Goal: Contribute content: Add original content to the website for others to see

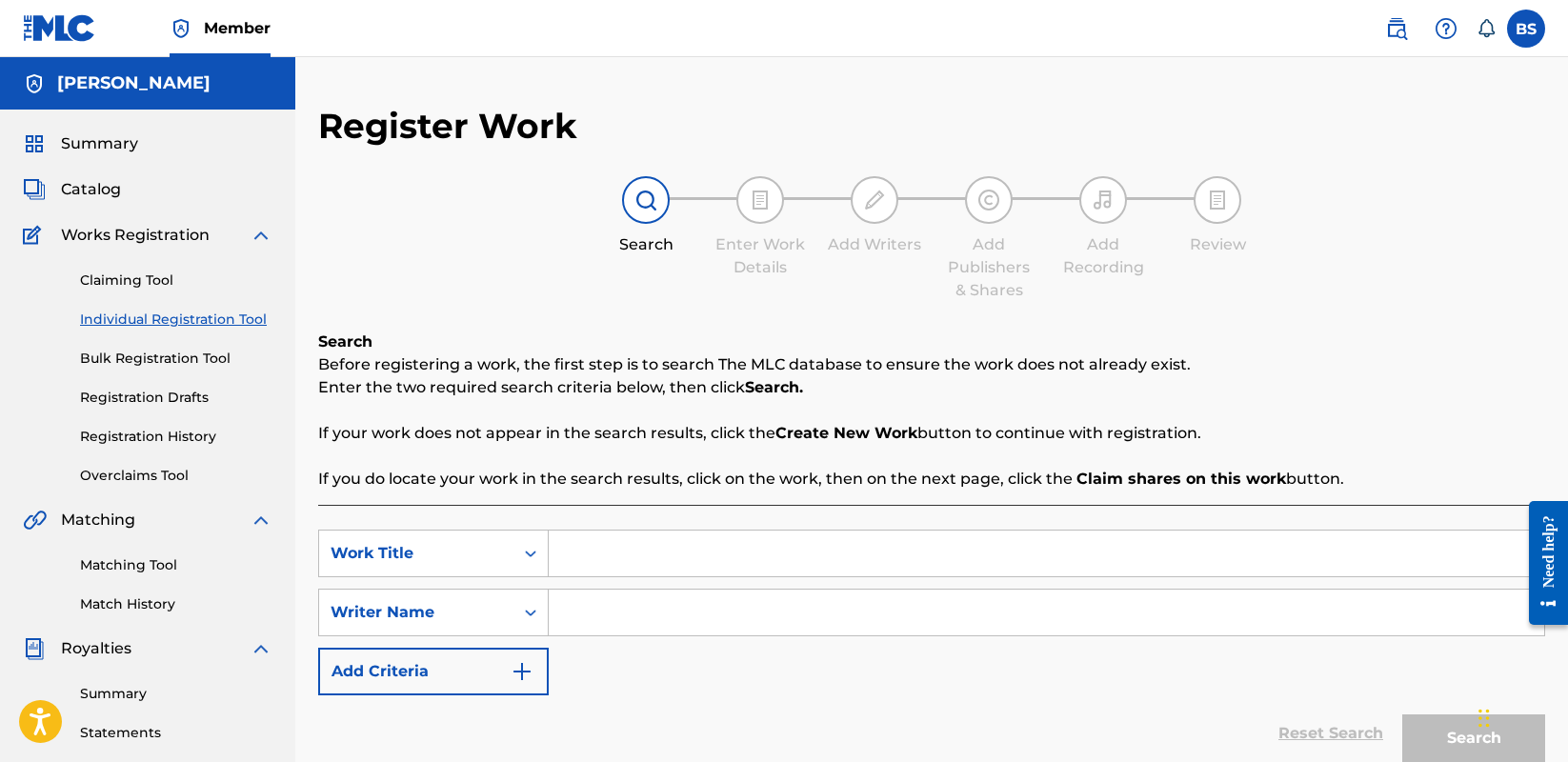
click at [620, 567] on input "Search Form" at bounding box center [1046, 553] width 995 height 45
type input "Banger (Instrumental)"
click at [706, 617] on input "Search Form" at bounding box center [1046, 612] width 995 height 45
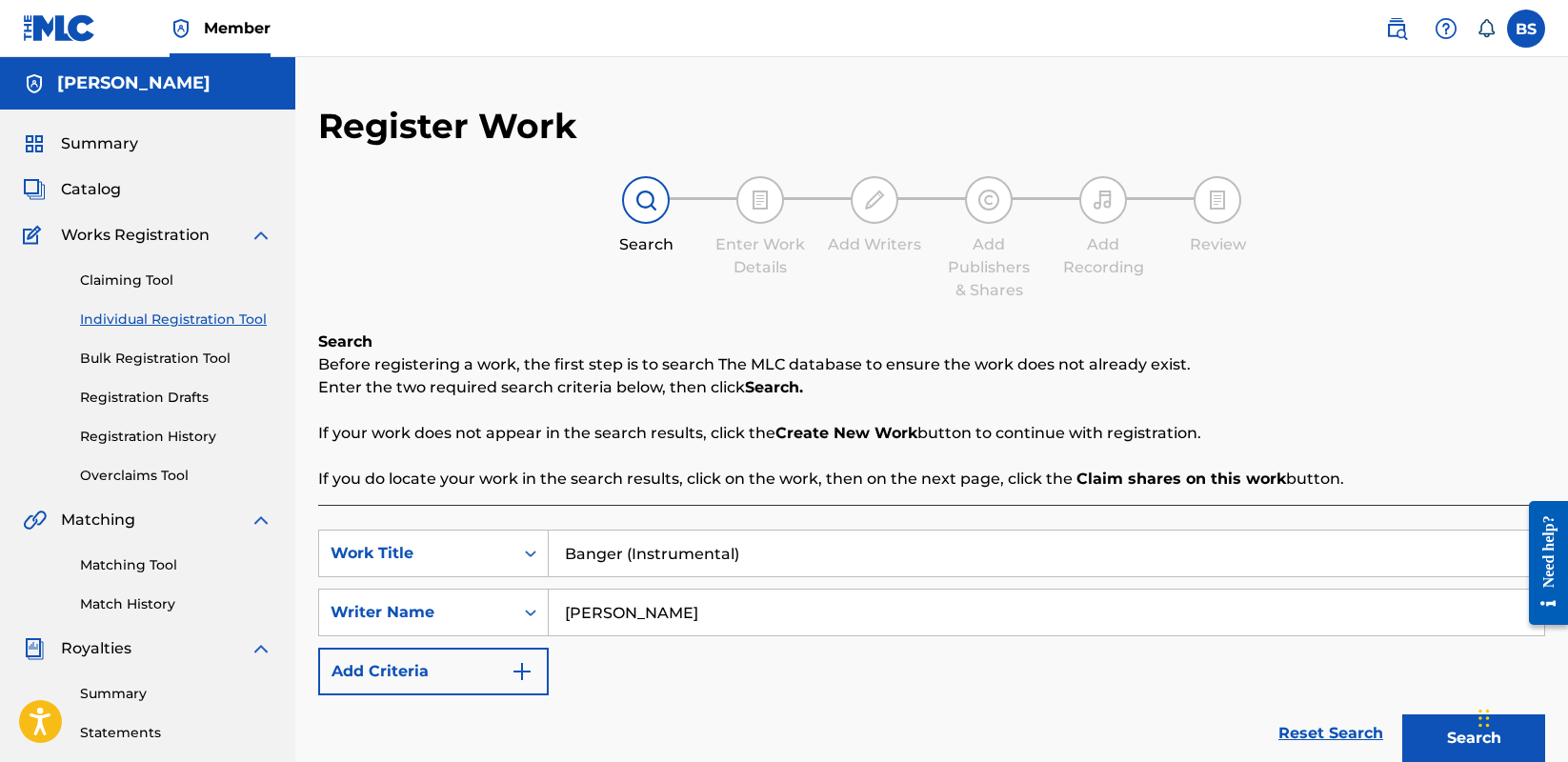
type input "[PERSON_NAME]"
click at [515, 664] on img "Search Form" at bounding box center [522, 672] width 23 height 23
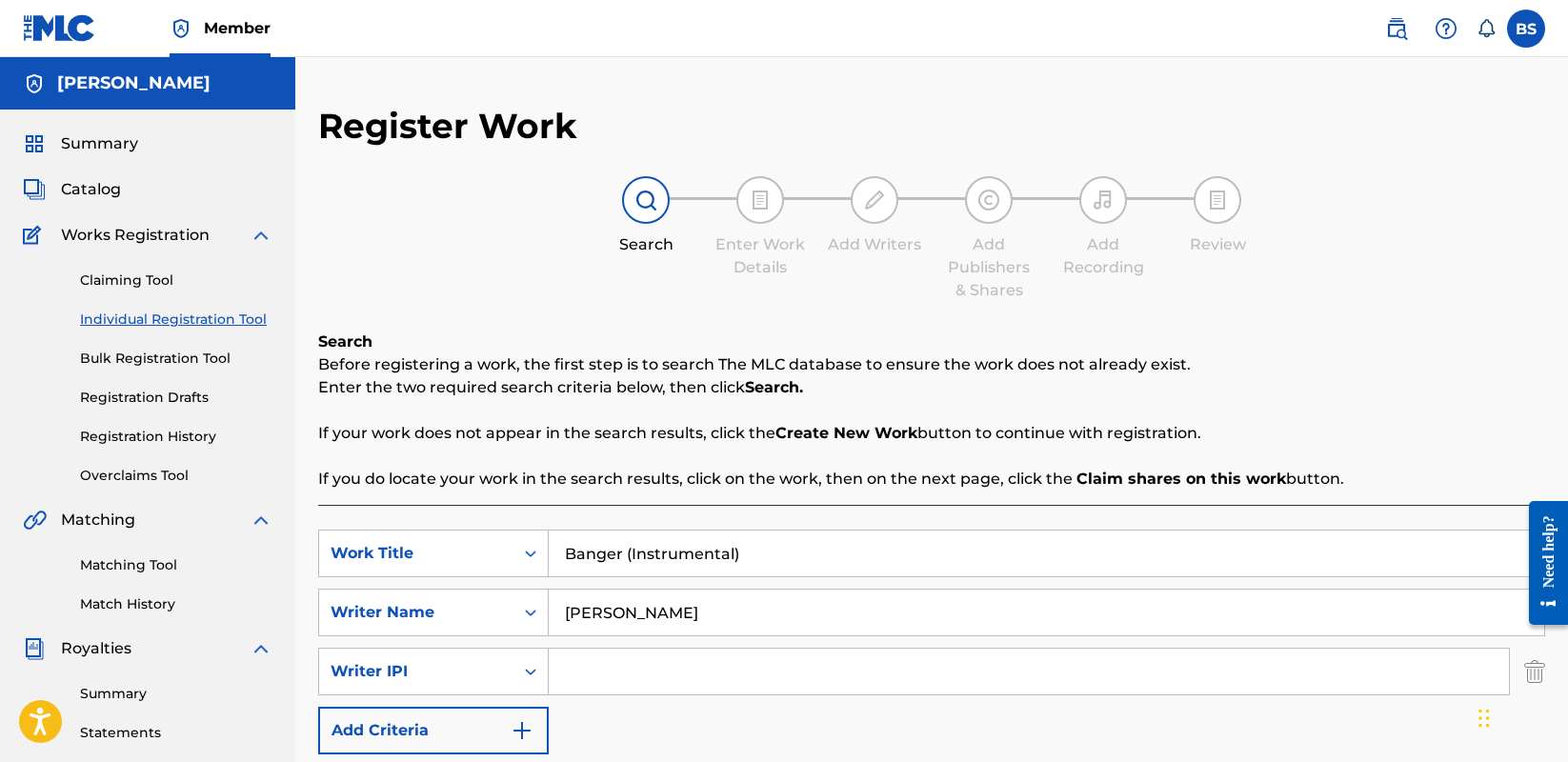
click at [608, 665] on input "Search Form" at bounding box center [1028, 671] width 961 height 45
type input "00587662889"
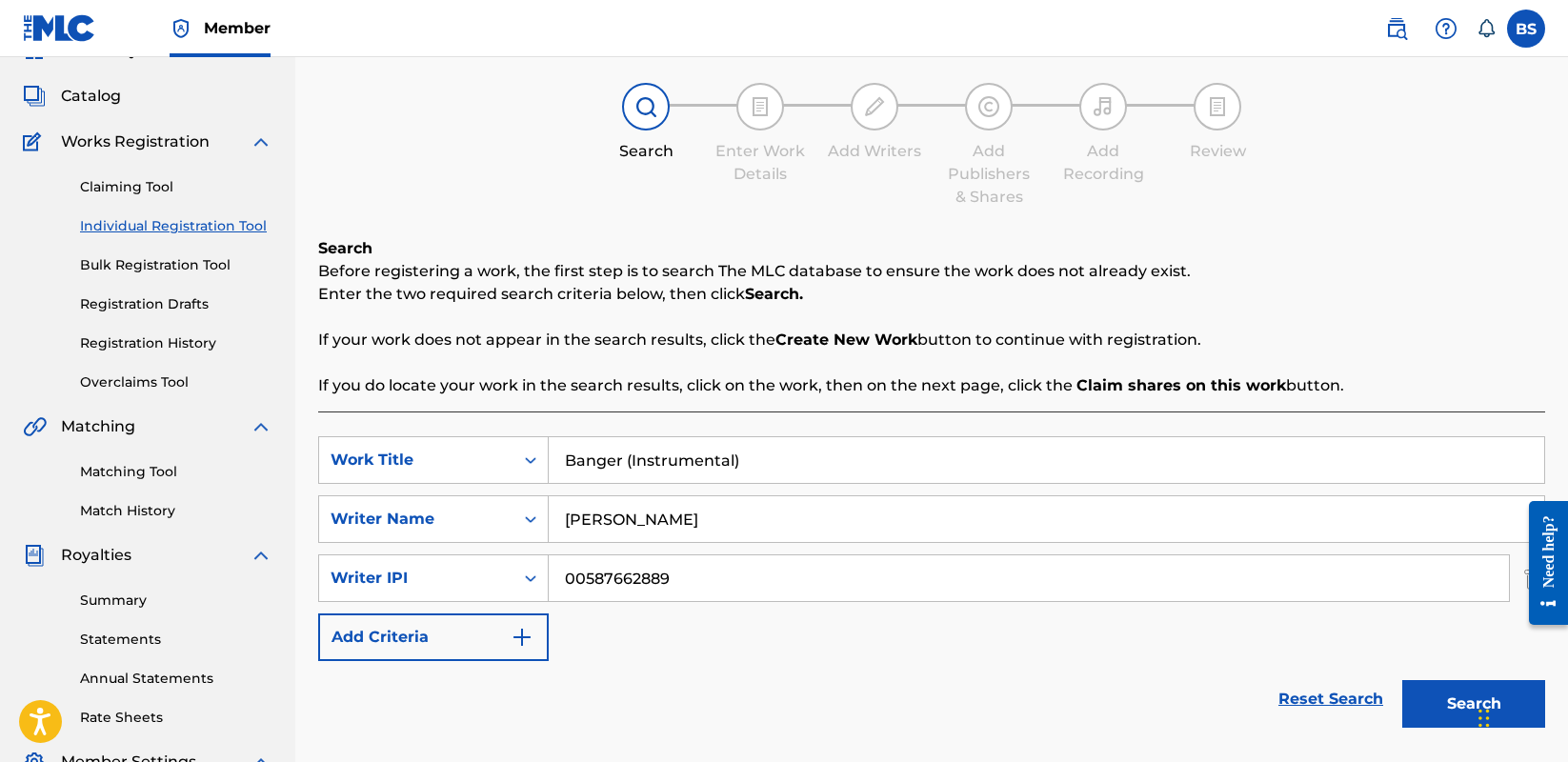
scroll to position [107, 0]
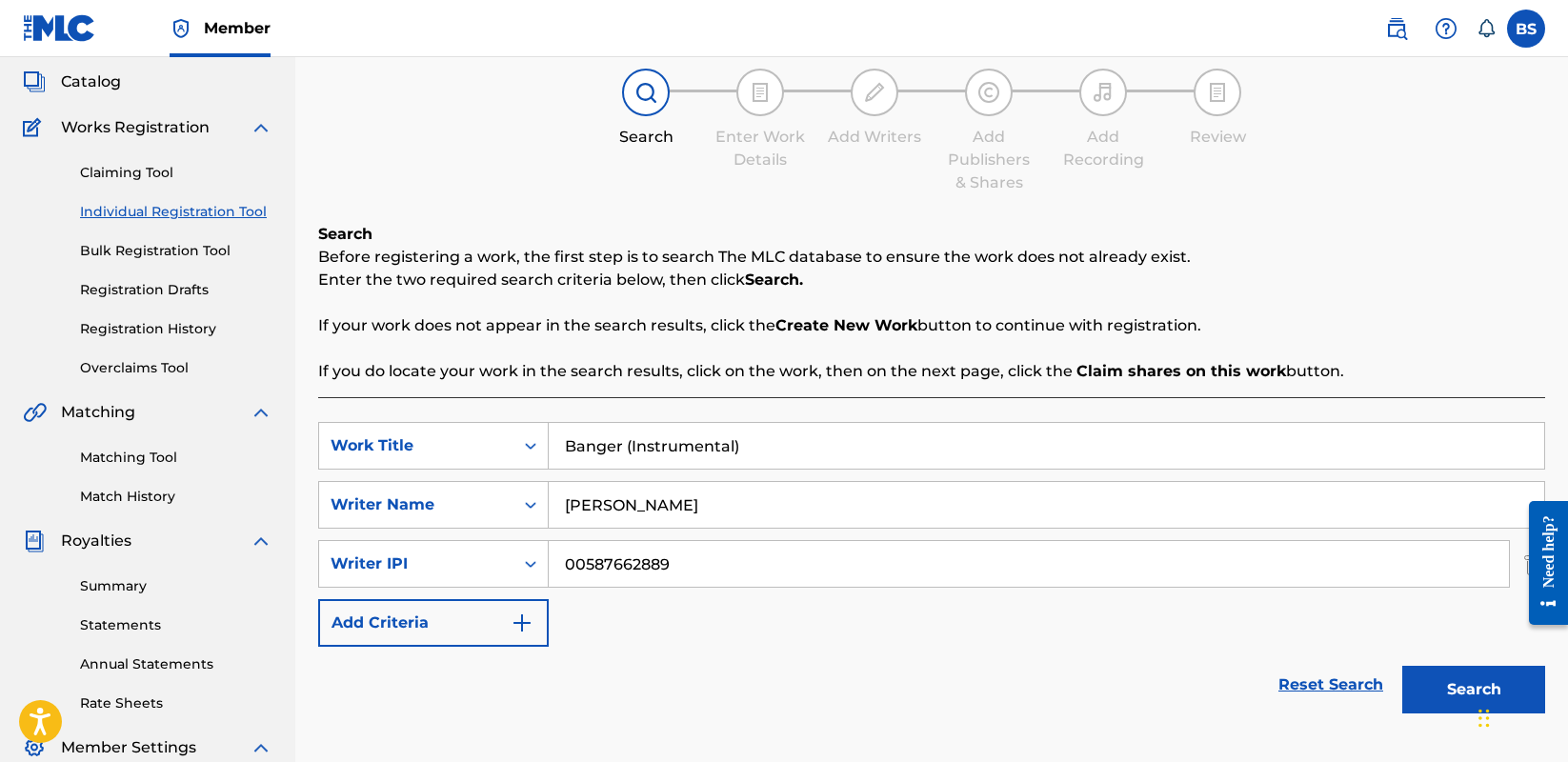
click at [520, 611] on img "Search Form" at bounding box center [522, 623] width 23 height 23
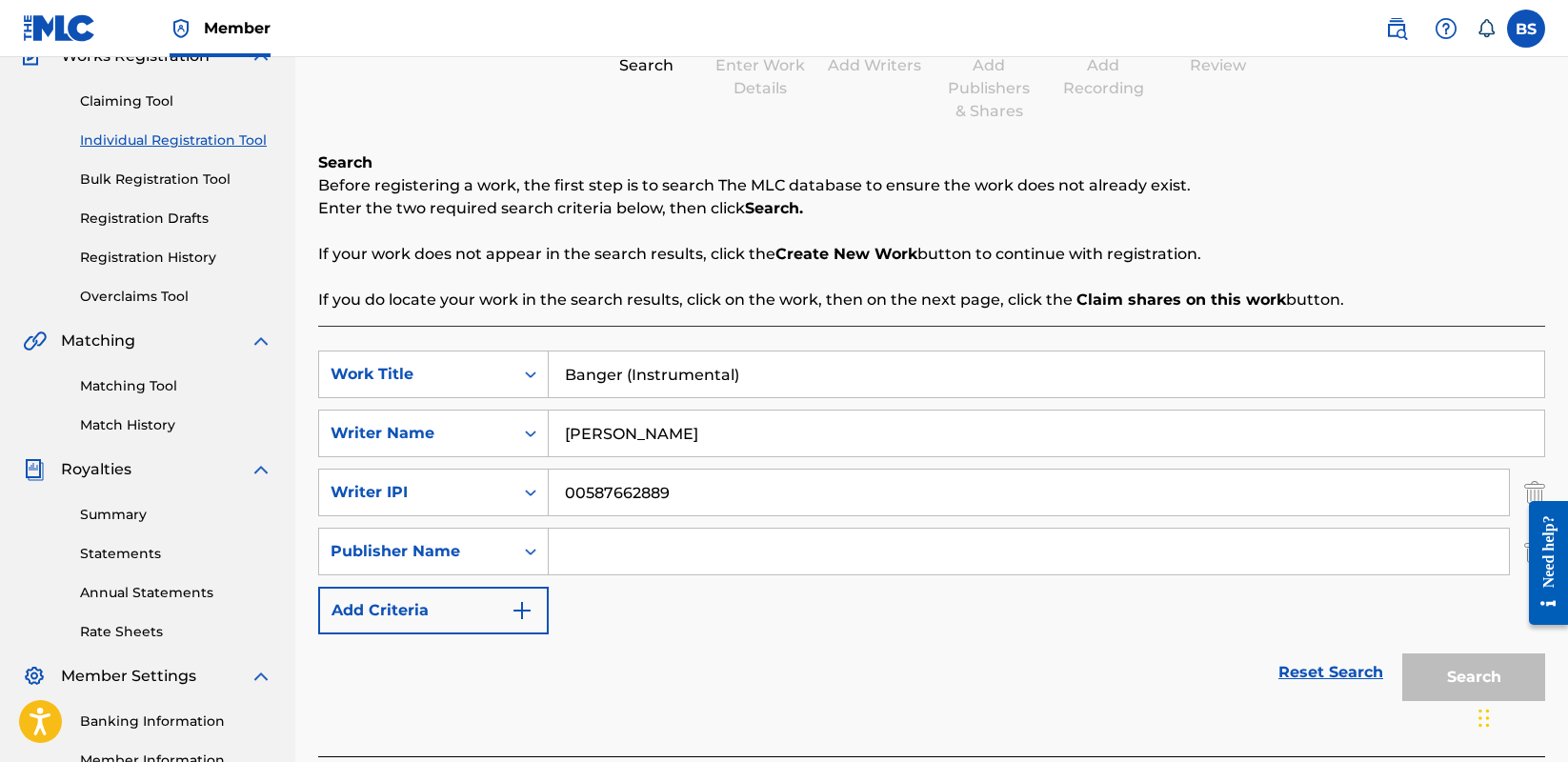
scroll to position [322, 0]
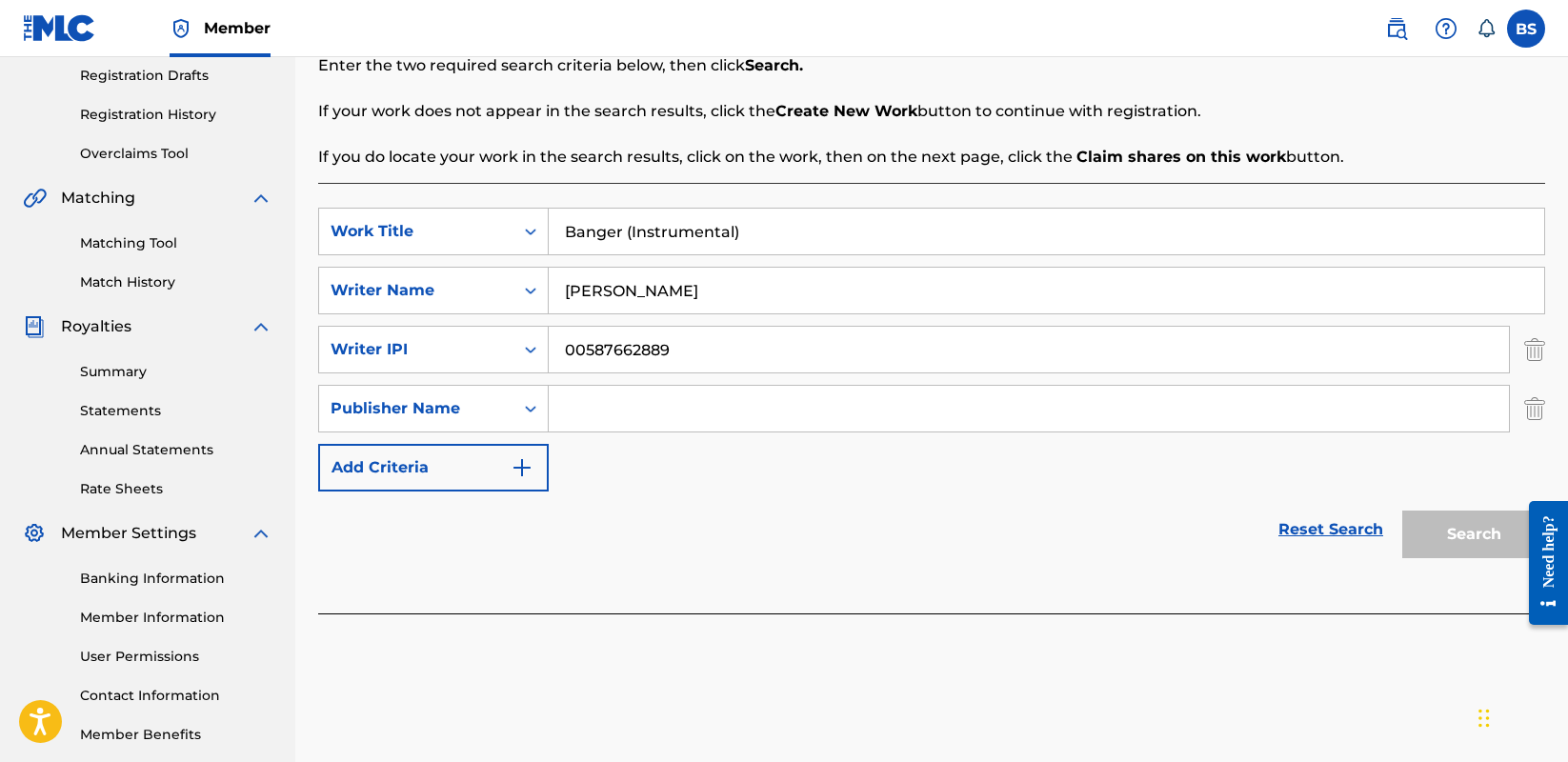
click at [1031, 550] on div "Reset Search Search" at bounding box center [932, 529] width 1228 height 76
click at [1534, 404] on img "Search Form" at bounding box center [1535, 408] width 21 height 47
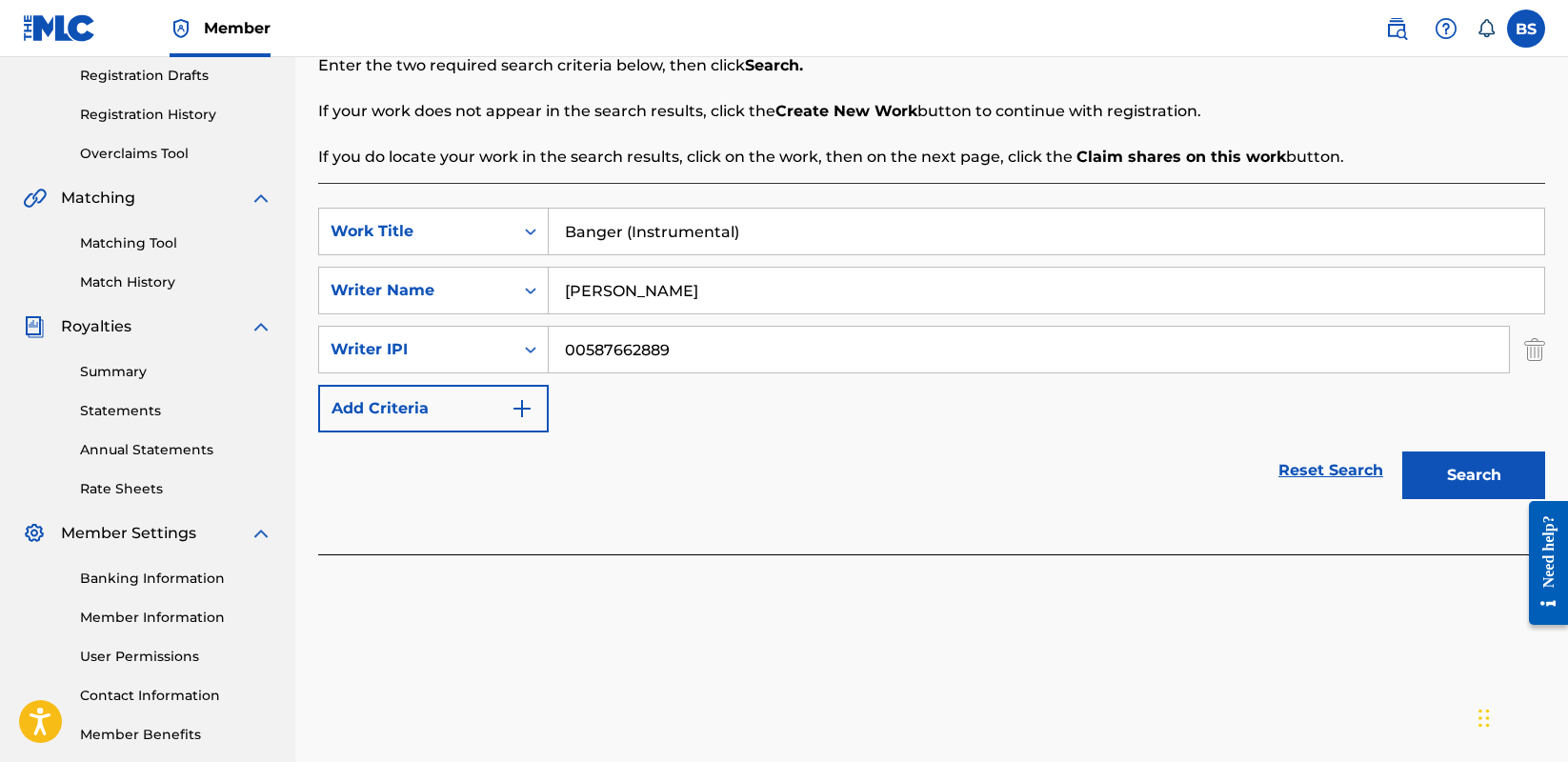
click at [1475, 461] on button "Search" at bounding box center [1474, 475] width 143 height 47
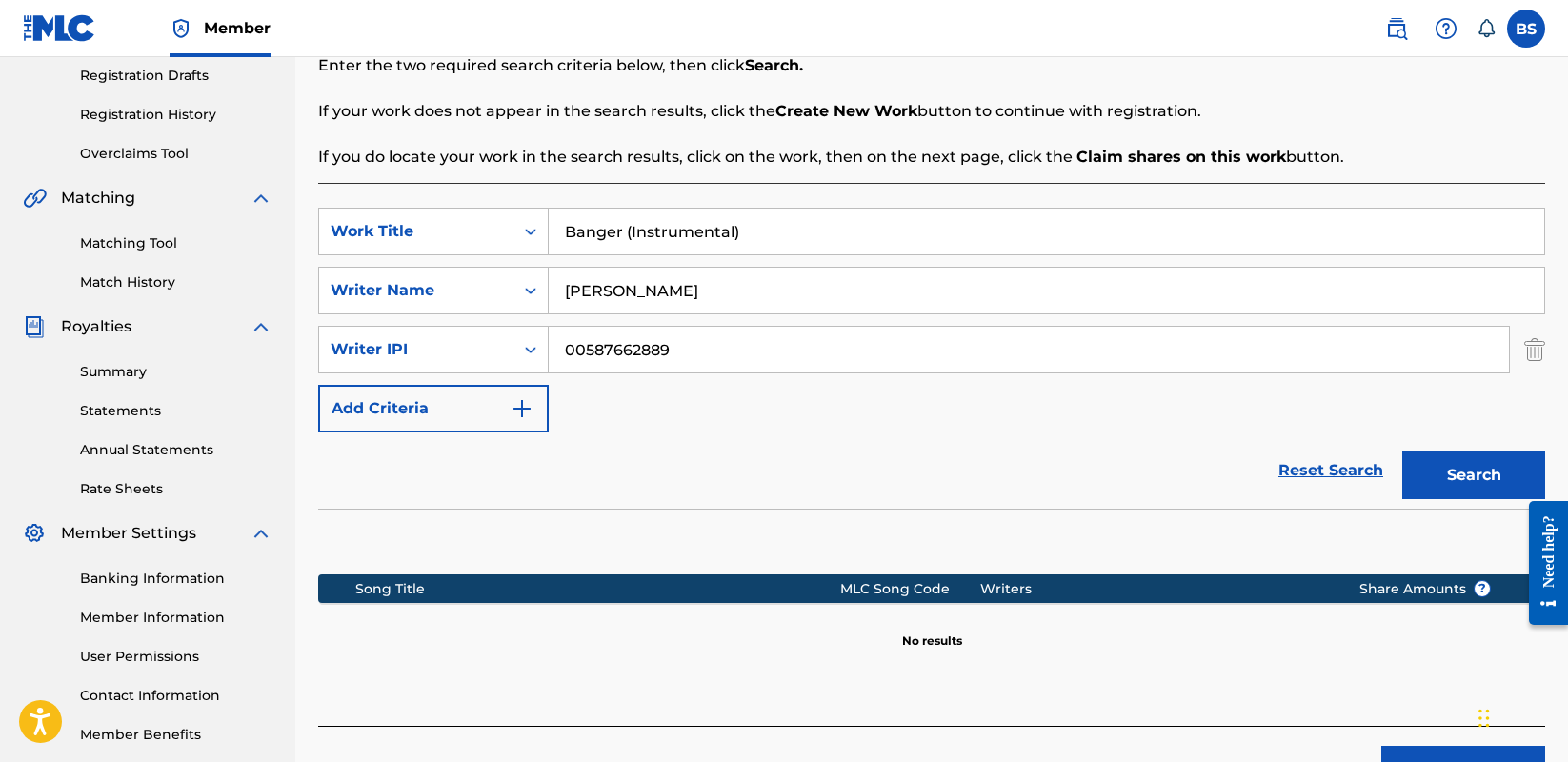
scroll to position [445, 0]
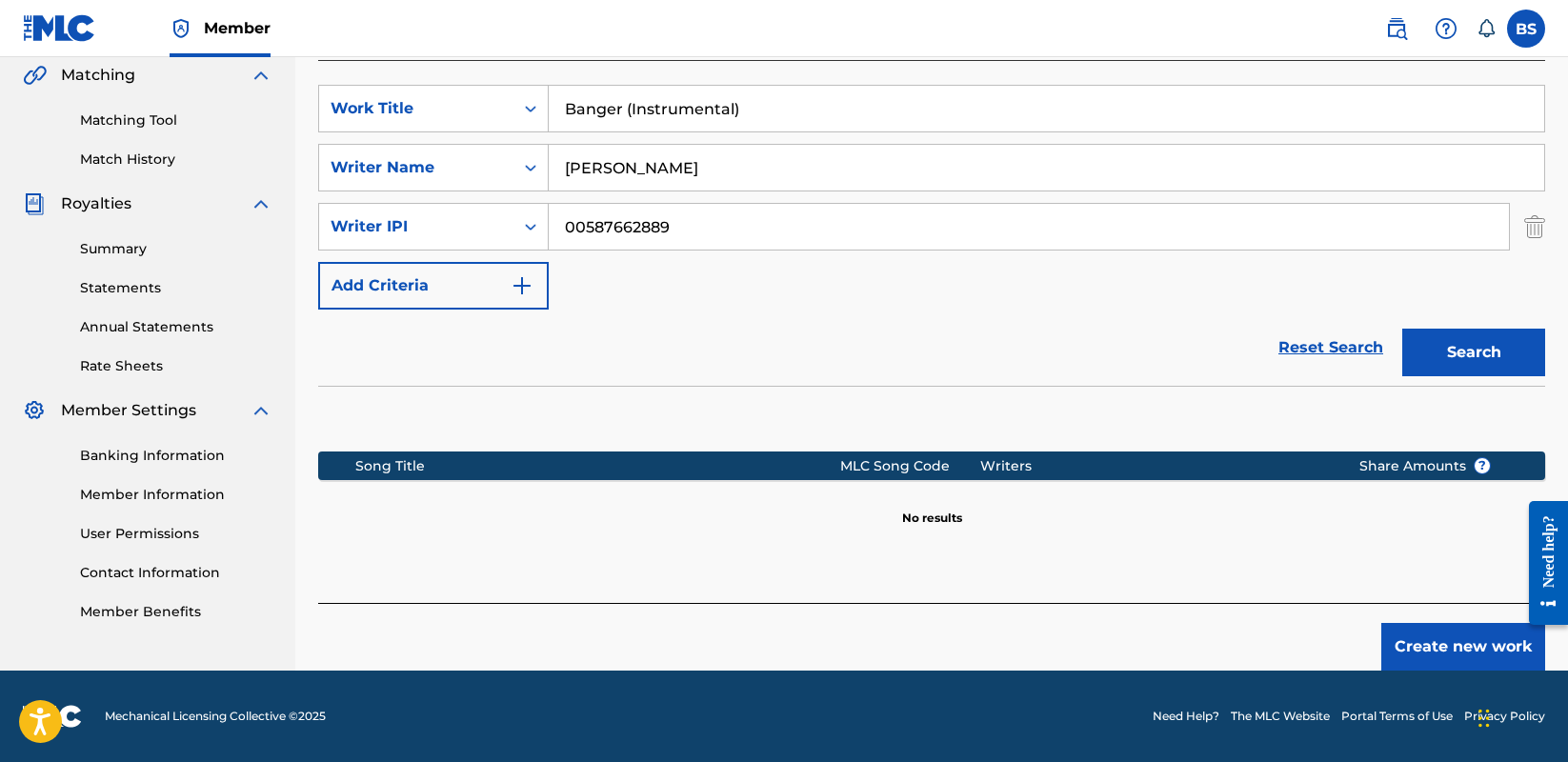
click at [1430, 643] on button "Create new work" at bounding box center [1463, 646] width 163 height 47
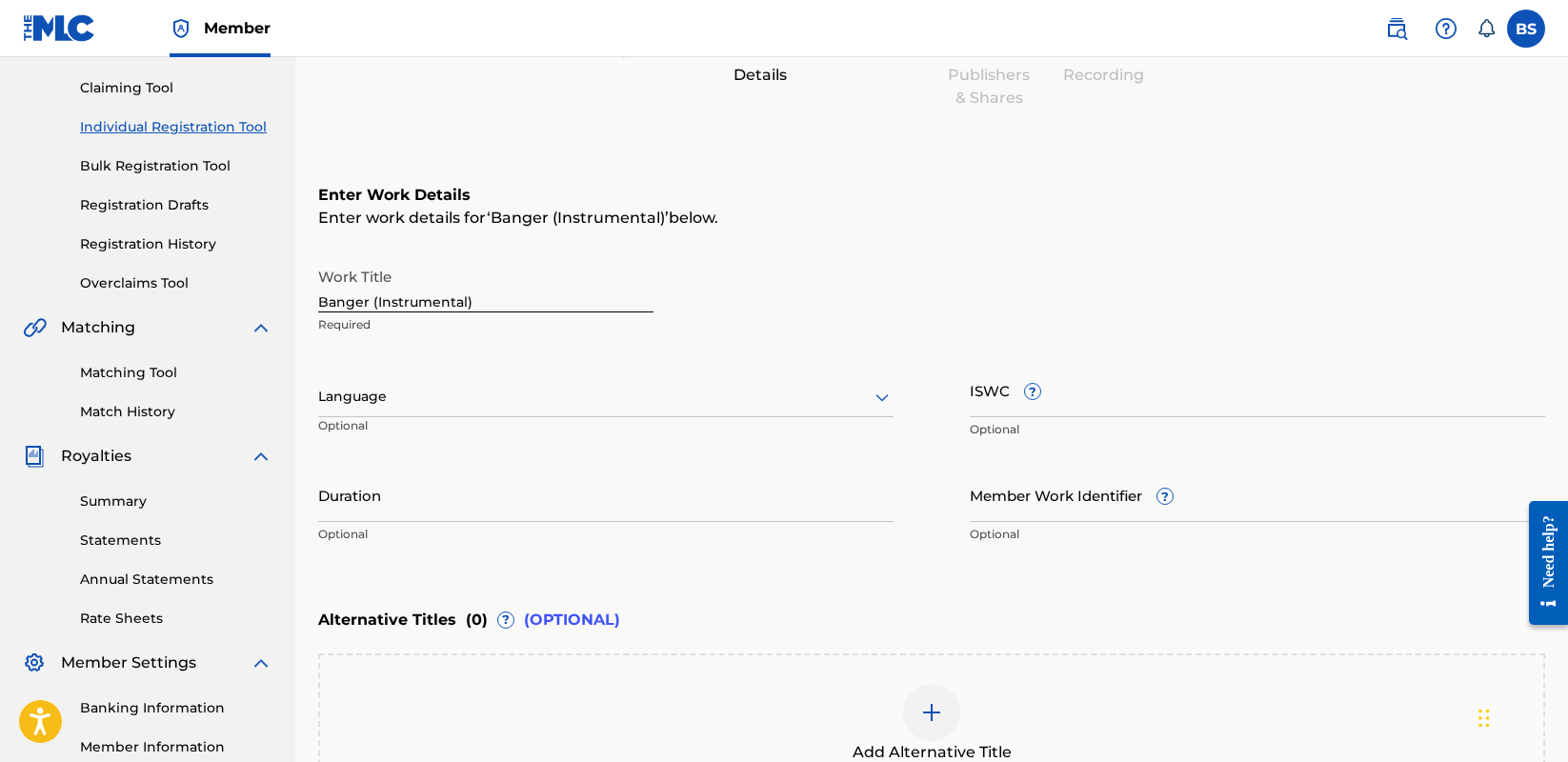
scroll to position [0, 0]
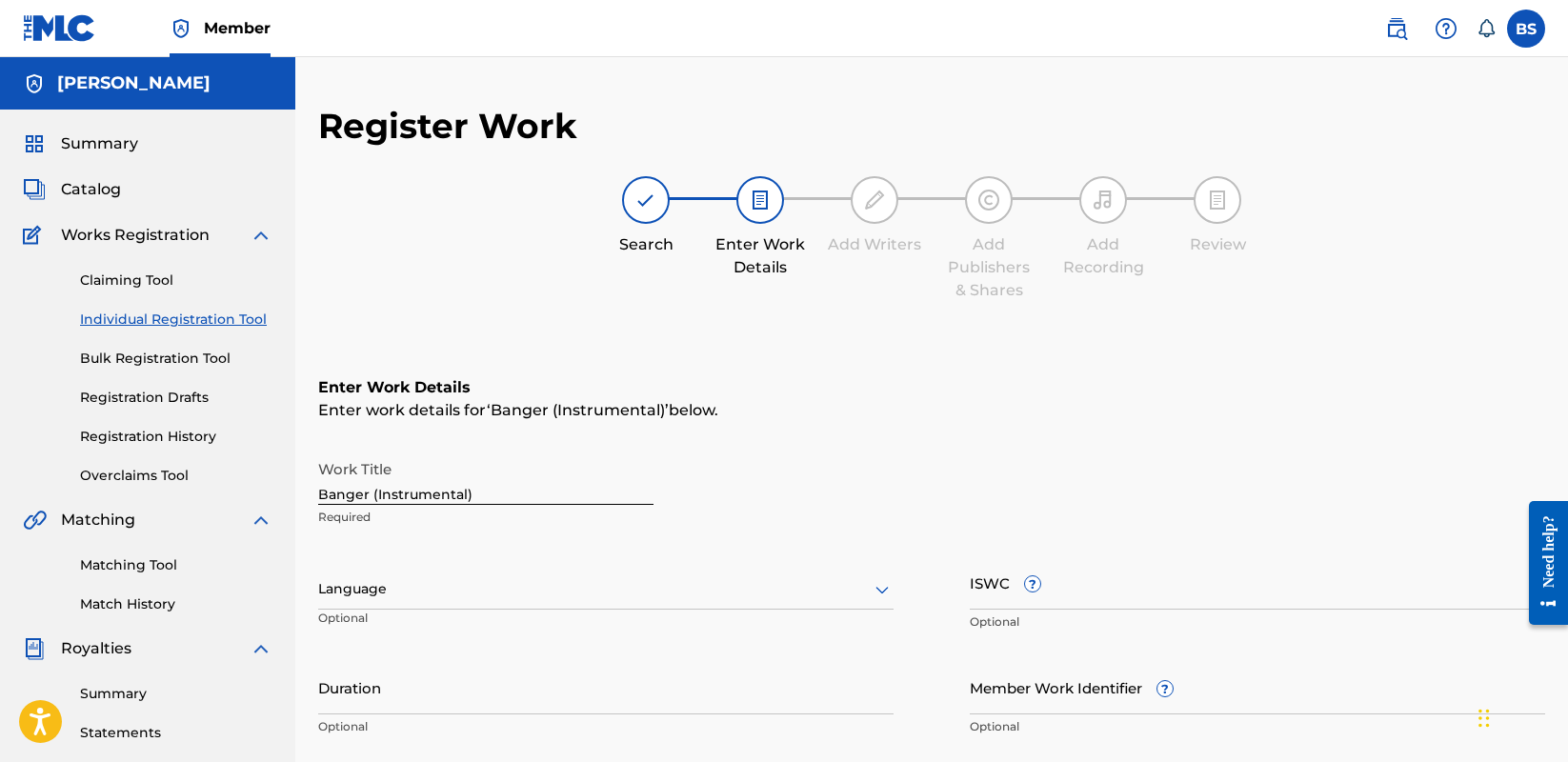
click at [530, 598] on div "Language" at bounding box center [606, 589] width 576 height 40
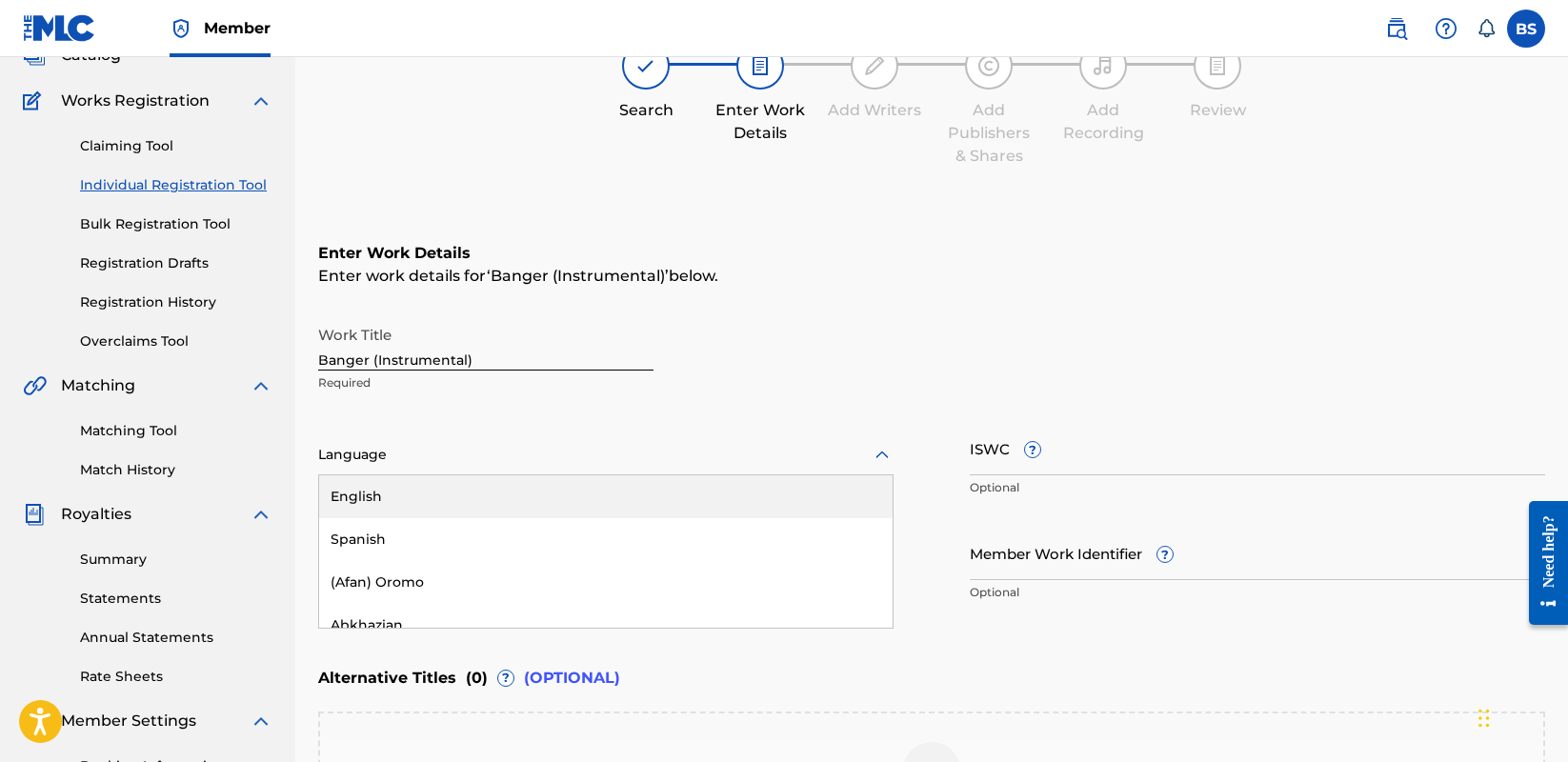
click at [463, 493] on div "English" at bounding box center [606, 497] width 574 height 43
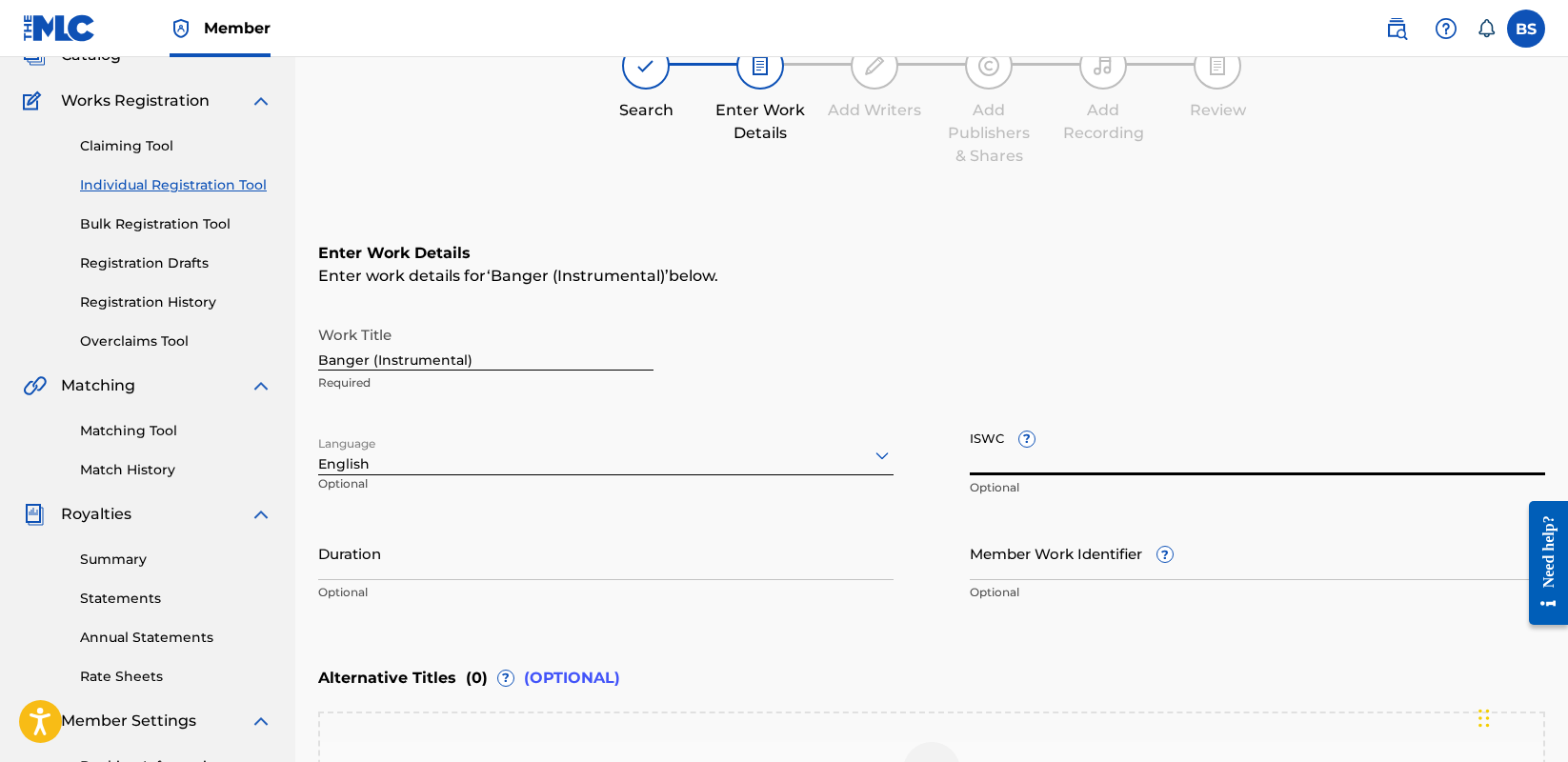
click at [1077, 444] on input "ISWC ?" at bounding box center [1257, 448] width 576 height 54
paste input "T-930.061.086-0"
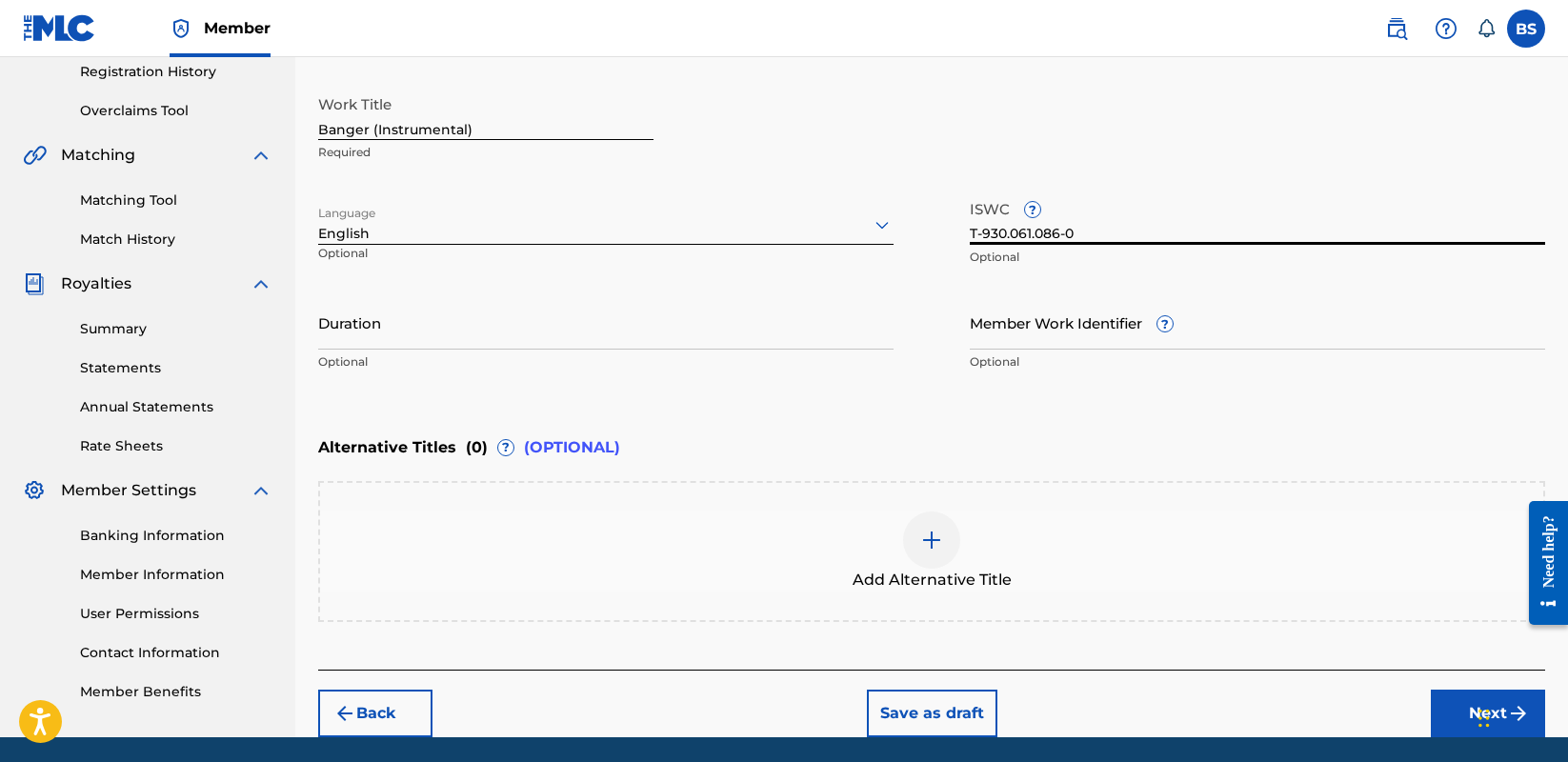
scroll to position [367, 0]
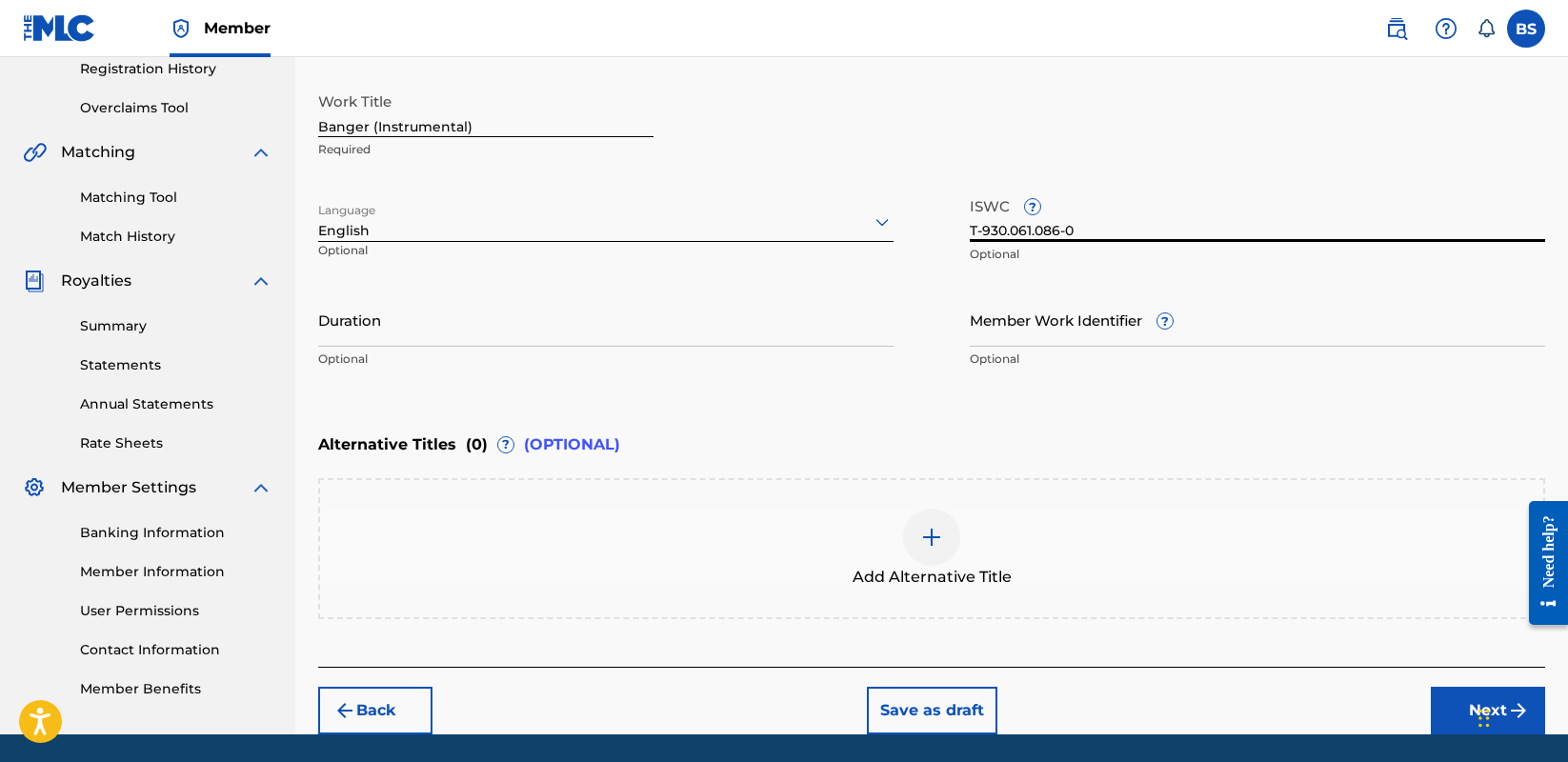
type input "T-930.061.086-0"
click at [1078, 325] on input "Member Work Identifier ?" at bounding box center [1257, 319] width 576 height 54
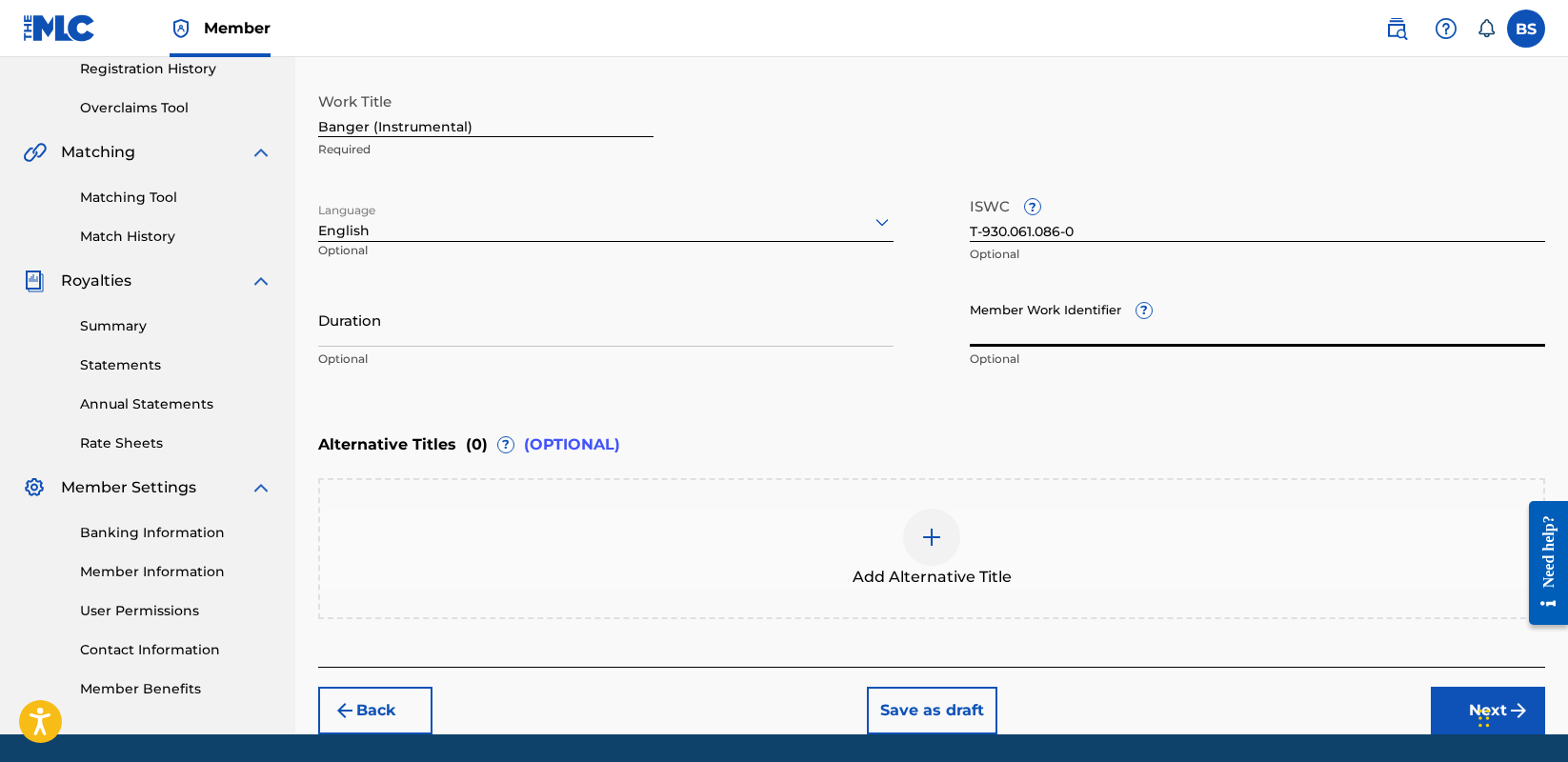
paste input "31708494"
type input "31708494"
click at [929, 436] on div "Alternative Titles ( 0 ) ? (OPTIONAL)" at bounding box center [932, 444] width 1228 height 42
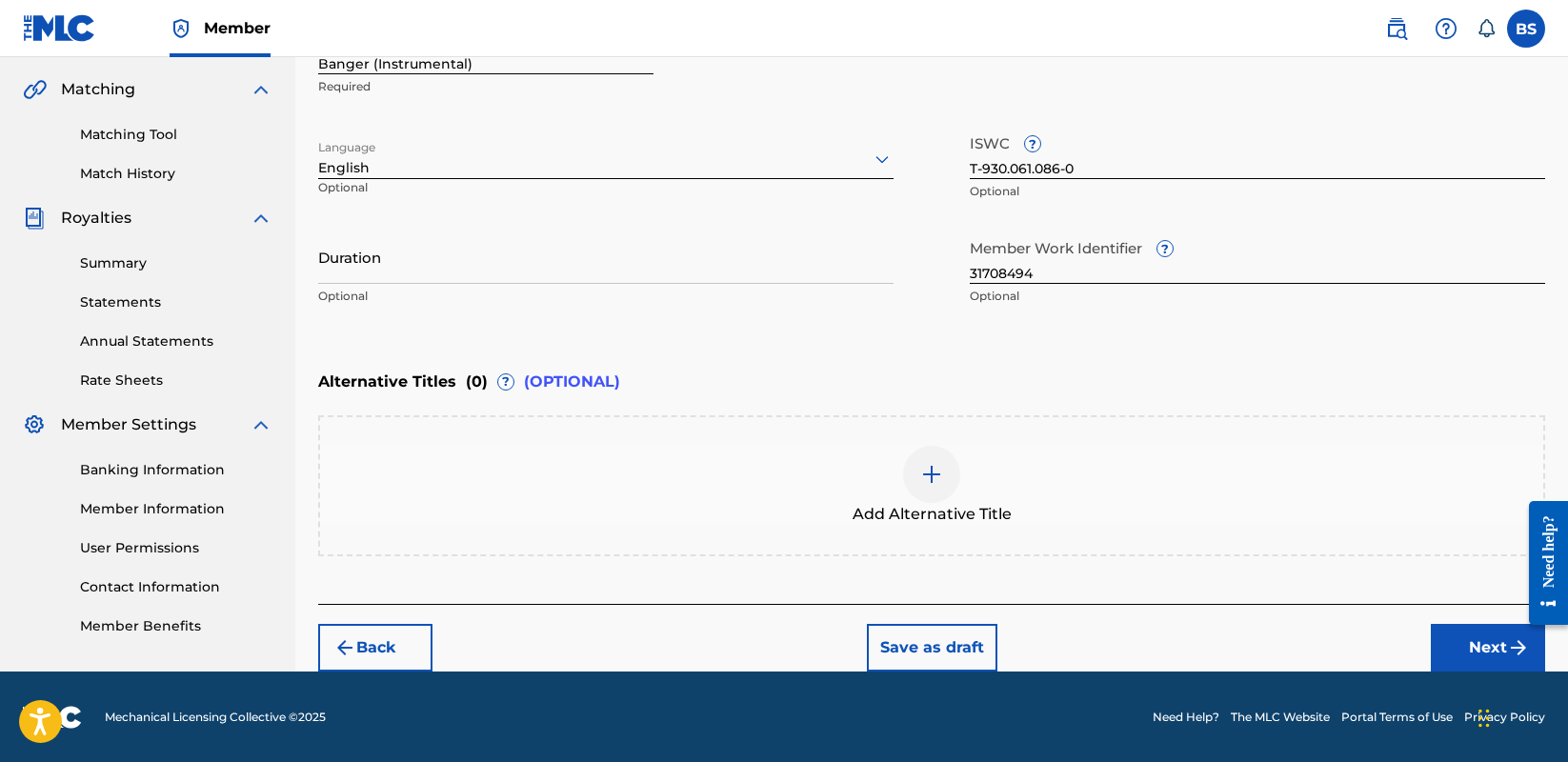
click at [938, 468] on img at bounding box center [932, 475] width 23 height 23
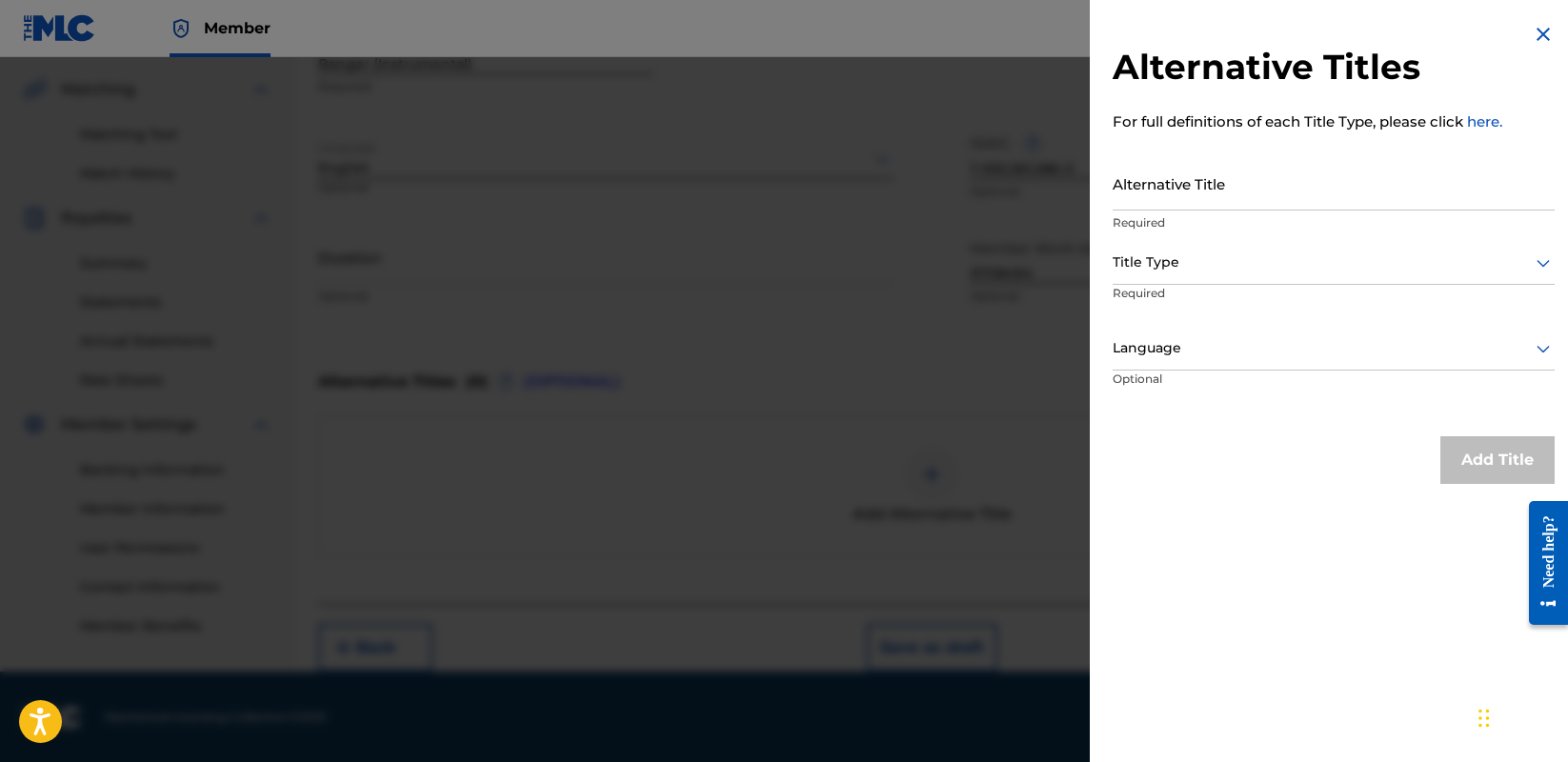
click at [1216, 179] on input "Alternative Title" at bounding box center [1334, 184] width 442 height 54
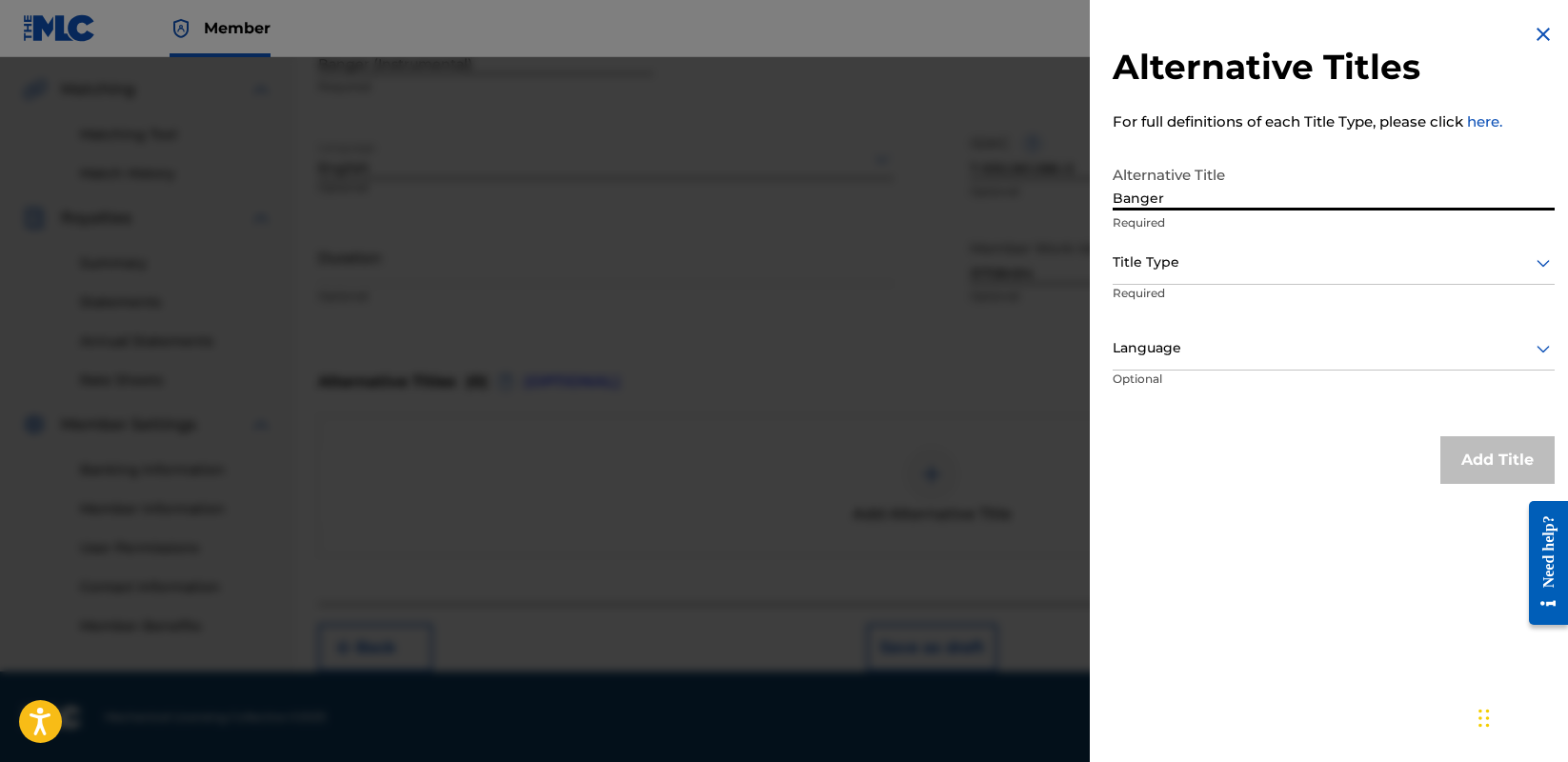
type input "Banger"
click at [1226, 262] on div at bounding box center [1334, 262] width 442 height 24
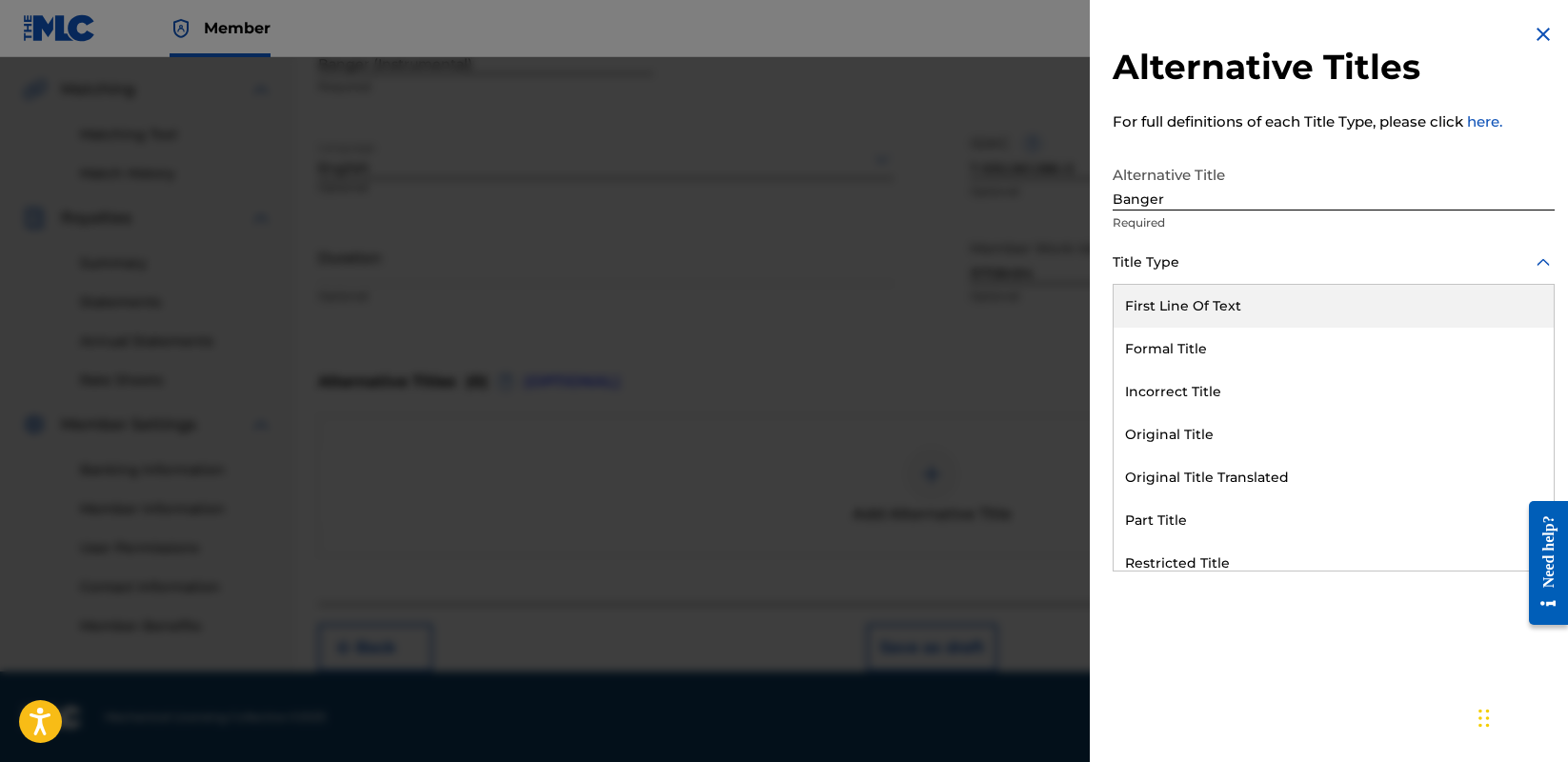
click at [1286, 304] on div "First Line Of Text" at bounding box center [1334, 307] width 440 height 43
click at [1252, 271] on div at bounding box center [1334, 262] width 442 height 24
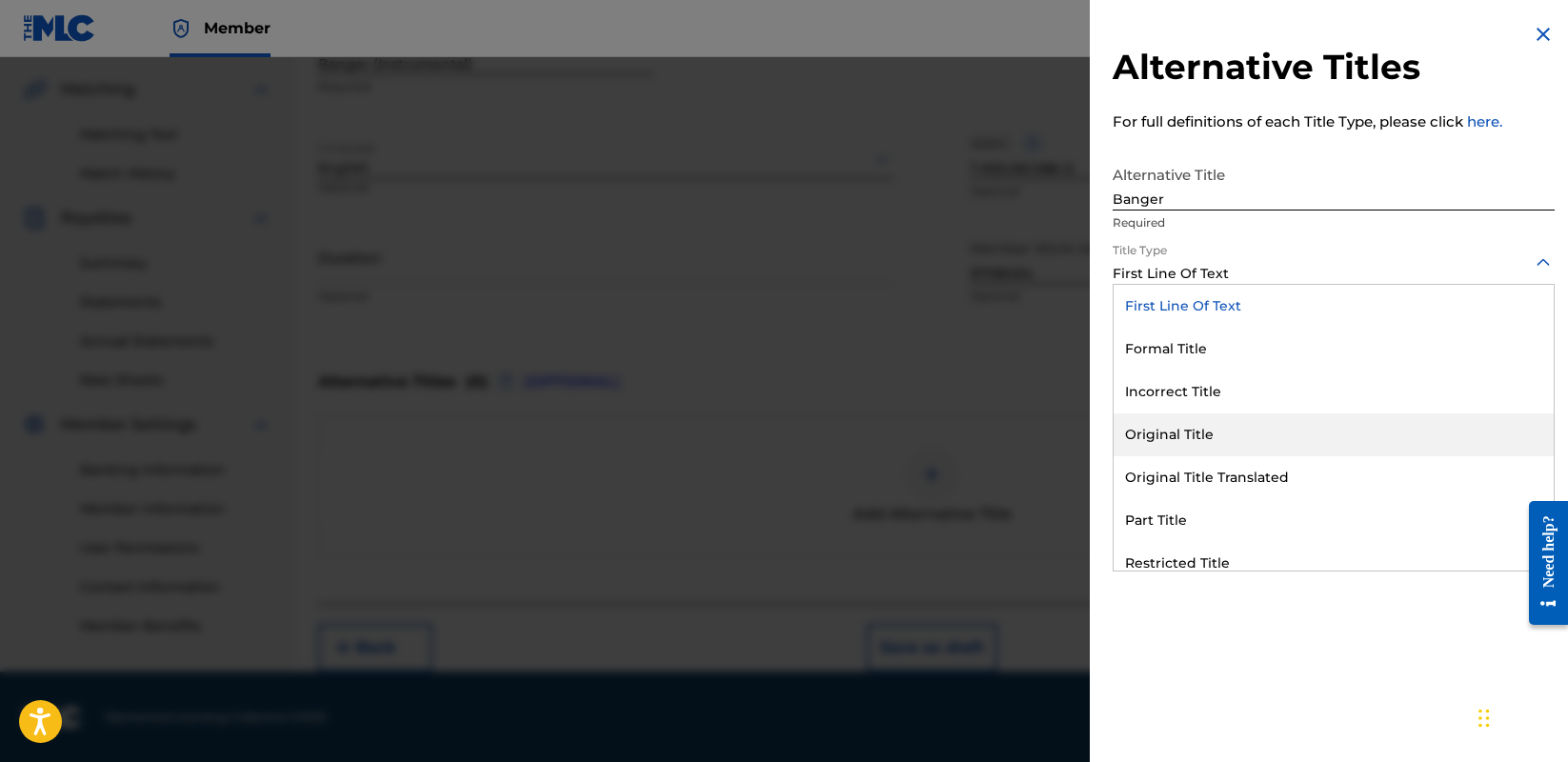
scroll to position [186, 0]
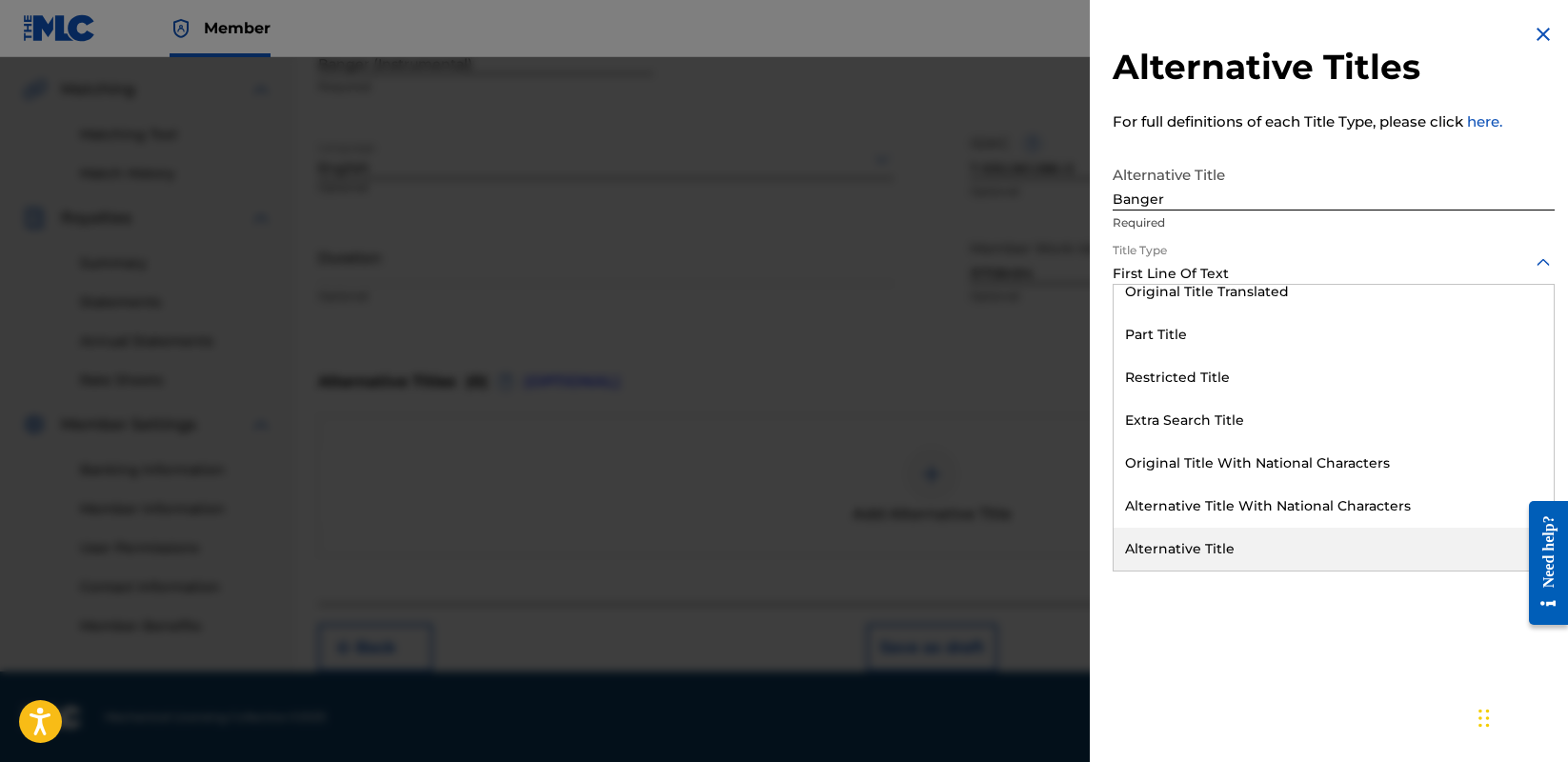
click at [1226, 542] on div "Alternative Title" at bounding box center [1334, 549] width 440 height 43
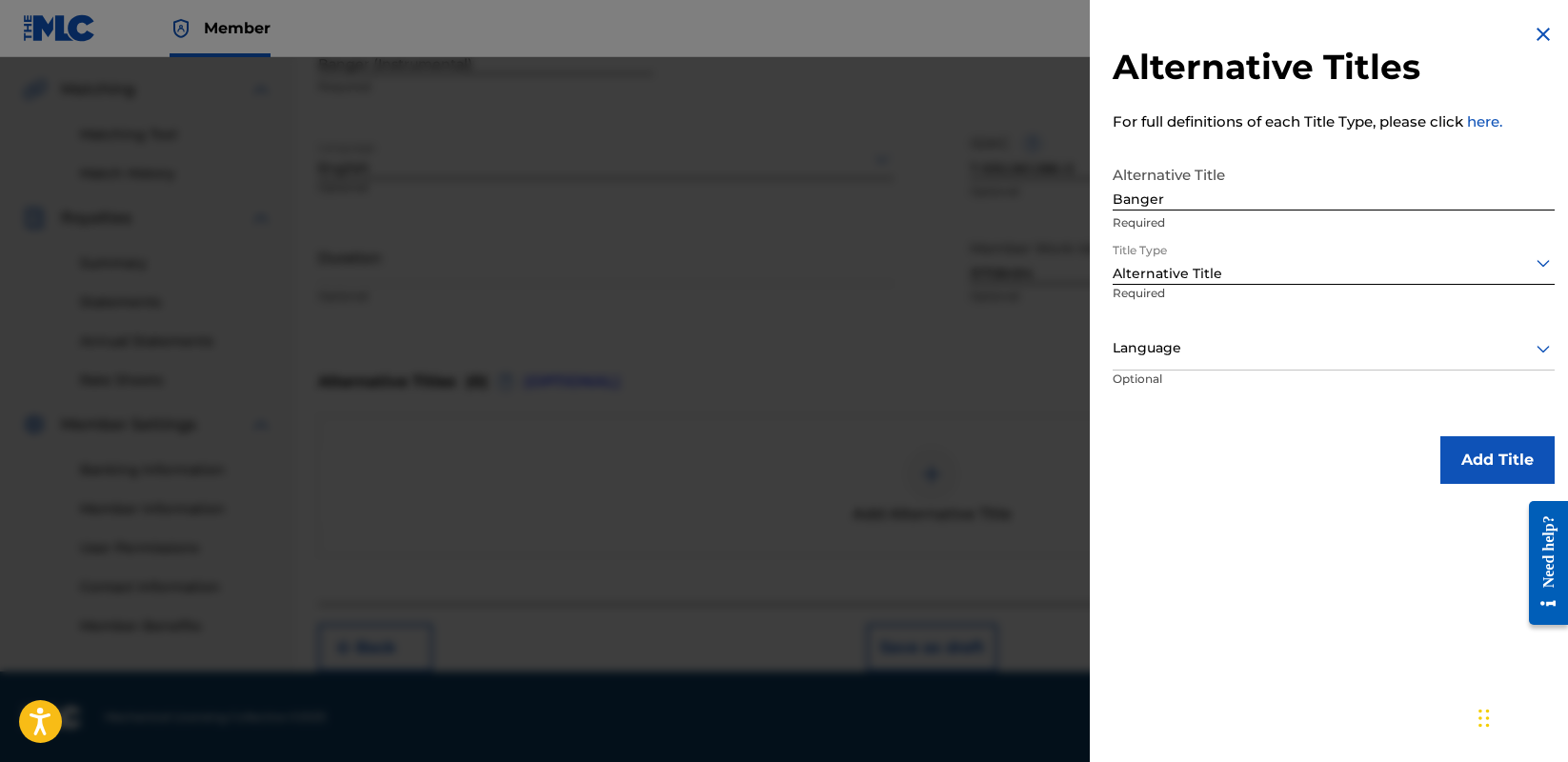
click at [1282, 349] on div at bounding box center [1334, 348] width 442 height 24
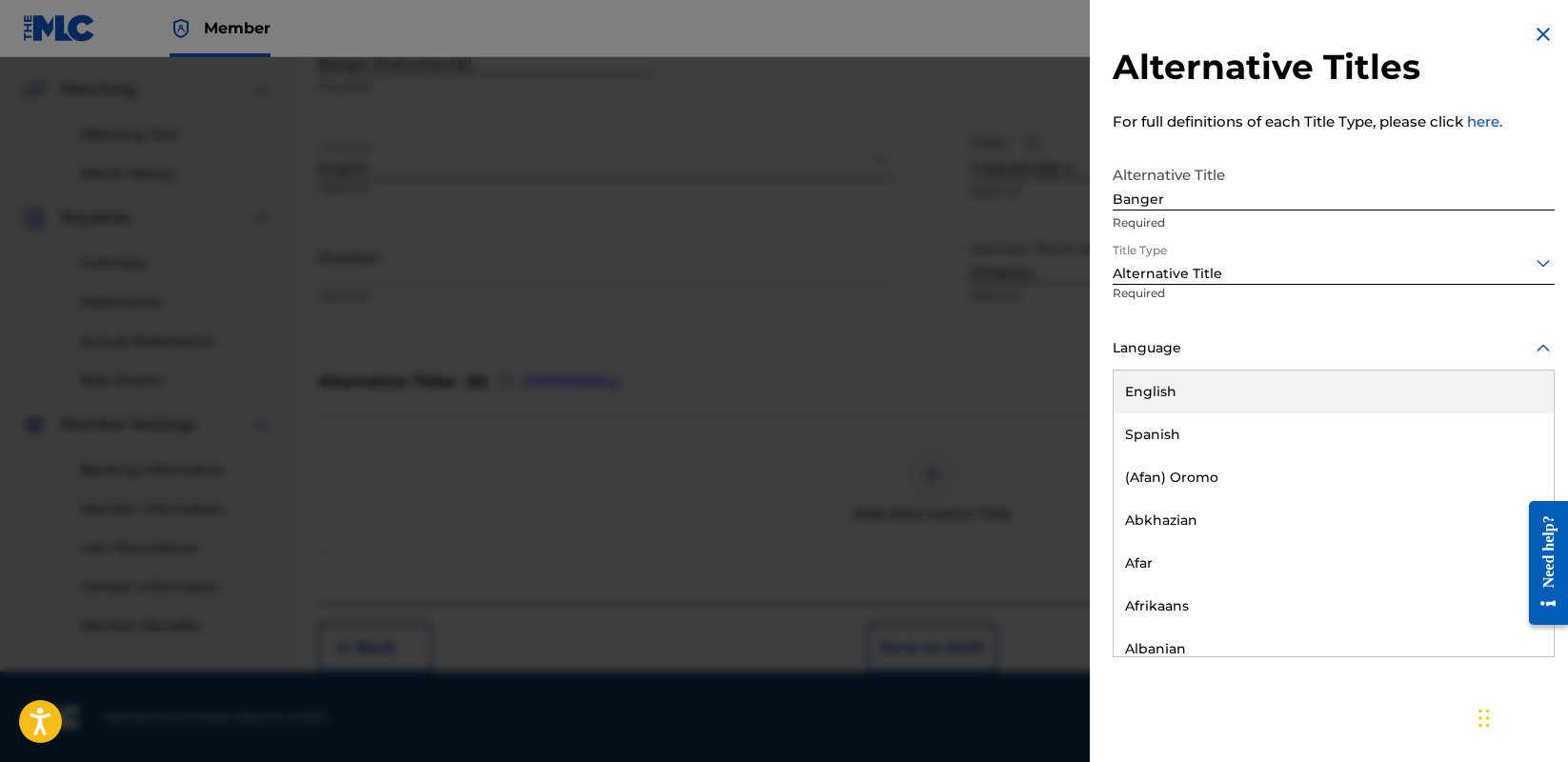
click at [1249, 384] on div "English" at bounding box center [1334, 392] width 440 height 43
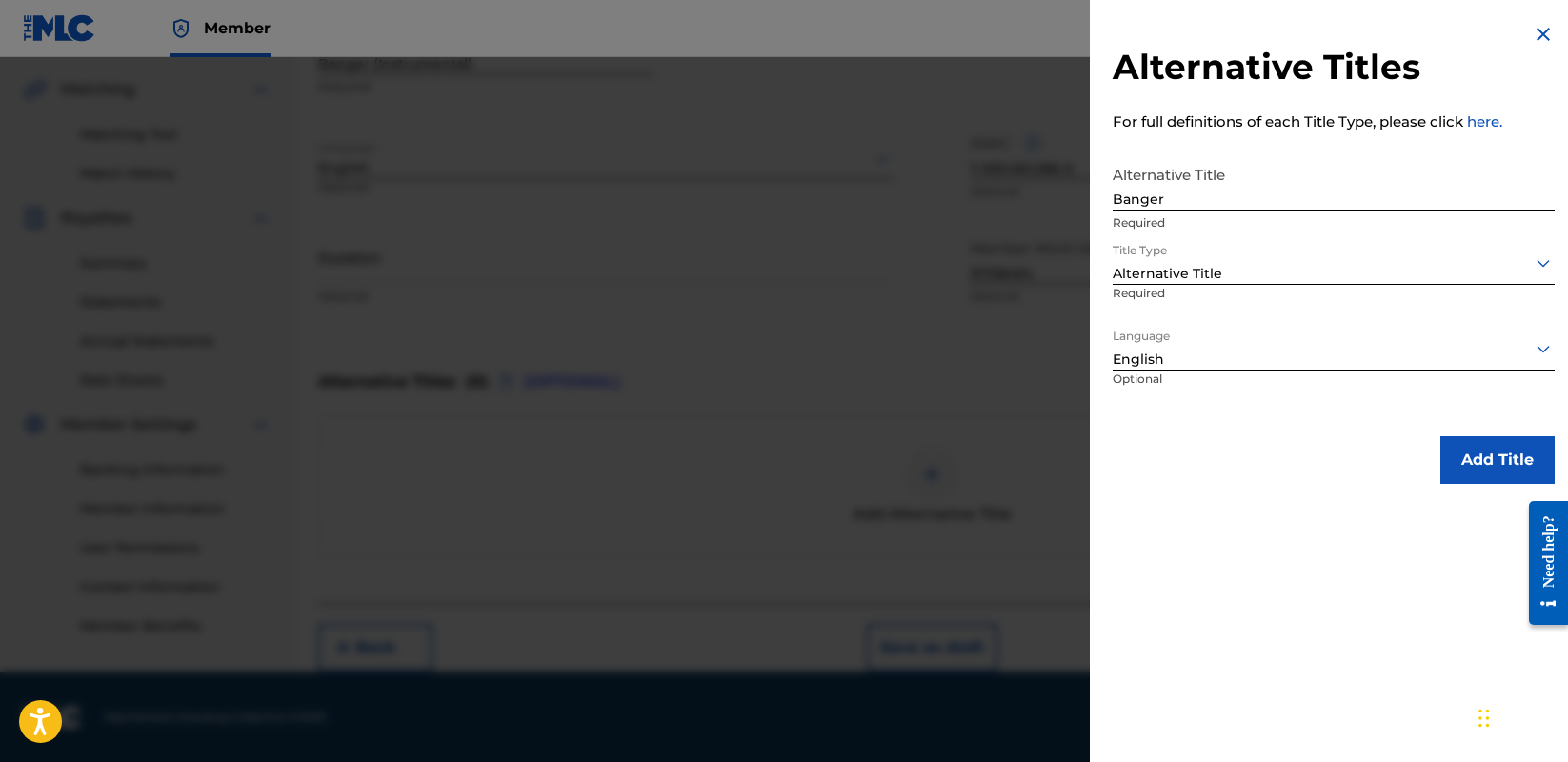
click at [1493, 446] on button "Add Title" at bounding box center [1497, 459] width 114 height 47
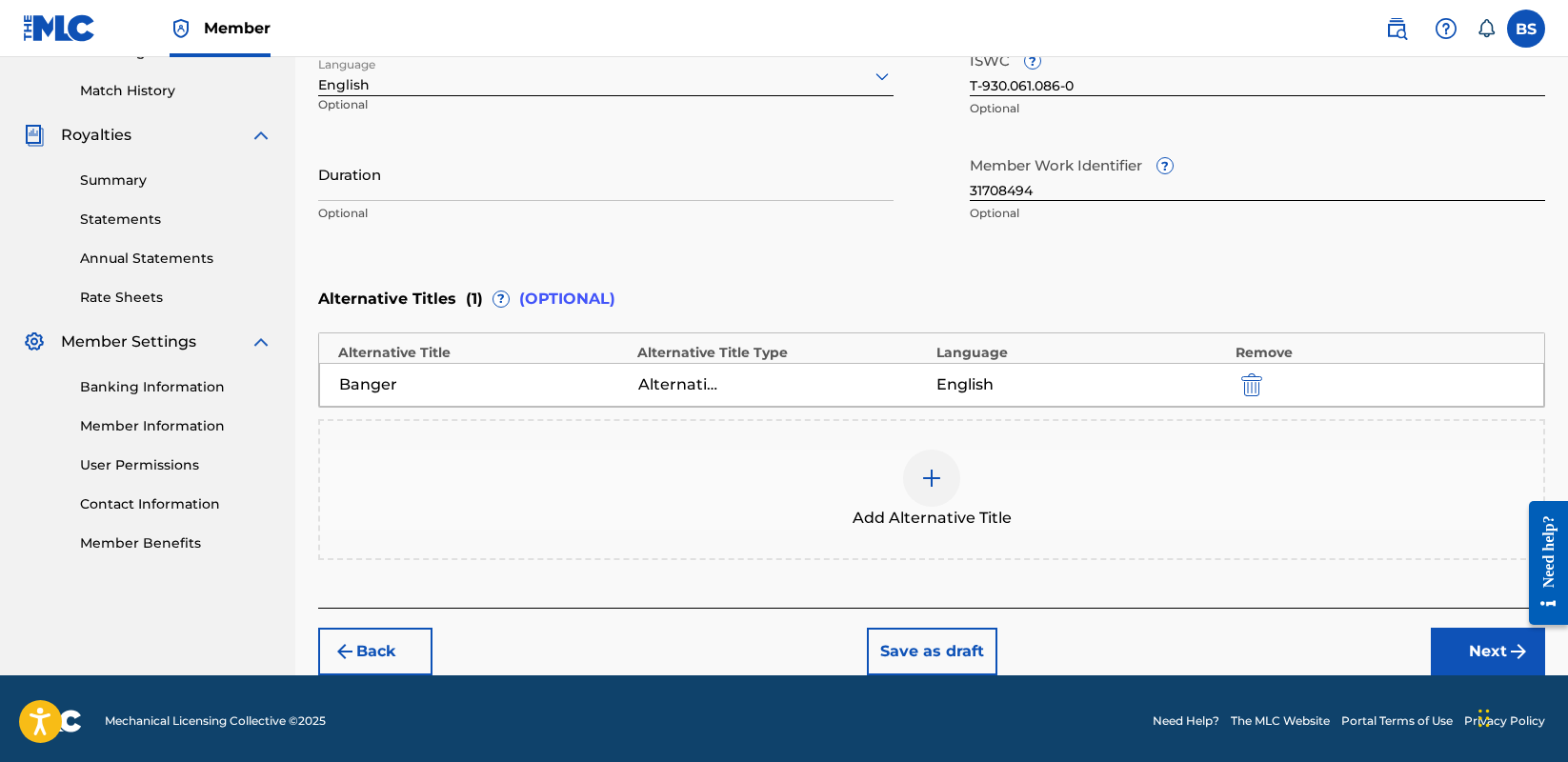
scroll to position [518, 0]
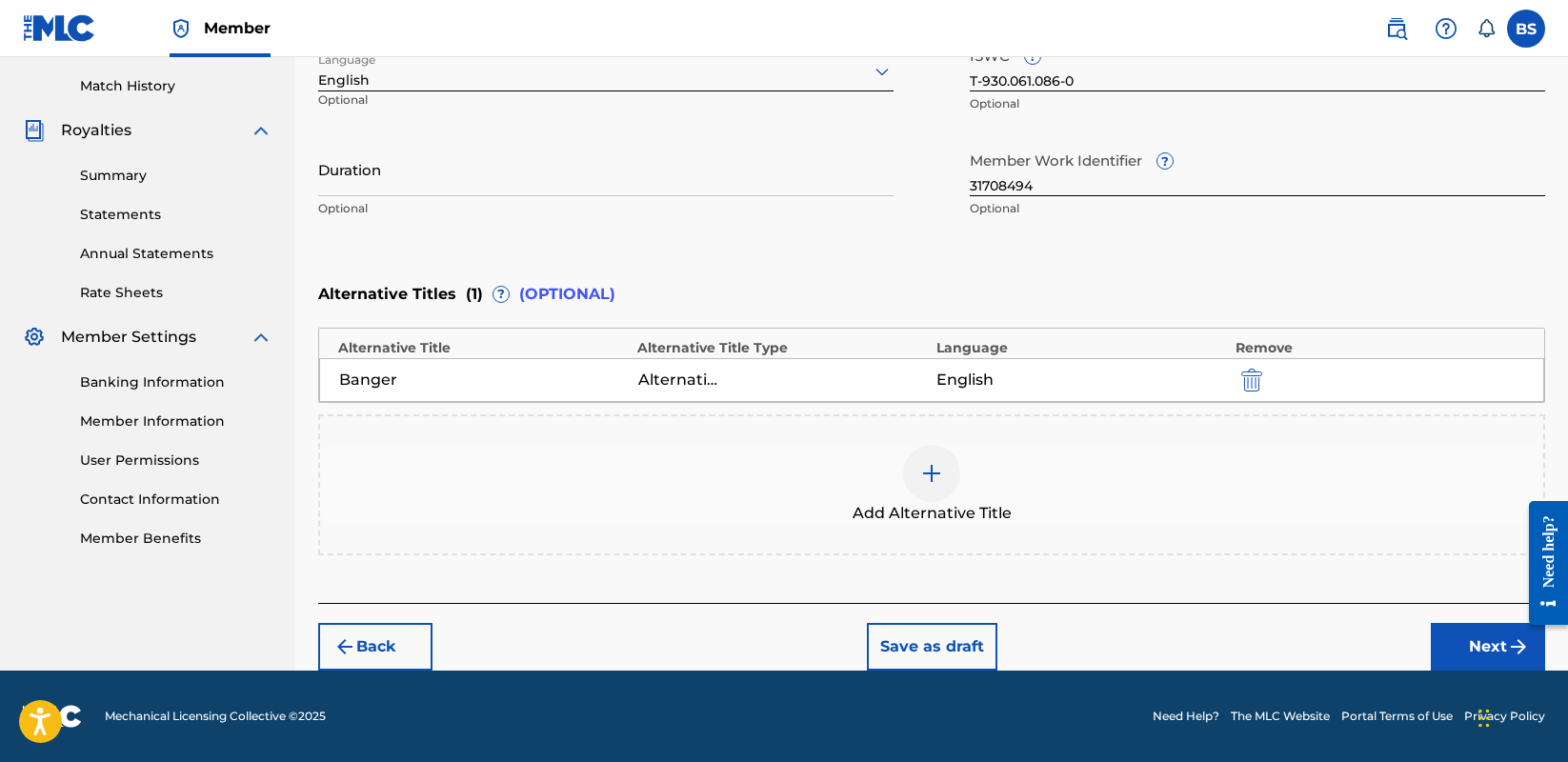
click at [1469, 629] on button "Next" at bounding box center [1489, 646] width 114 height 47
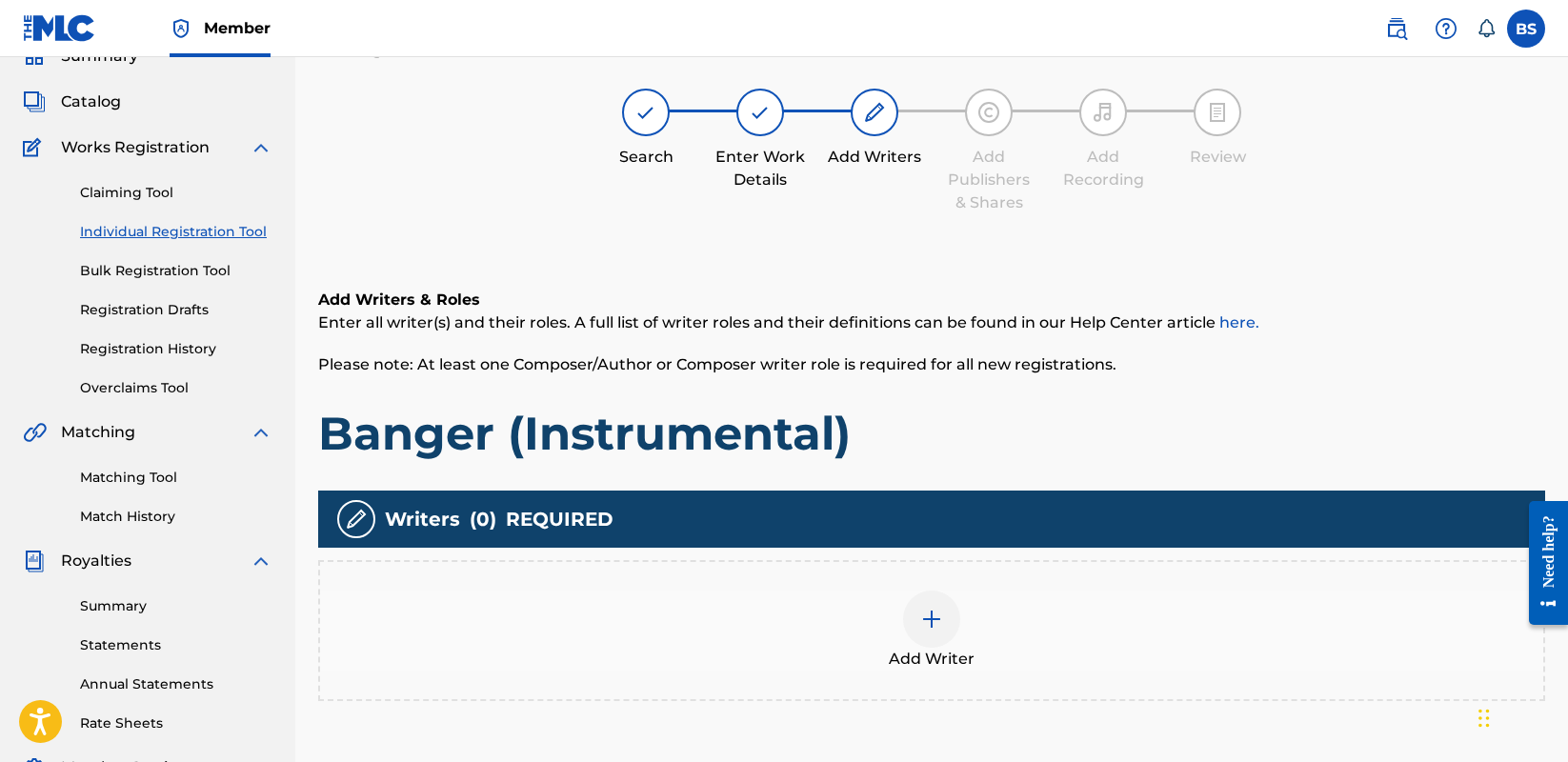
scroll to position [86, 0]
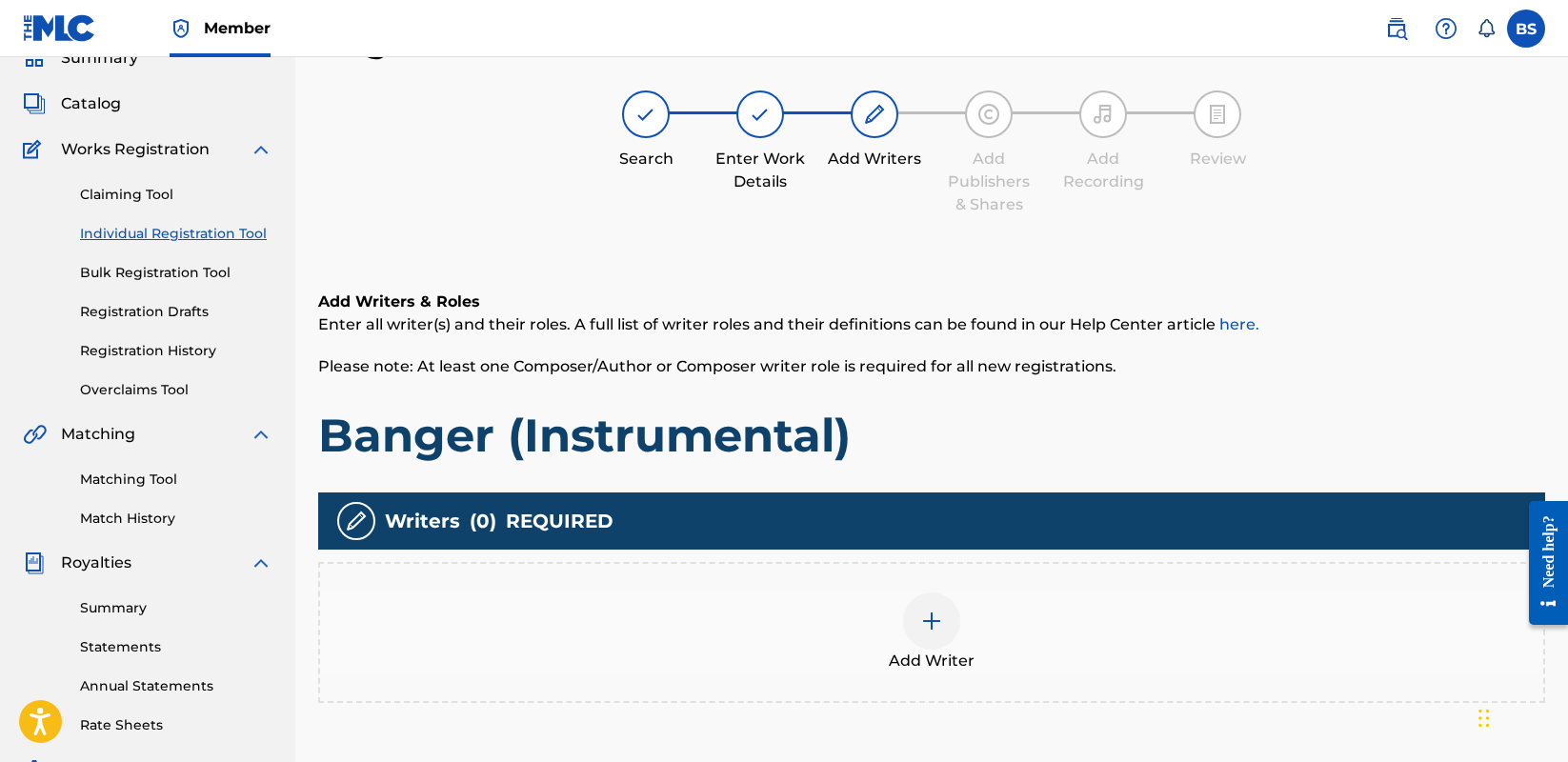
click at [932, 615] on img at bounding box center [932, 621] width 23 height 23
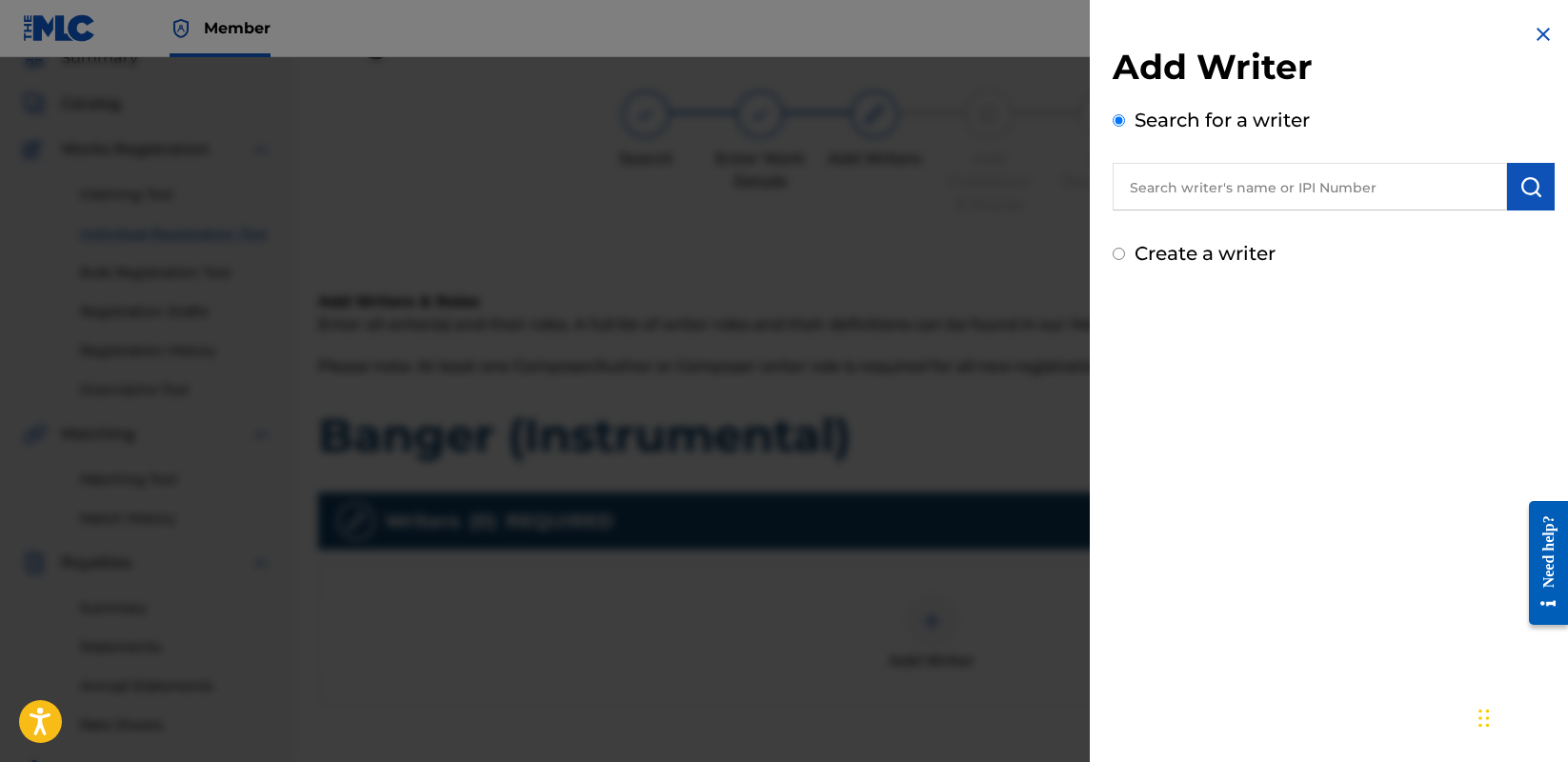
click at [1239, 188] on input "text" at bounding box center [1311, 186] width 395 height 47
click at [1184, 187] on input "text" at bounding box center [1311, 186] width 395 height 47
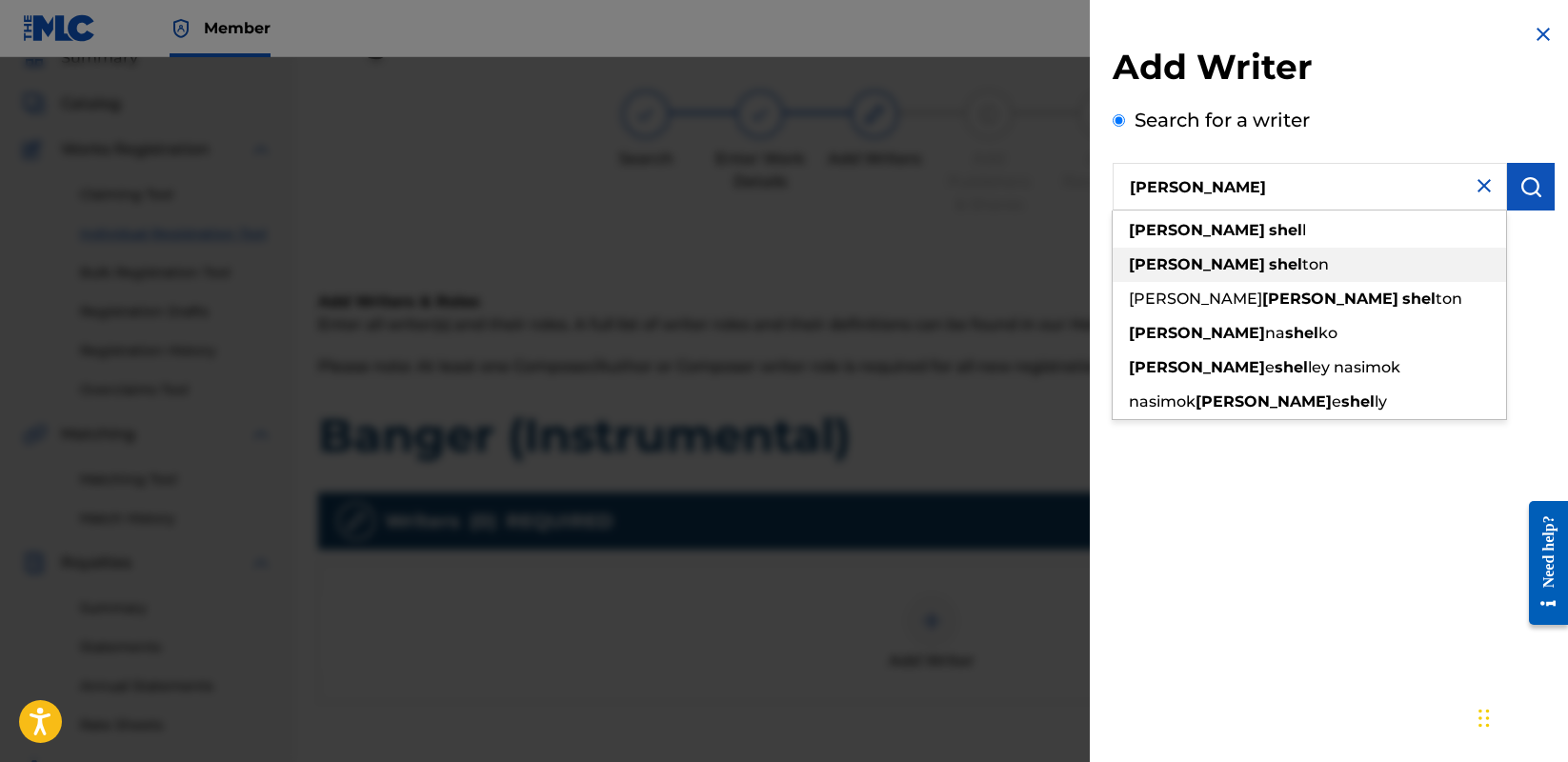
click at [1248, 261] on div "[PERSON_NAME]" at bounding box center [1310, 264] width 394 height 34
type input "[PERSON_NAME]"
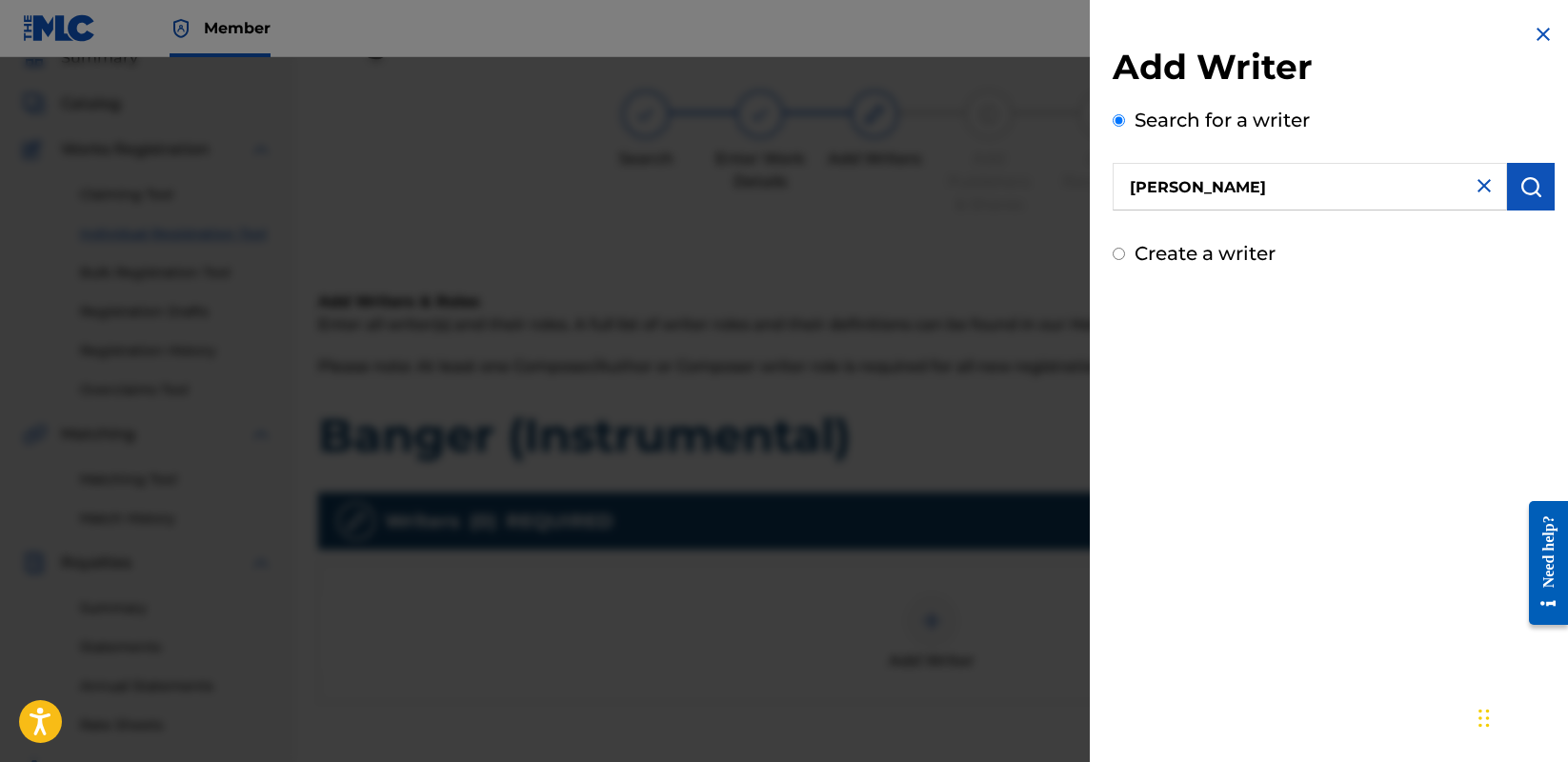
click at [1479, 189] on img at bounding box center [1485, 186] width 23 height 23
click at [1362, 190] on input "text" at bounding box center [1311, 186] width 395 height 47
paste input "00587662889"
type input "00587662889"
click at [1520, 182] on img "submit" at bounding box center [1531, 187] width 23 height 23
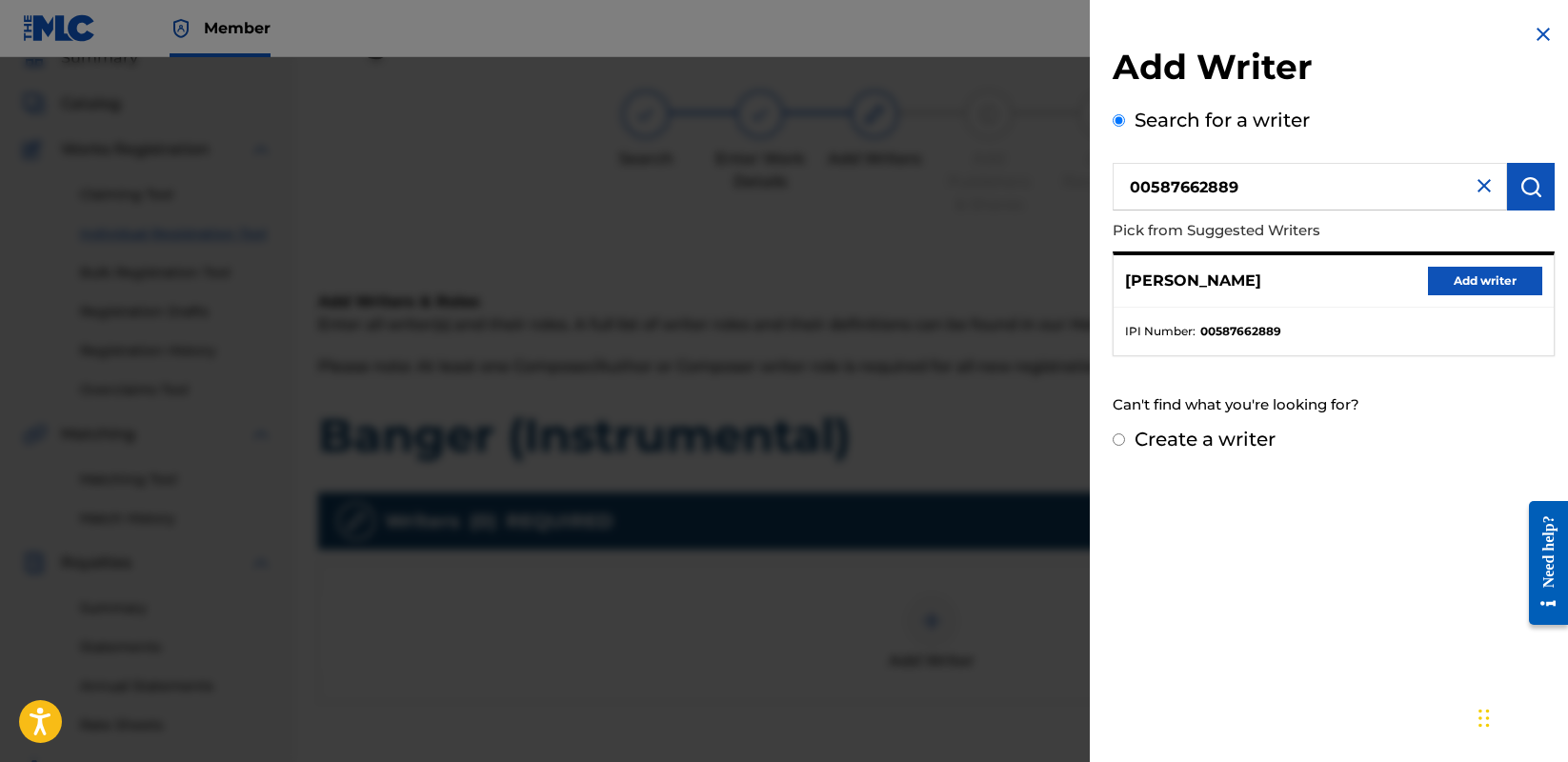
click at [1479, 274] on button "Add writer" at bounding box center [1486, 281] width 114 height 29
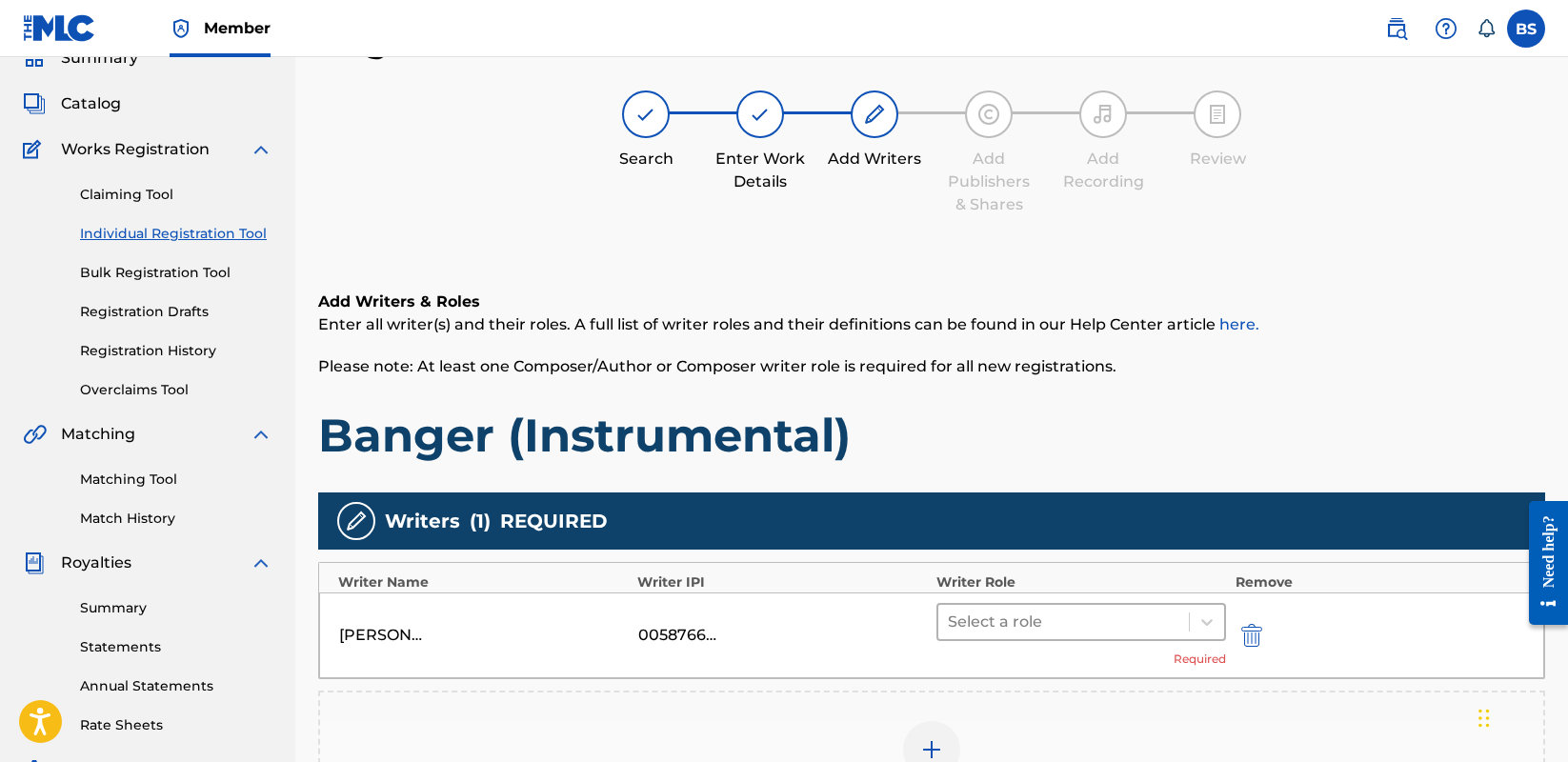
click at [1143, 631] on div at bounding box center [1063, 622] width 231 height 27
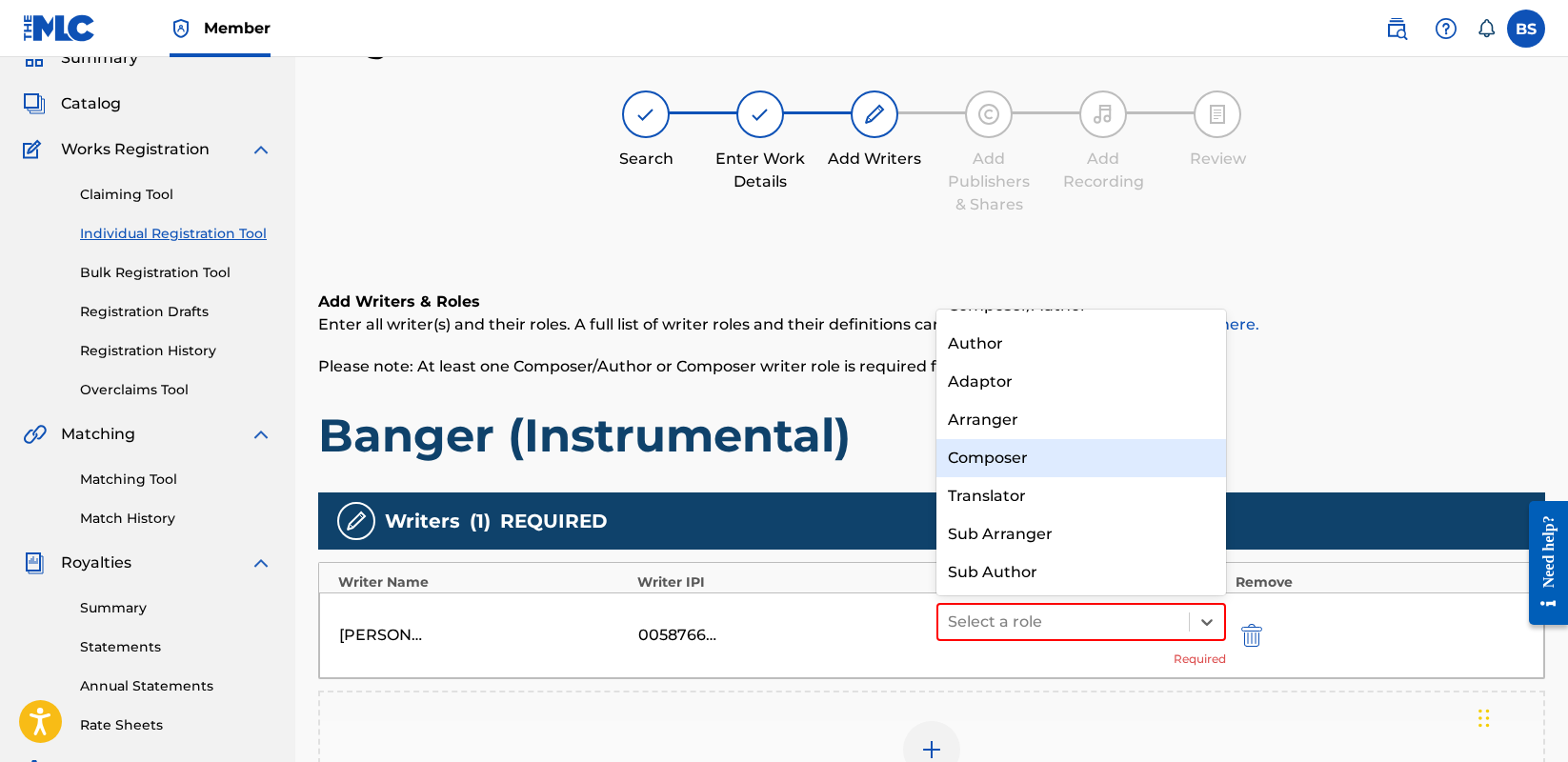
scroll to position [0, 0]
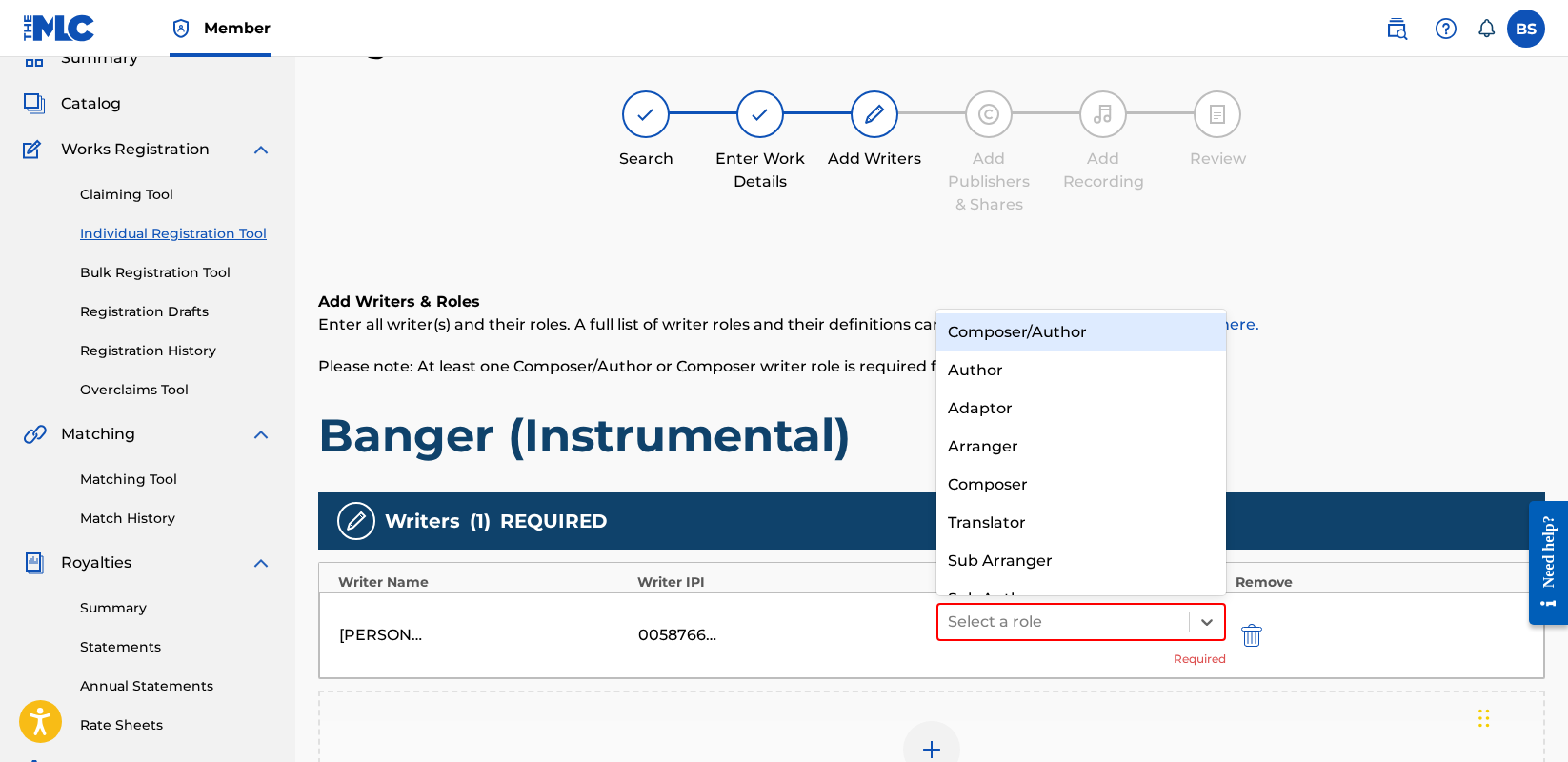
click at [1050, 310] on div "Composer/Author Author Adaptor Arranger Composer Translator Sub Arranger Sub Au…" at bounding box center [1080, 453] width 289 height 286
click at [1050, 318] on div "Composer/Author" at bounding box center [1080, 332] width 289 height 38
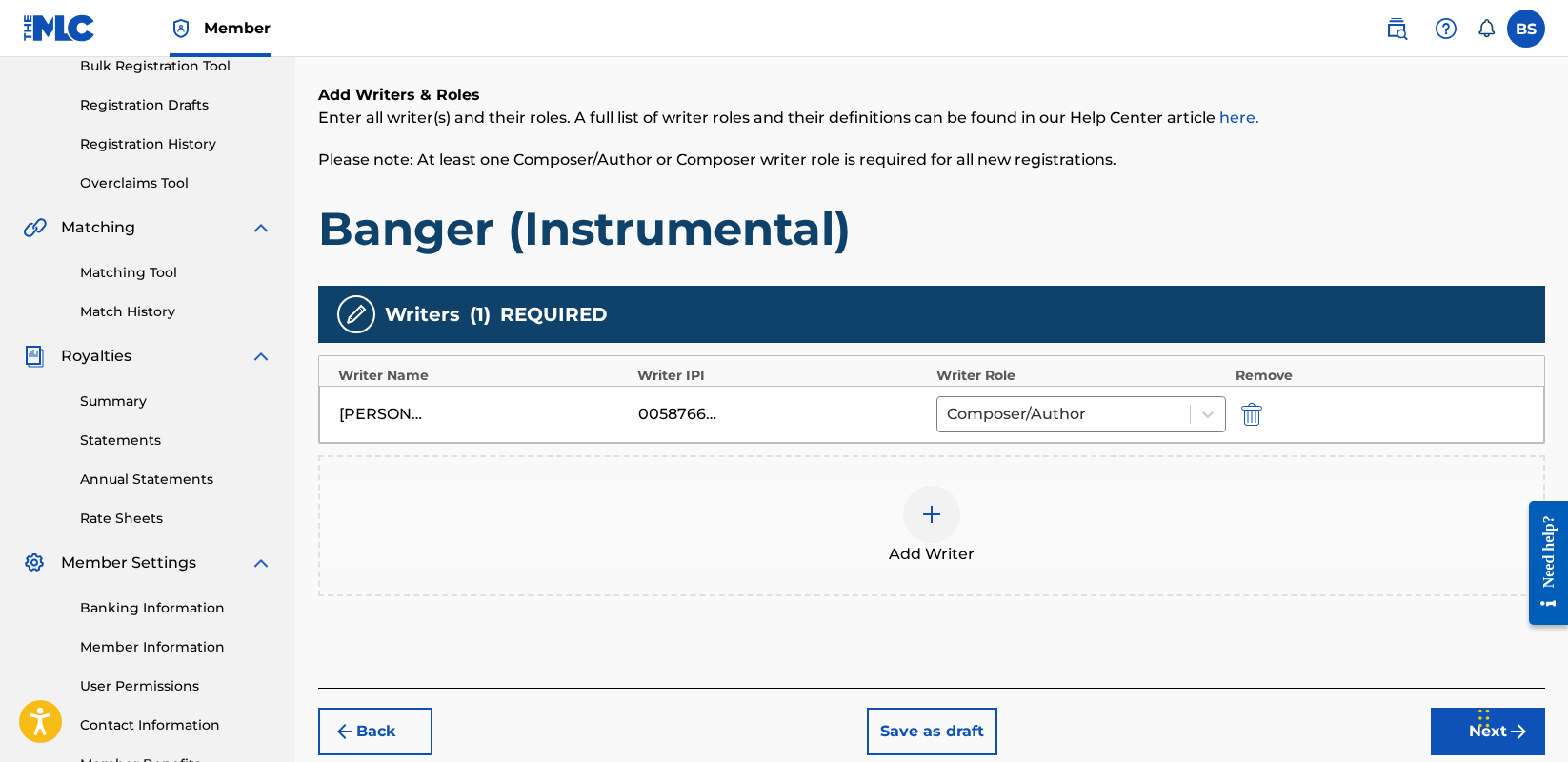
scroll to position [419, 0]
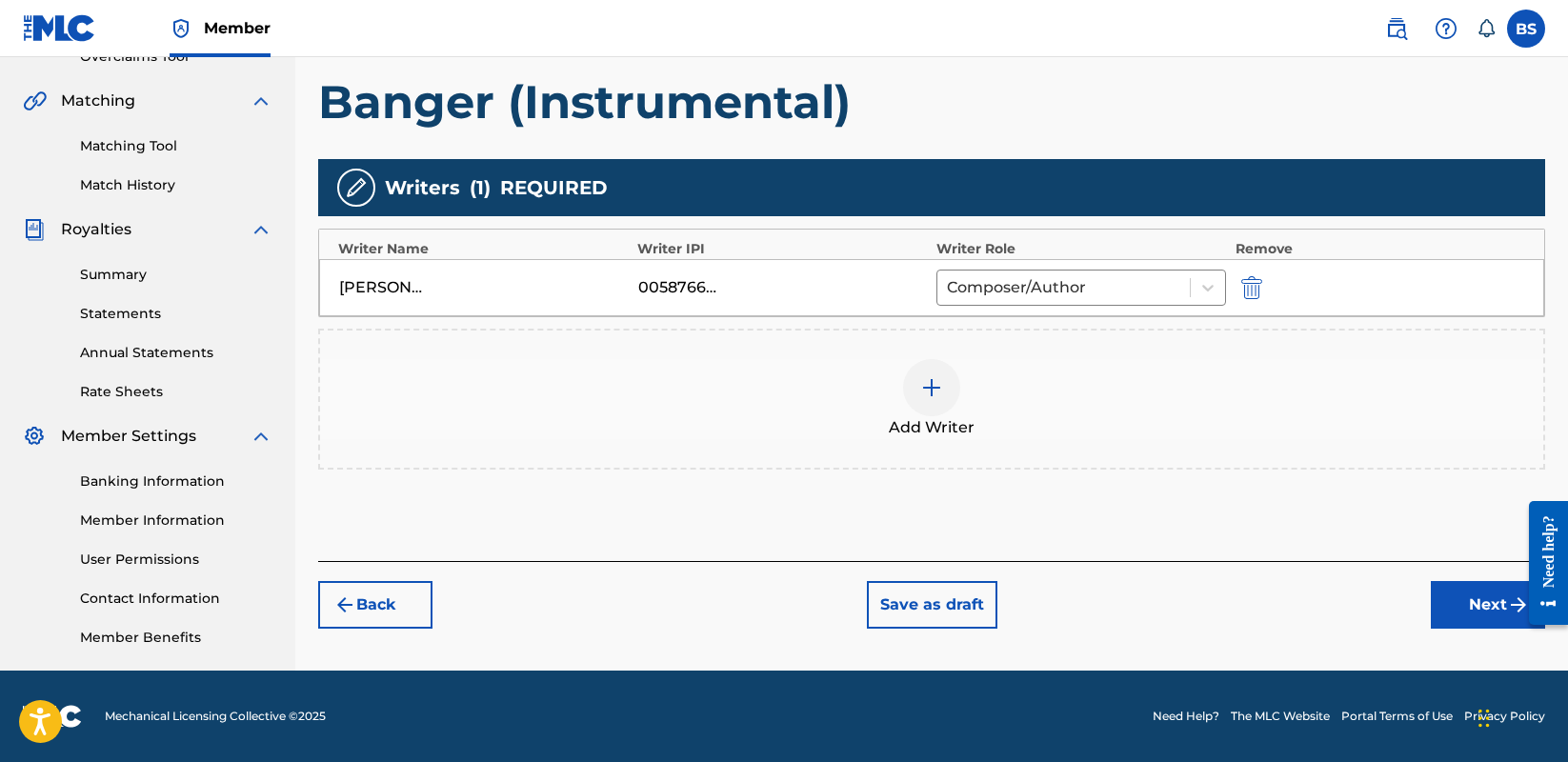
click at [1479, 608] on button "Next" at bounding box center [1489, 604] width 114 height 47
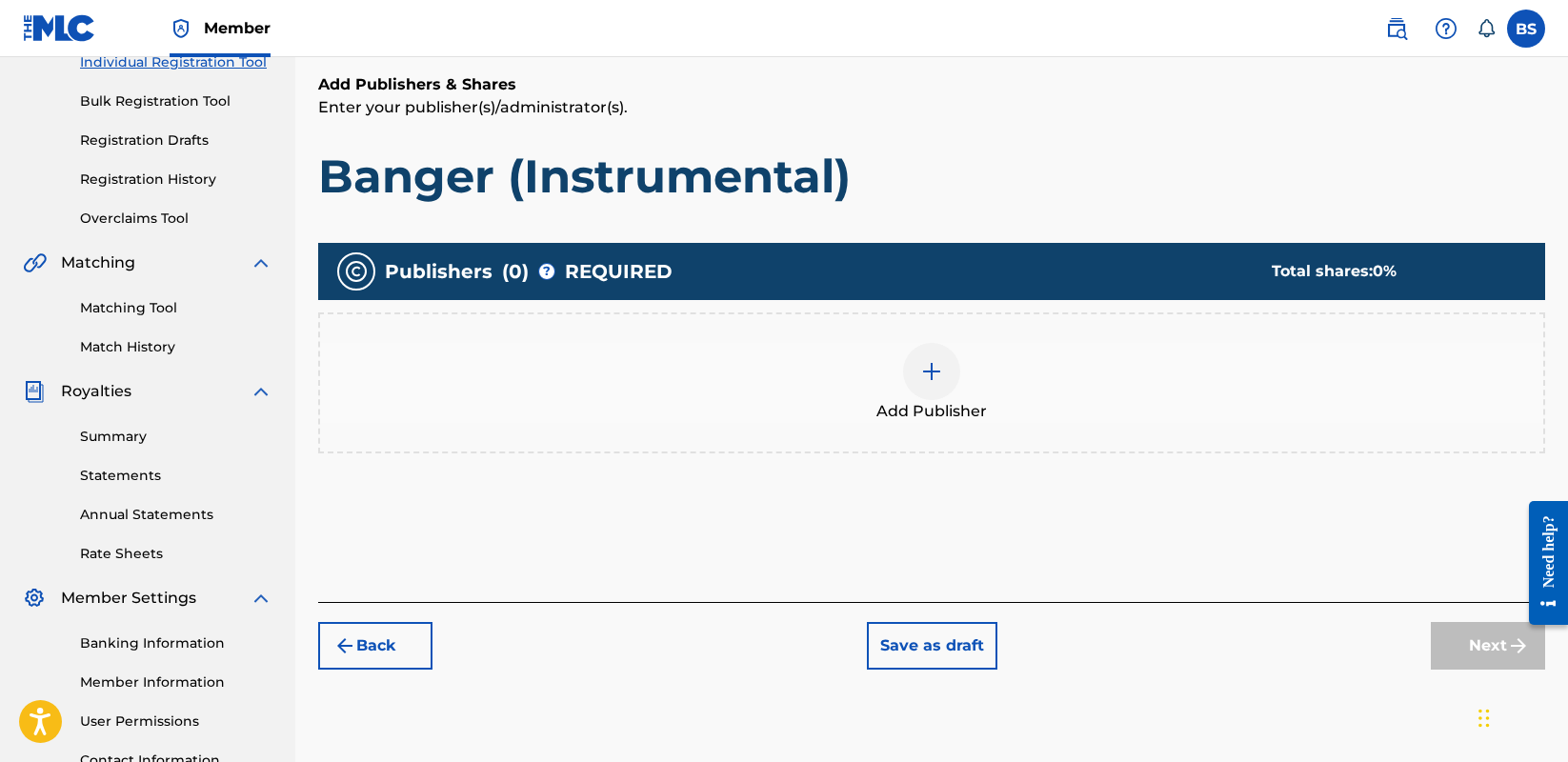
scroll to position [86, 0]
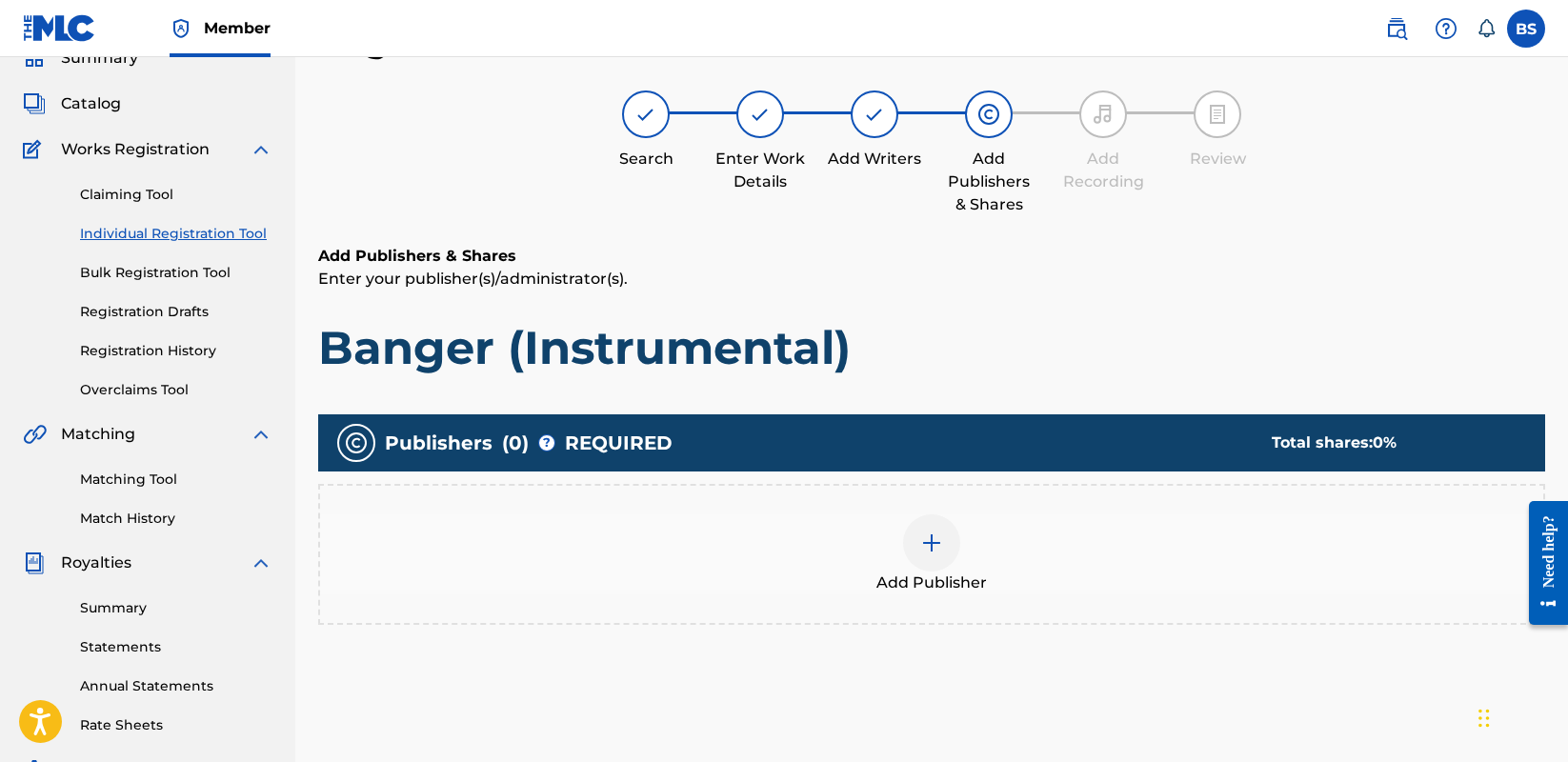
click at [949, 544] on div at bounding box center [932, 542] width 57 height 57
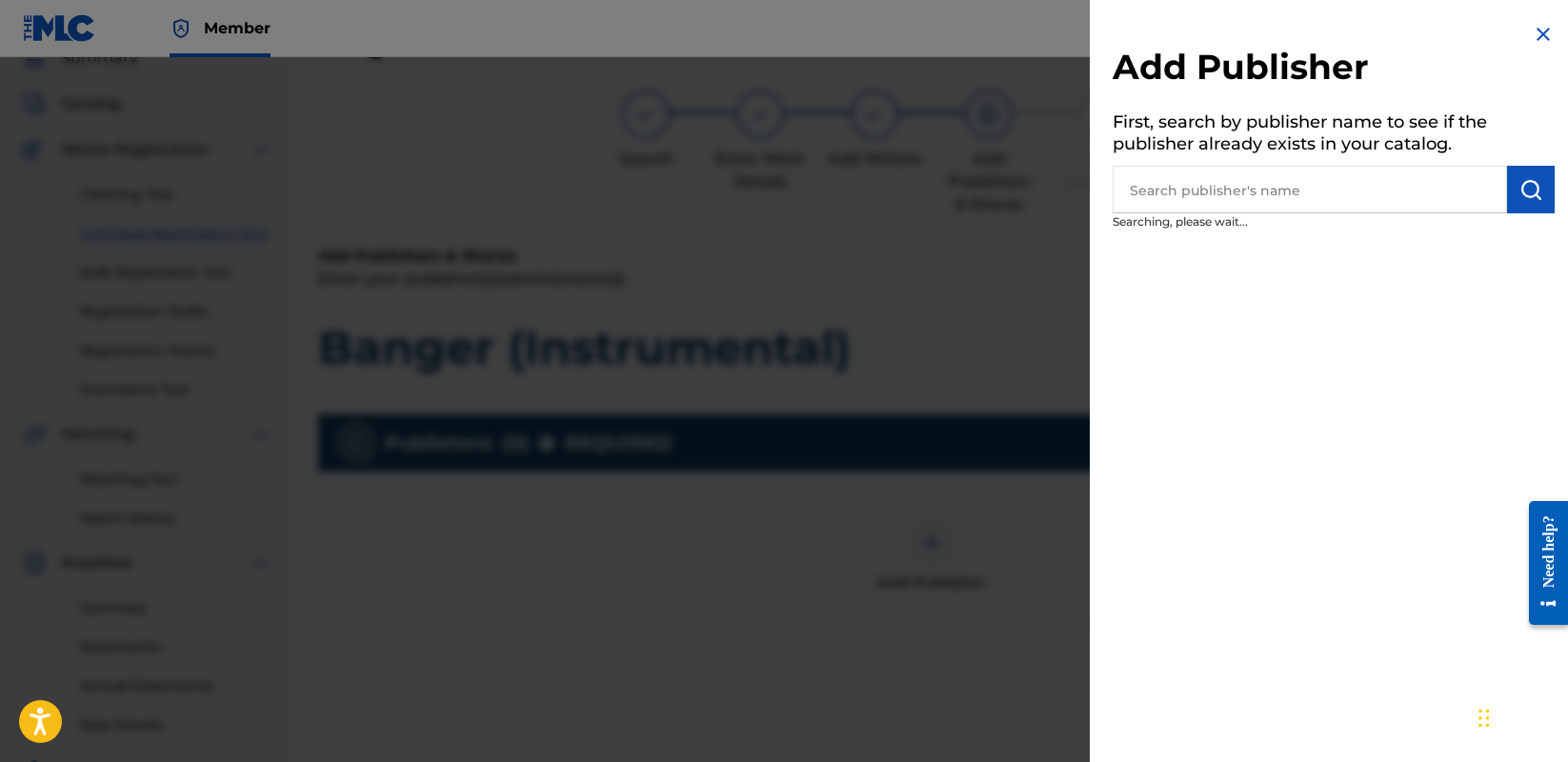
click at [1202, 191] on input "text" at bounding box center [1311, 189] width 395 height 47
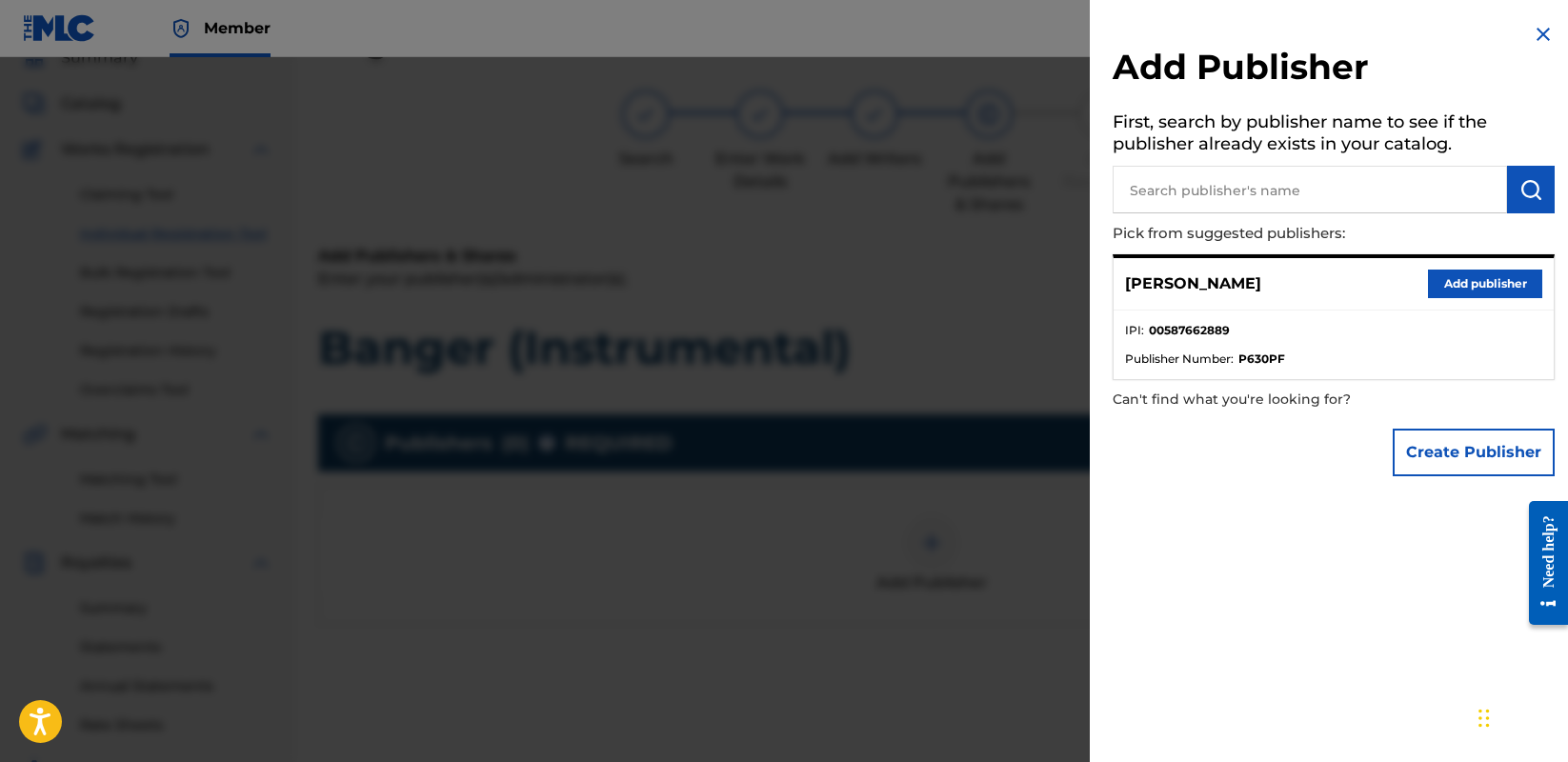
paste input "00615755145"
type input "00615755145"
click at [1521, 188] on img "submit" at bounding box center [1531, 190] width 23 height 23
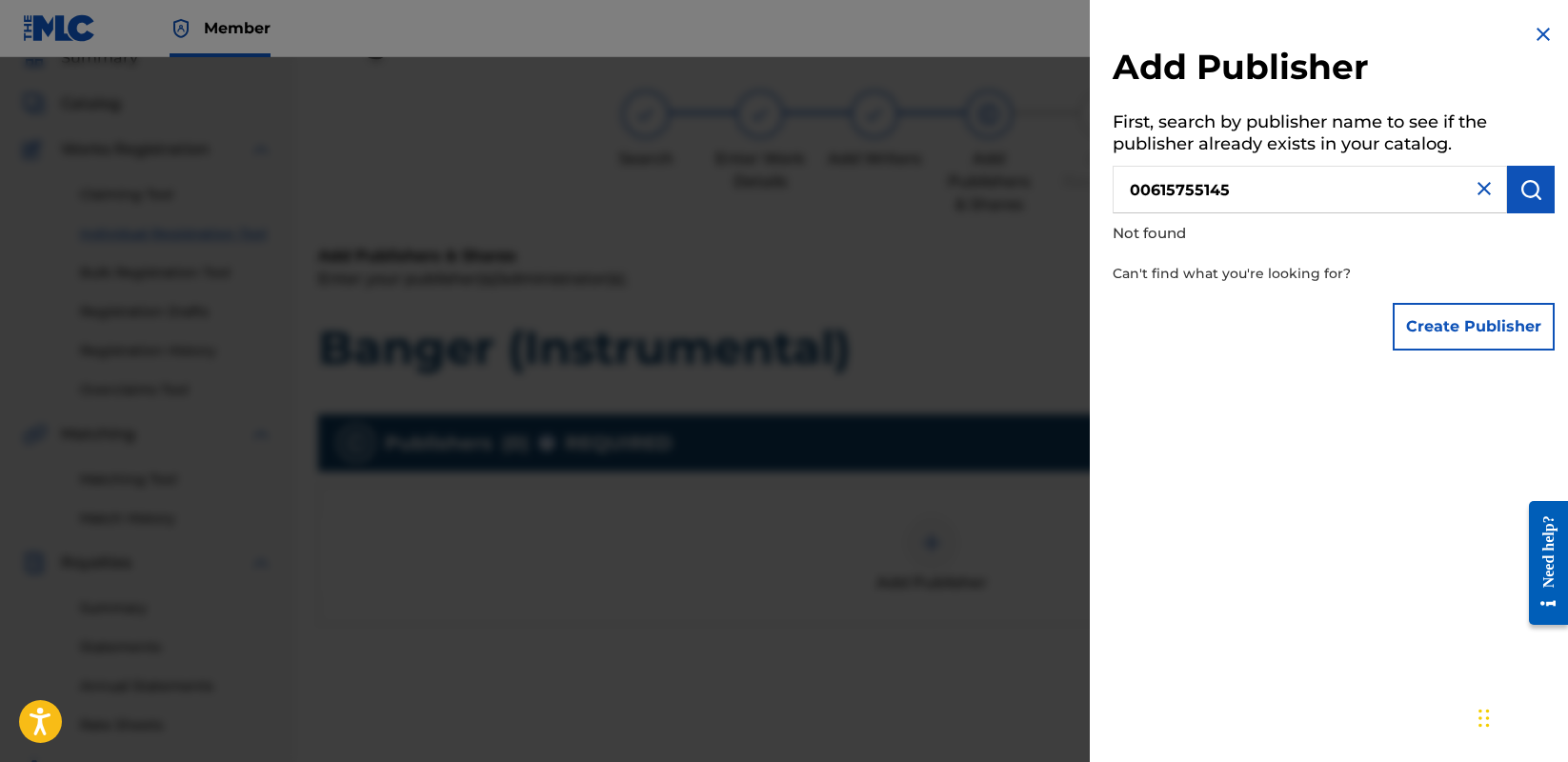
click at [1481, 189] on img at bounding box center [1485, 189] width 23 height 23
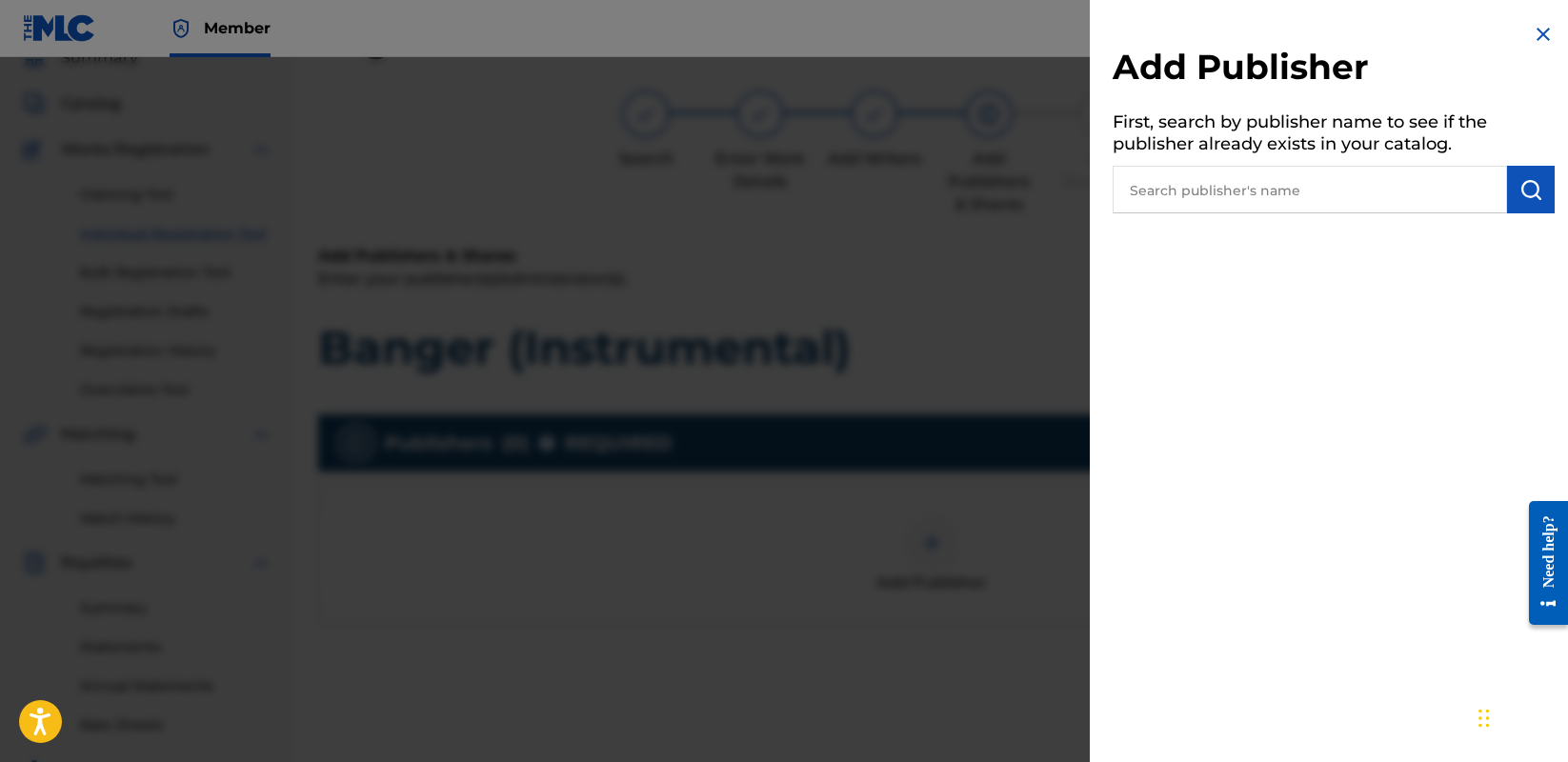
click at [1404, 194] on input "text" at bounding box center [1311, 189] width 395 height 47
paste input "00587662889"
click at [1507, 178] on button "submit" at bounding box center [1530, 189] width 47 height 47
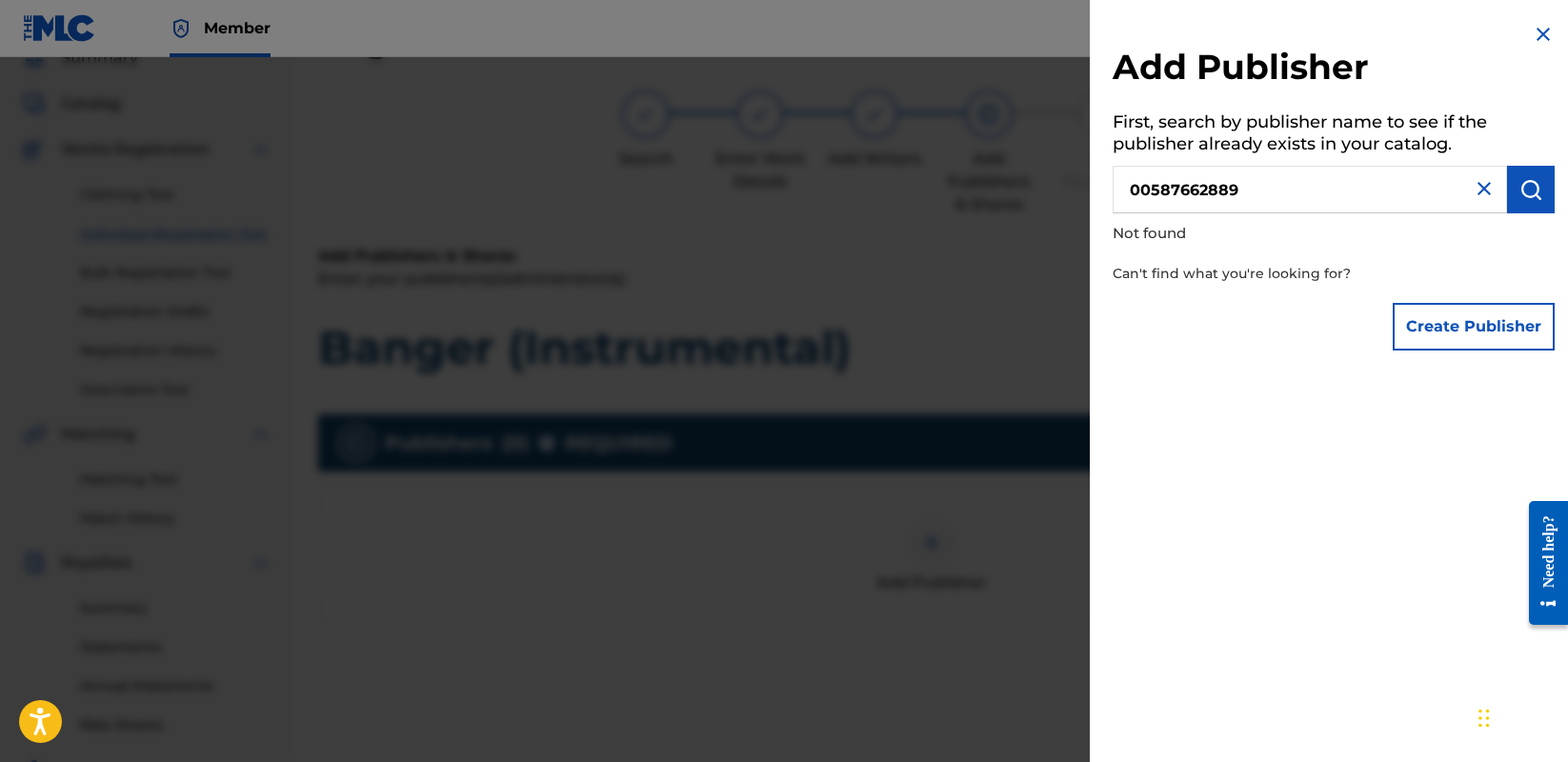
click at [1303, 193] on input "00587662889" at bounding box center [1311, 189] width 395 height 47
type input "0"
click at [1540, 27] on img at bounding box center [1544, 35] width 23 height 23
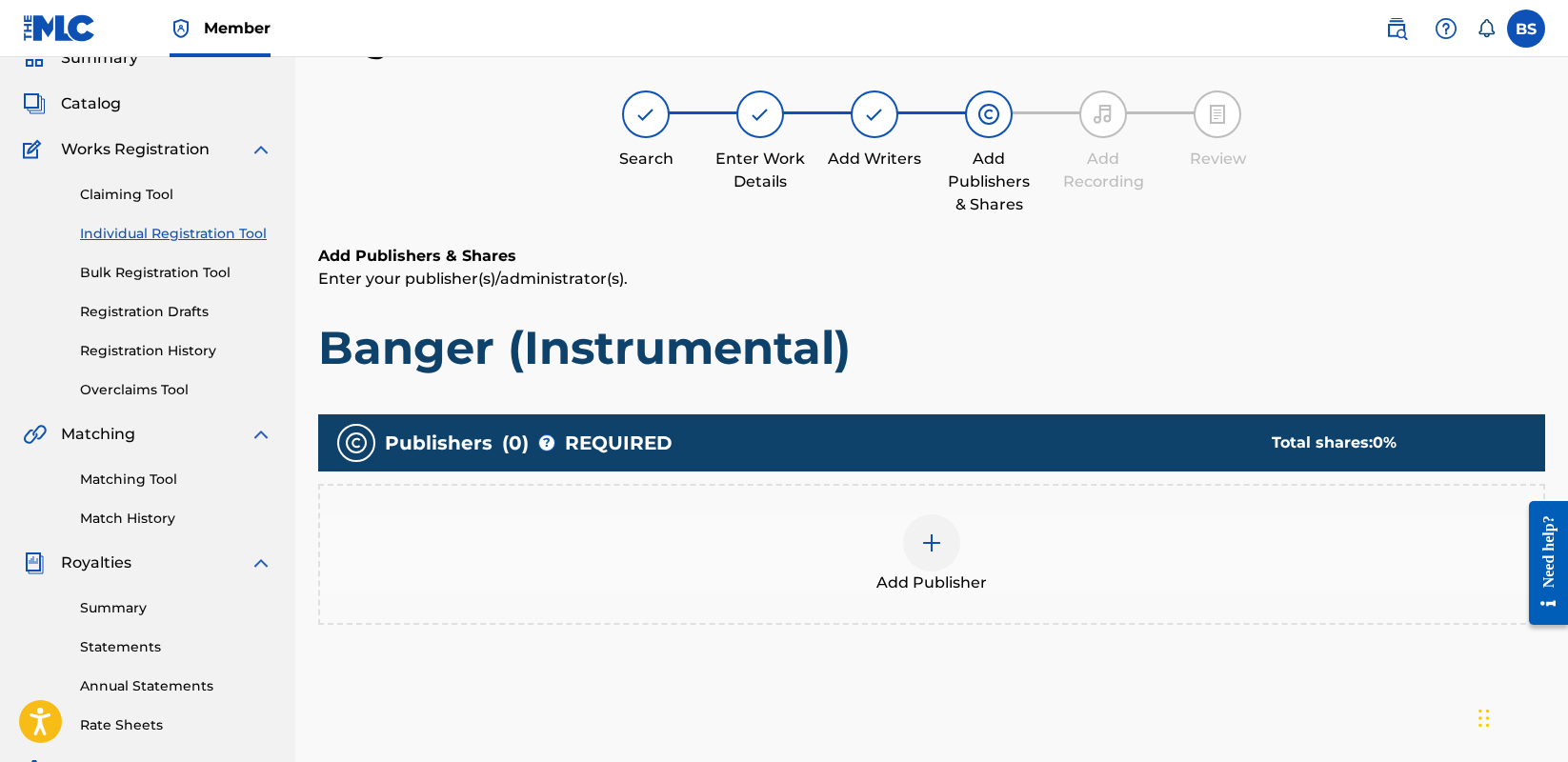
click at [921, 538] on img at bounding box center [932, 543] width 23 height 23
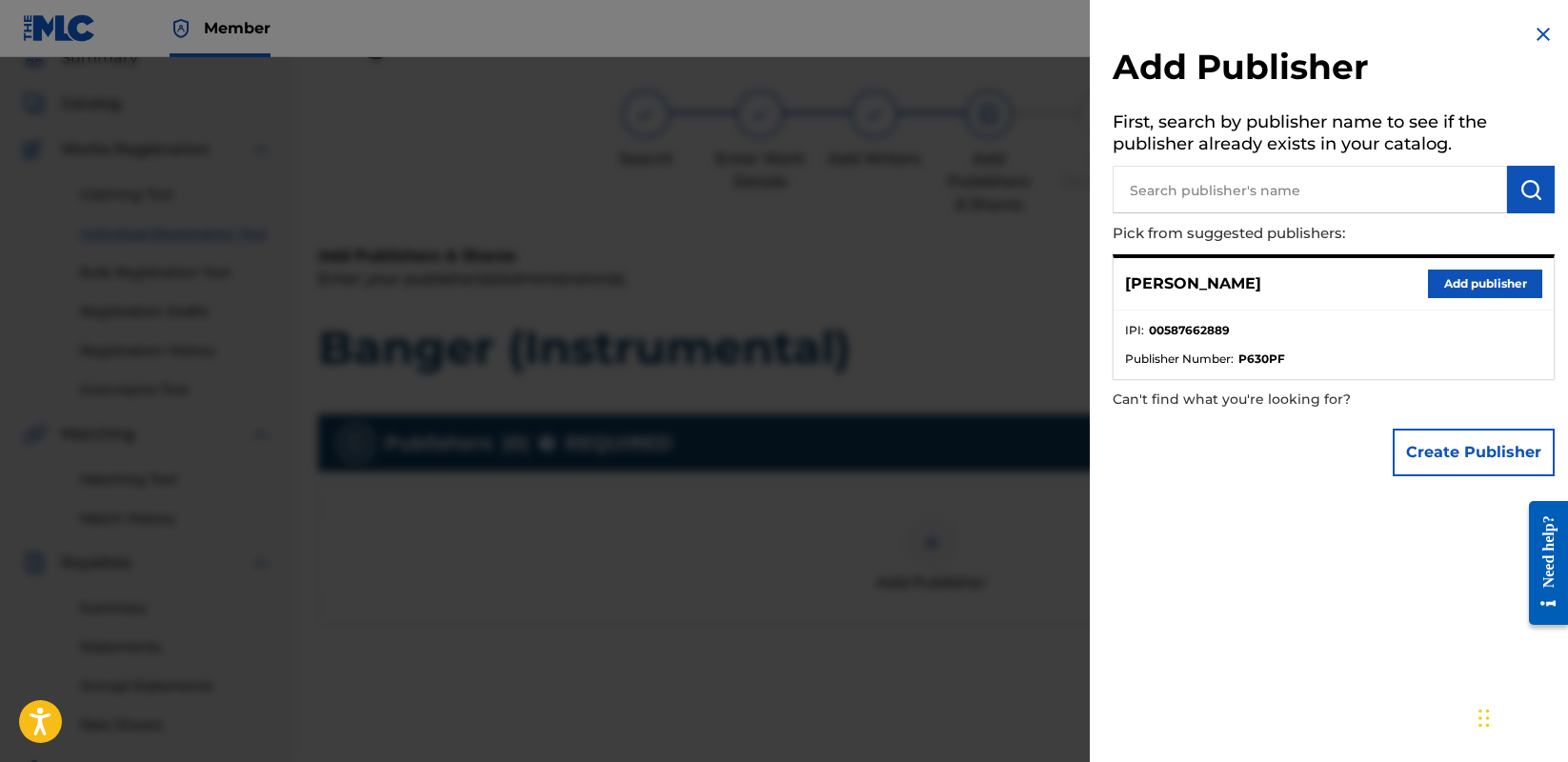
click at [1456, 282] on button "Add publisher" at bounding box center [1486, 284] width 114 height 29
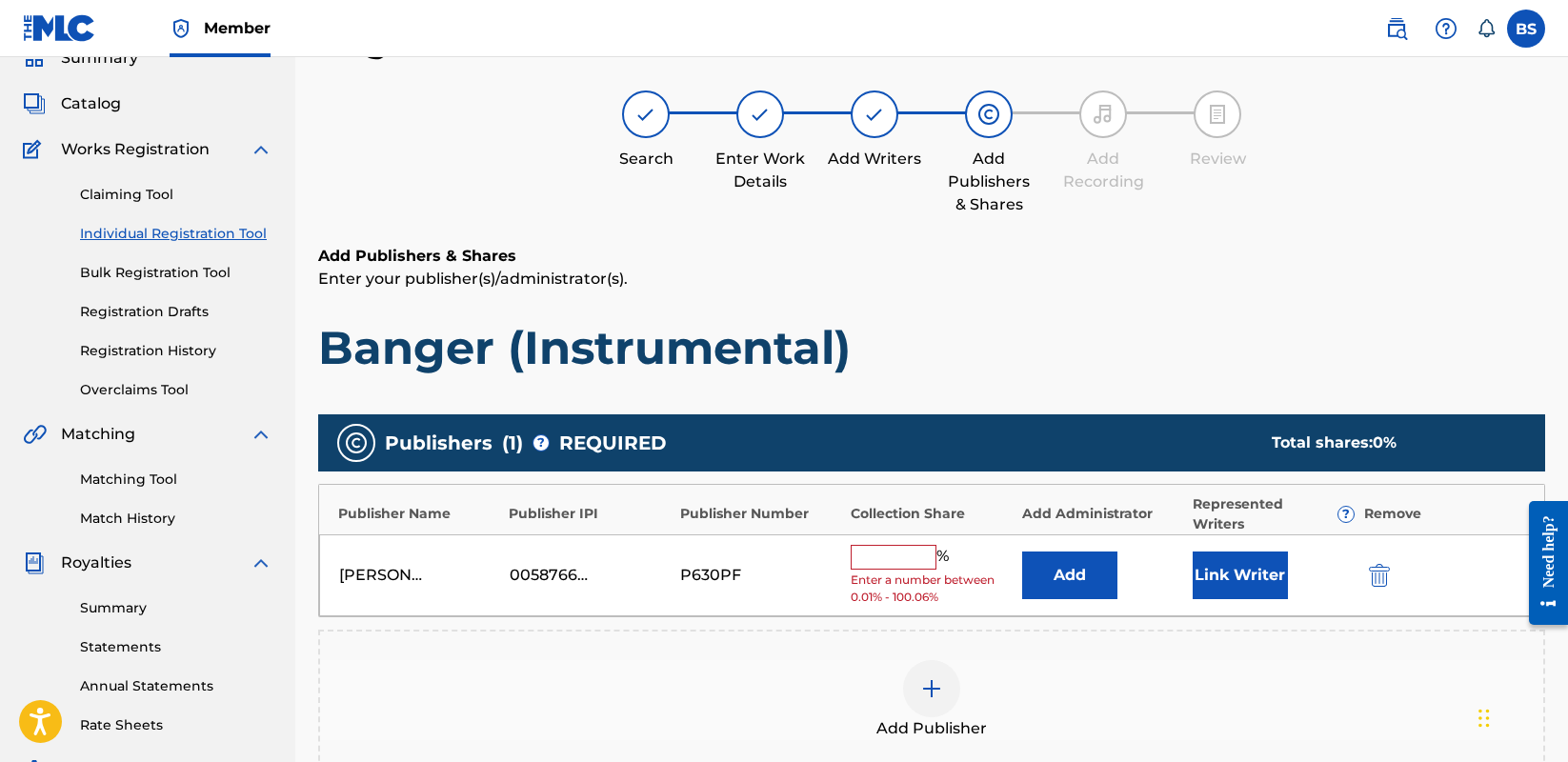
click at [884, 564] on input "text" at bounding box center [894, 557] width 86 height 25
type input "100"
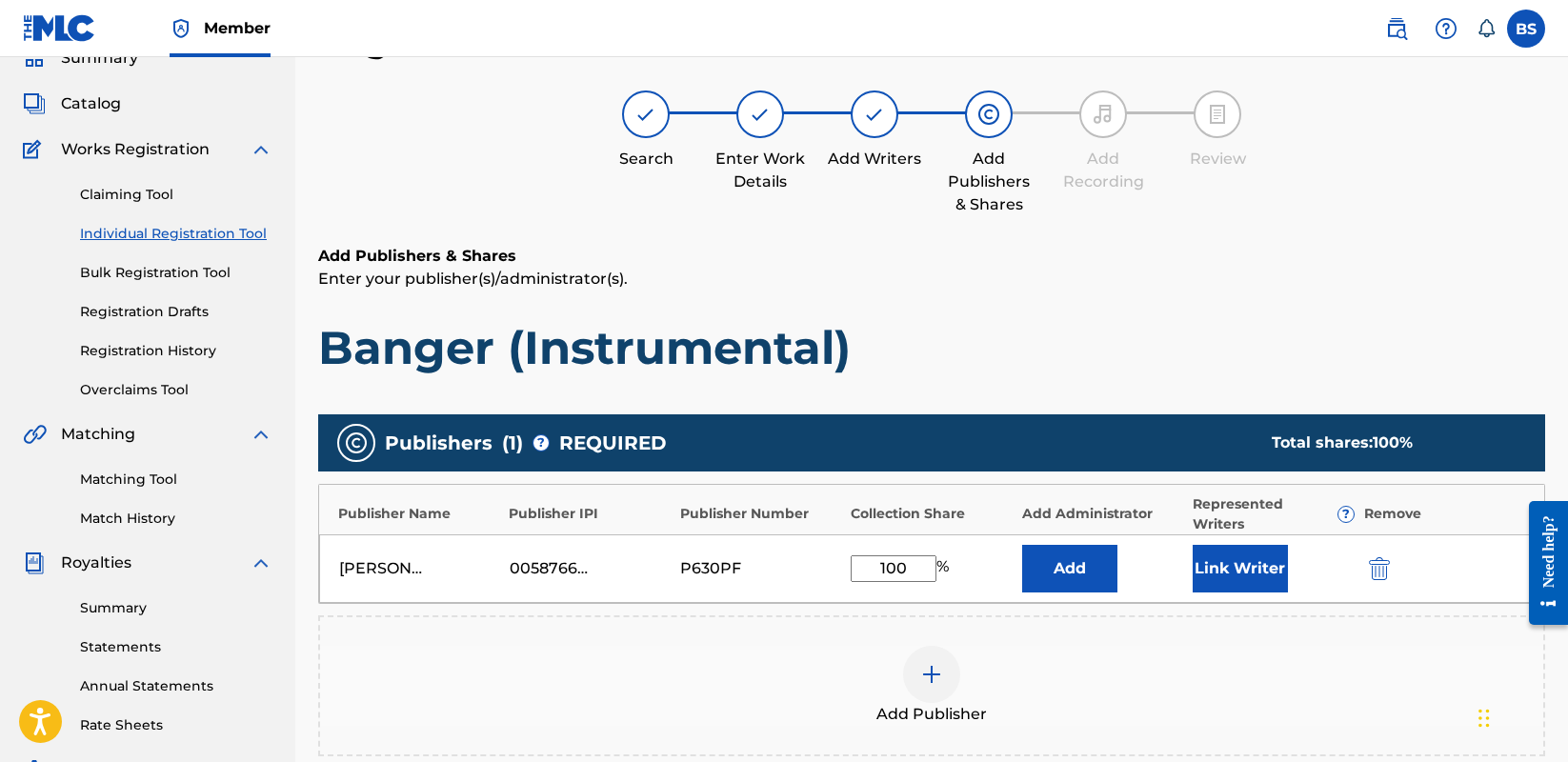
click at [1219, 566] on button "Link Writer" at bounding box center [1240, 568] width 96 height 47
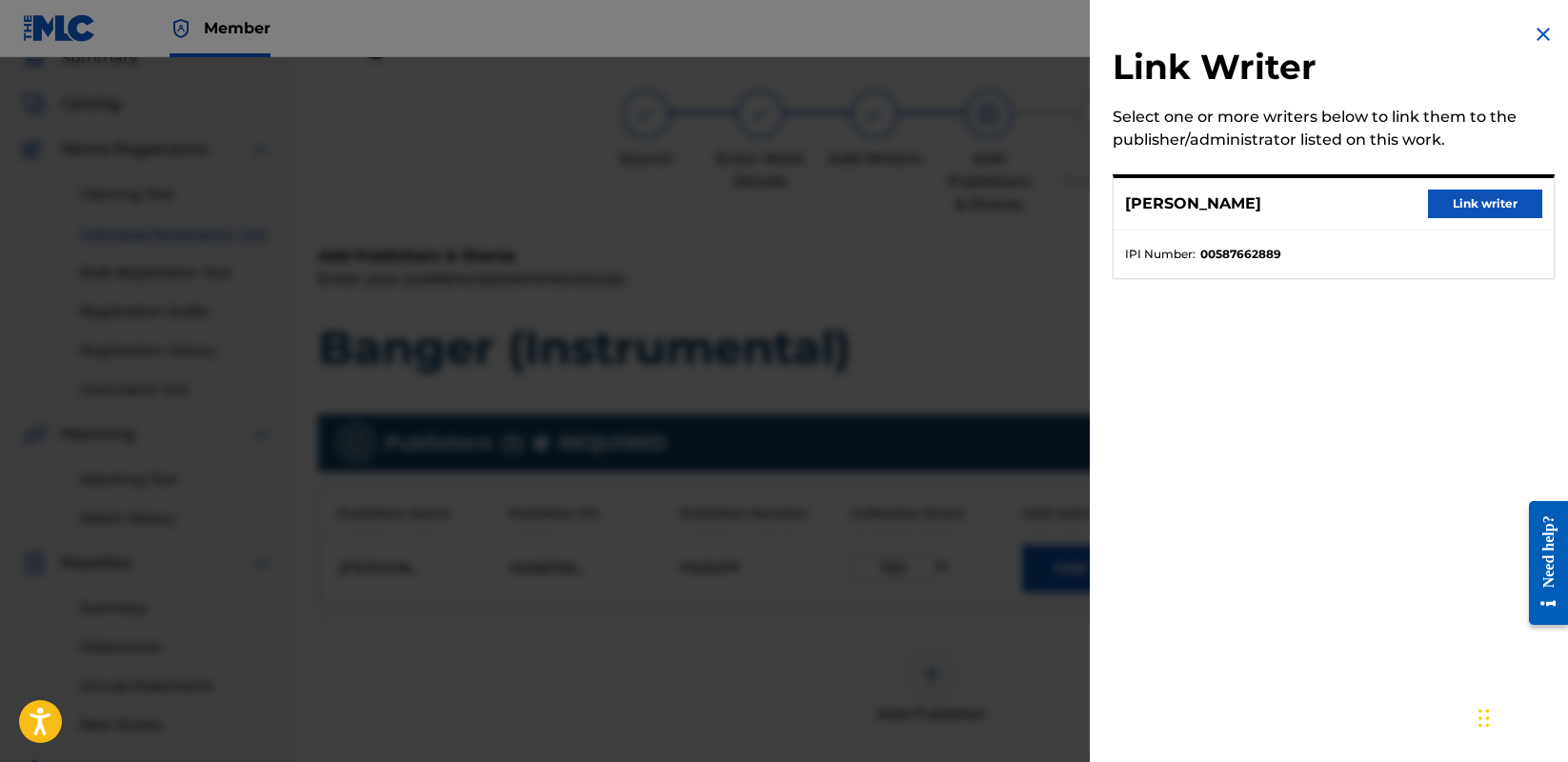
click at [1472, 197] on button "Link writer" at bounding box center [1486, 204] width 114 height 29
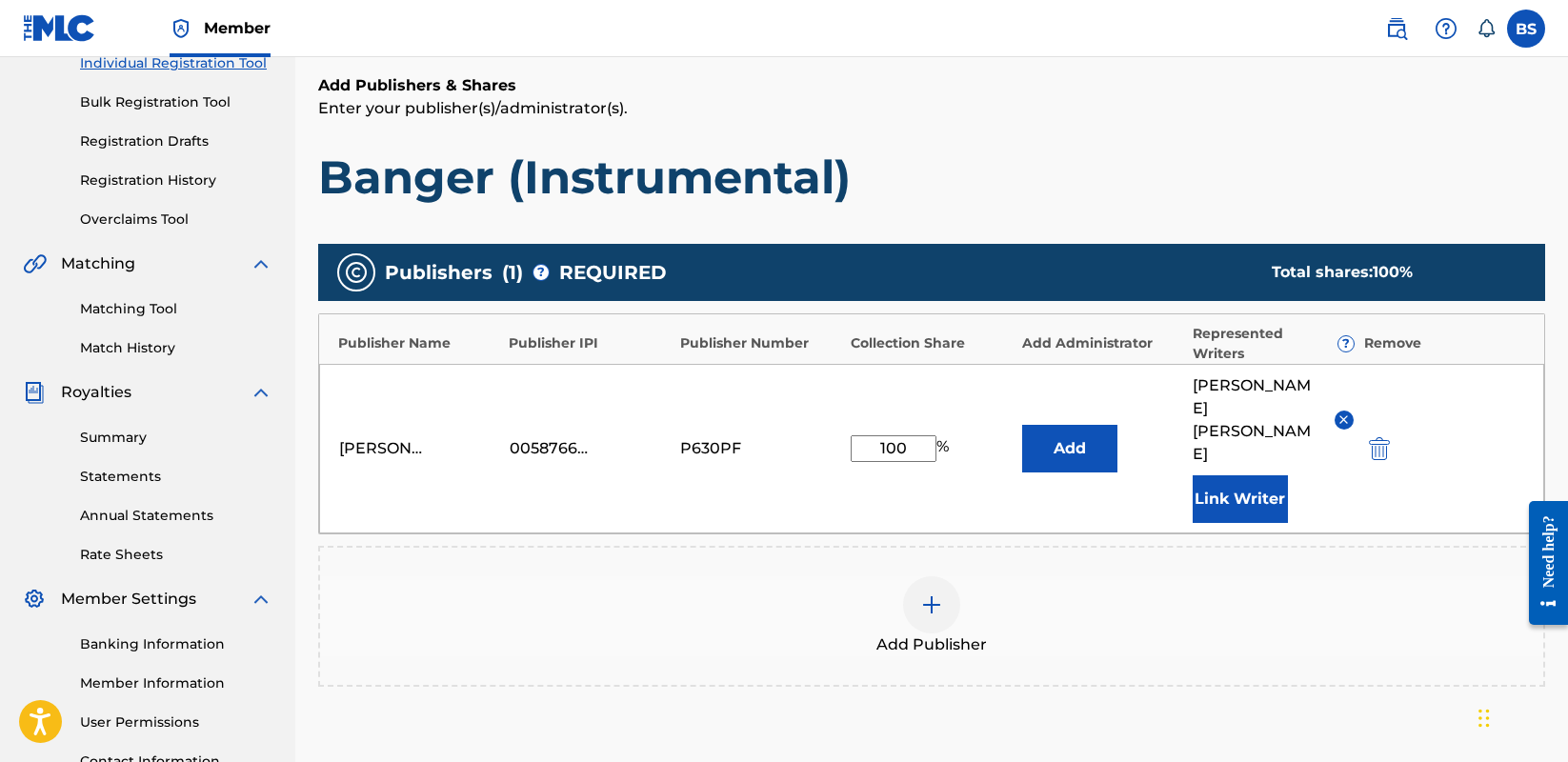
scroll to position [443, 0]
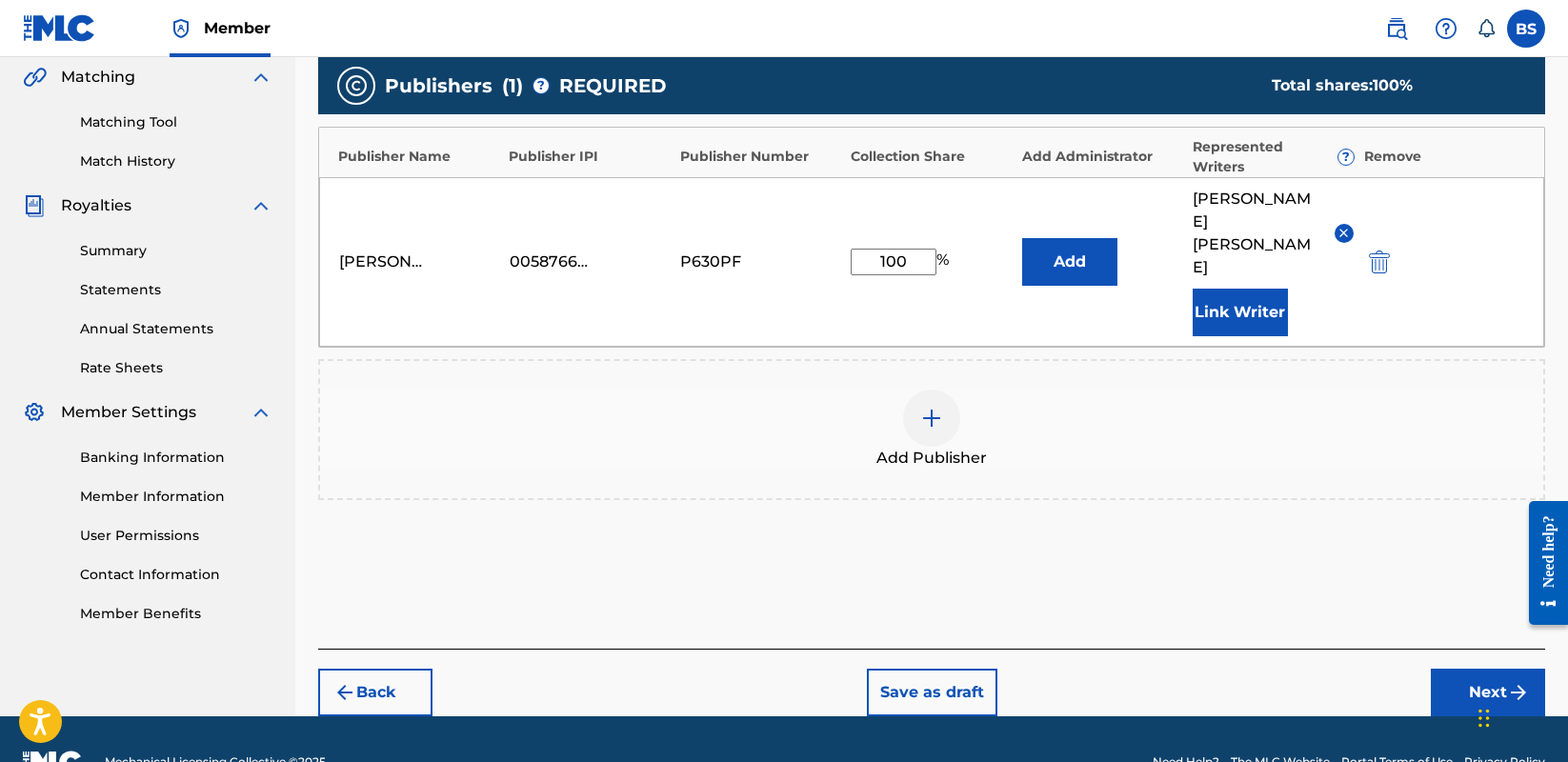
click at [1464, 669] on button "Next" at bounding box center [1489, 692] width 114 height 47
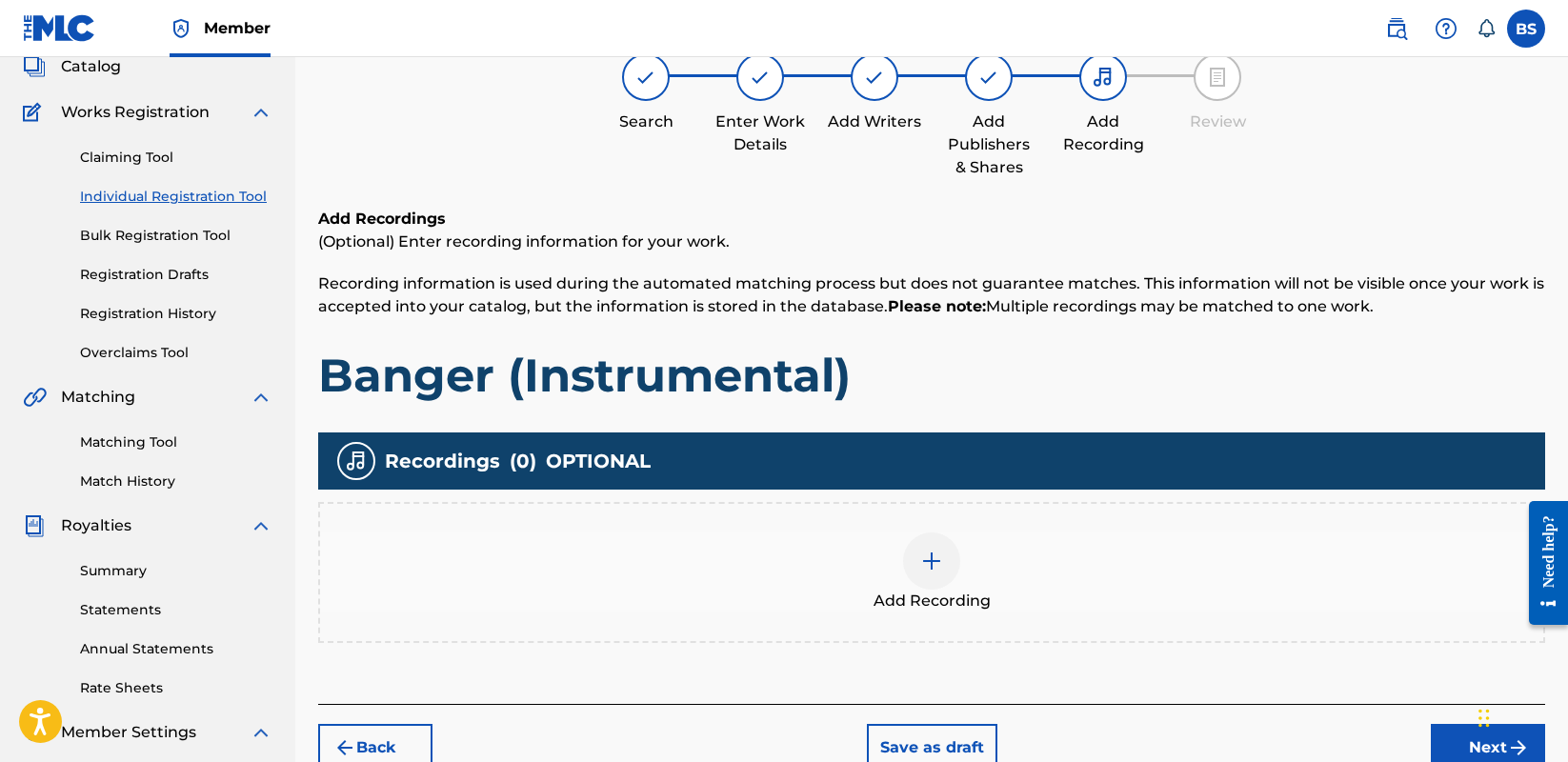
scroll to position [136, 0]
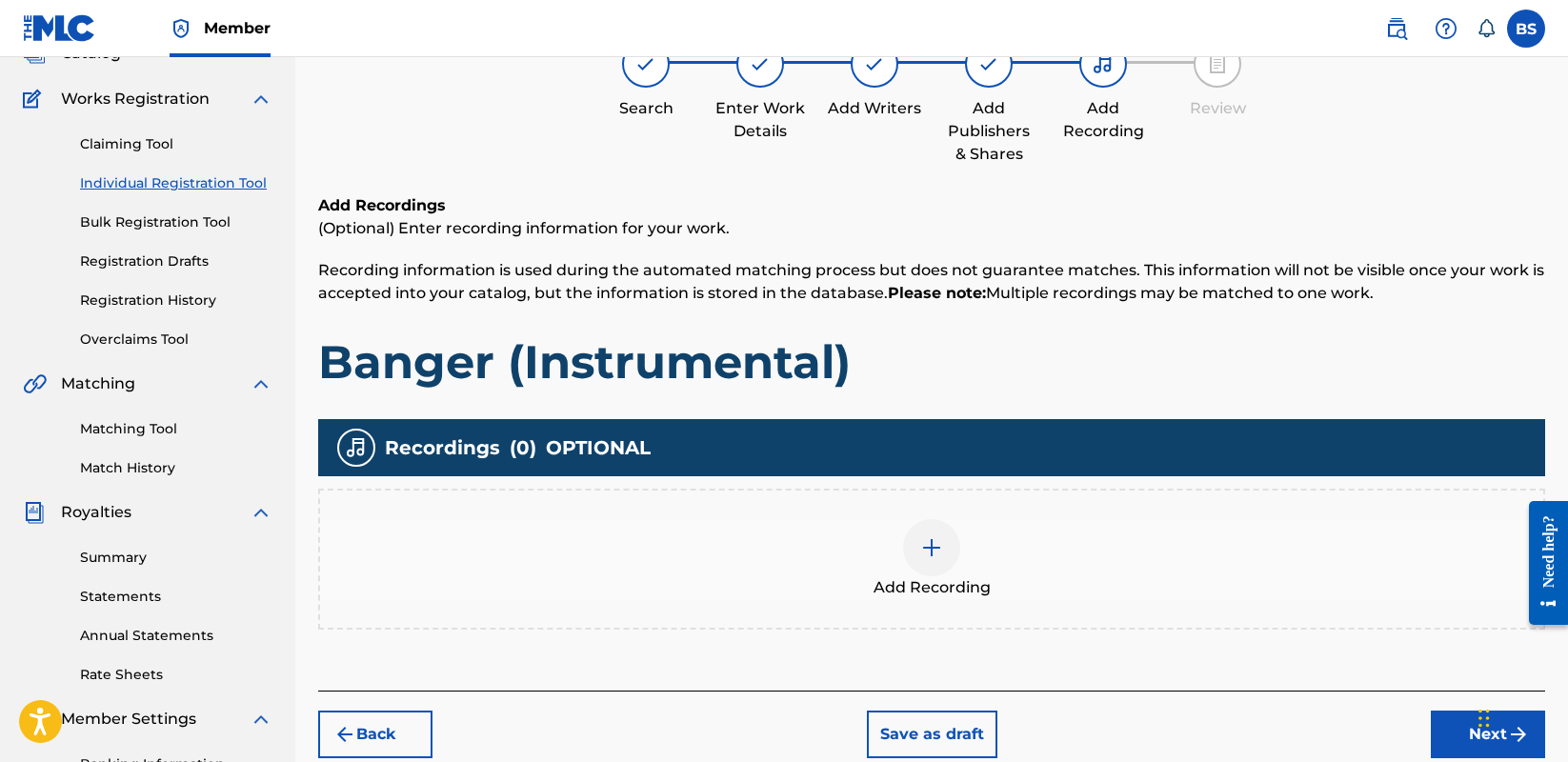
click at [925, 547] on img at bounding box center [932, 548] width 23 height 23
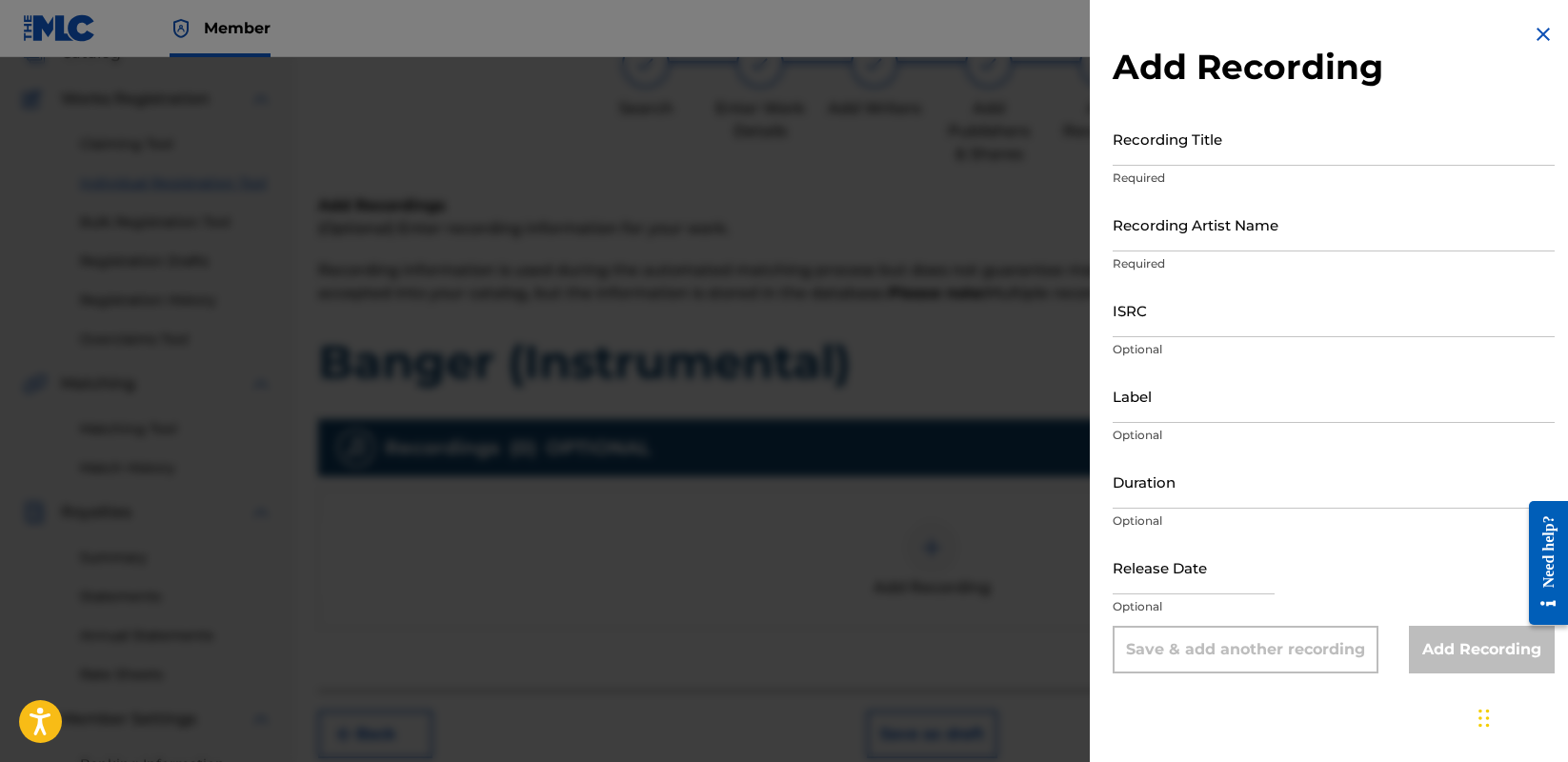
click at [1149, 148] on input "Recording Title" at bounding box center [1334, 138] width 442 height 54
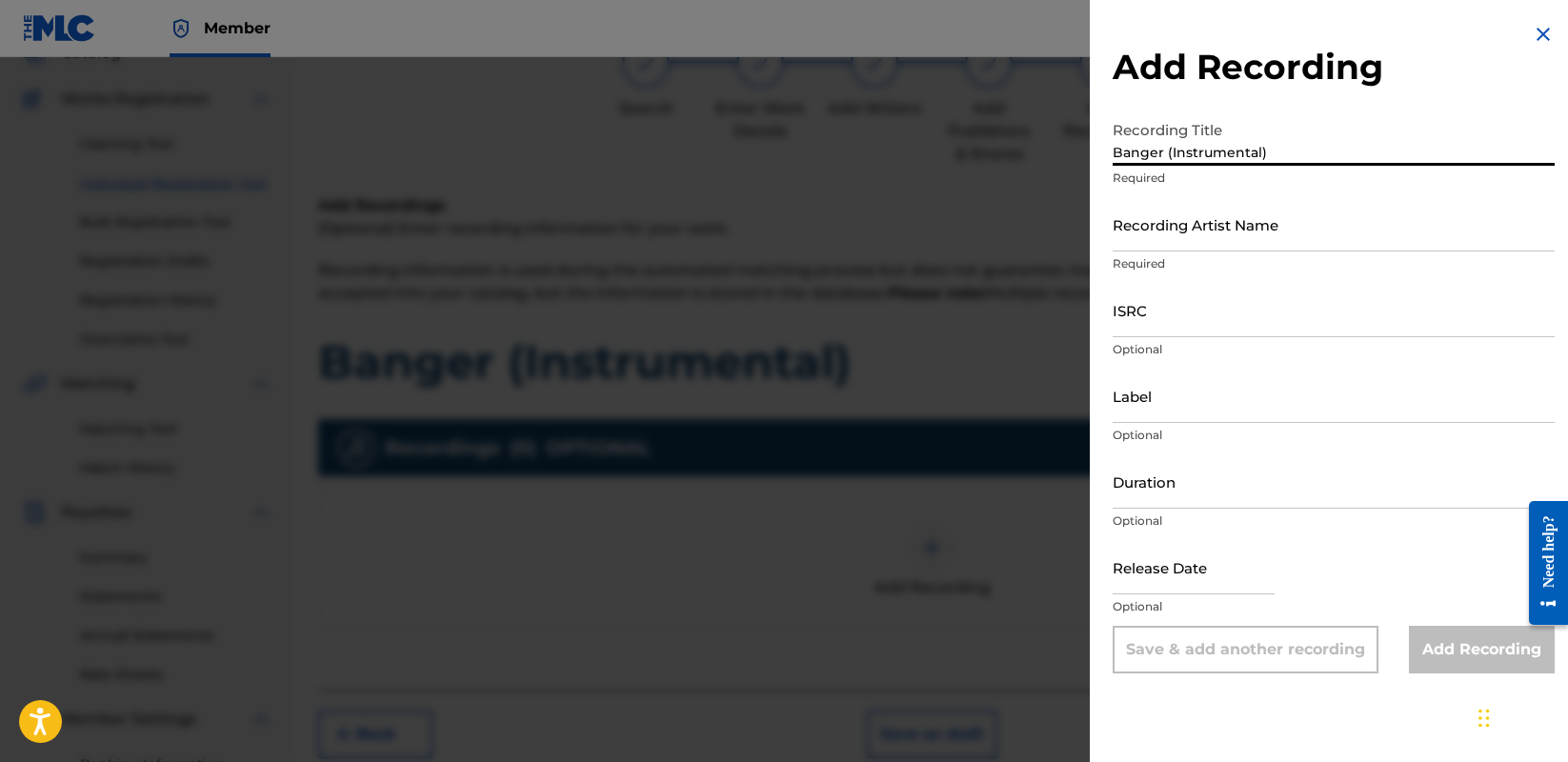
type input "Banger (Instrumental)"
click at [1250, 230] on input "Recording Artist Name" at bounding box center [1334, 224] width 442 height 54
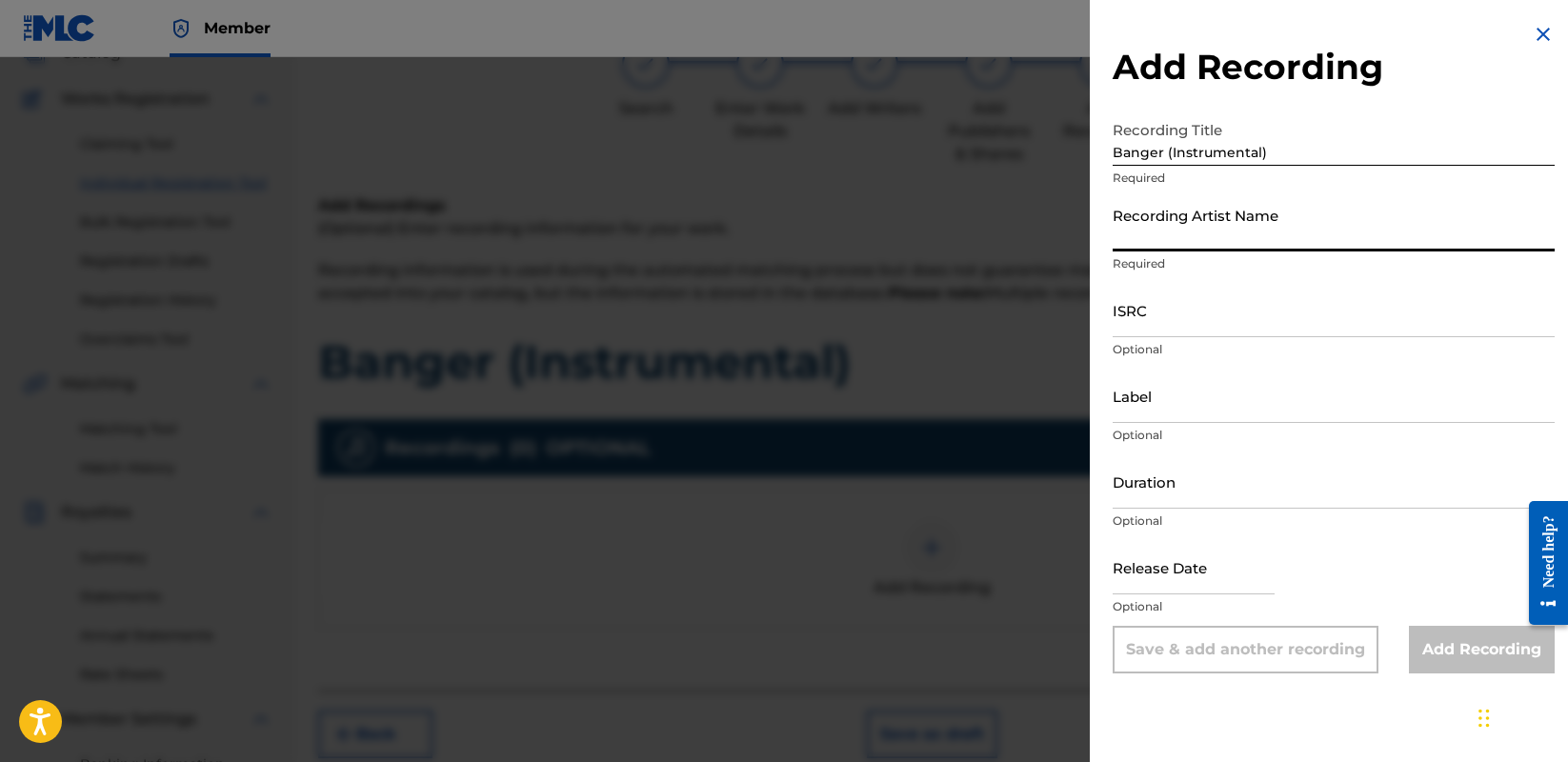
type input "Bskills973"
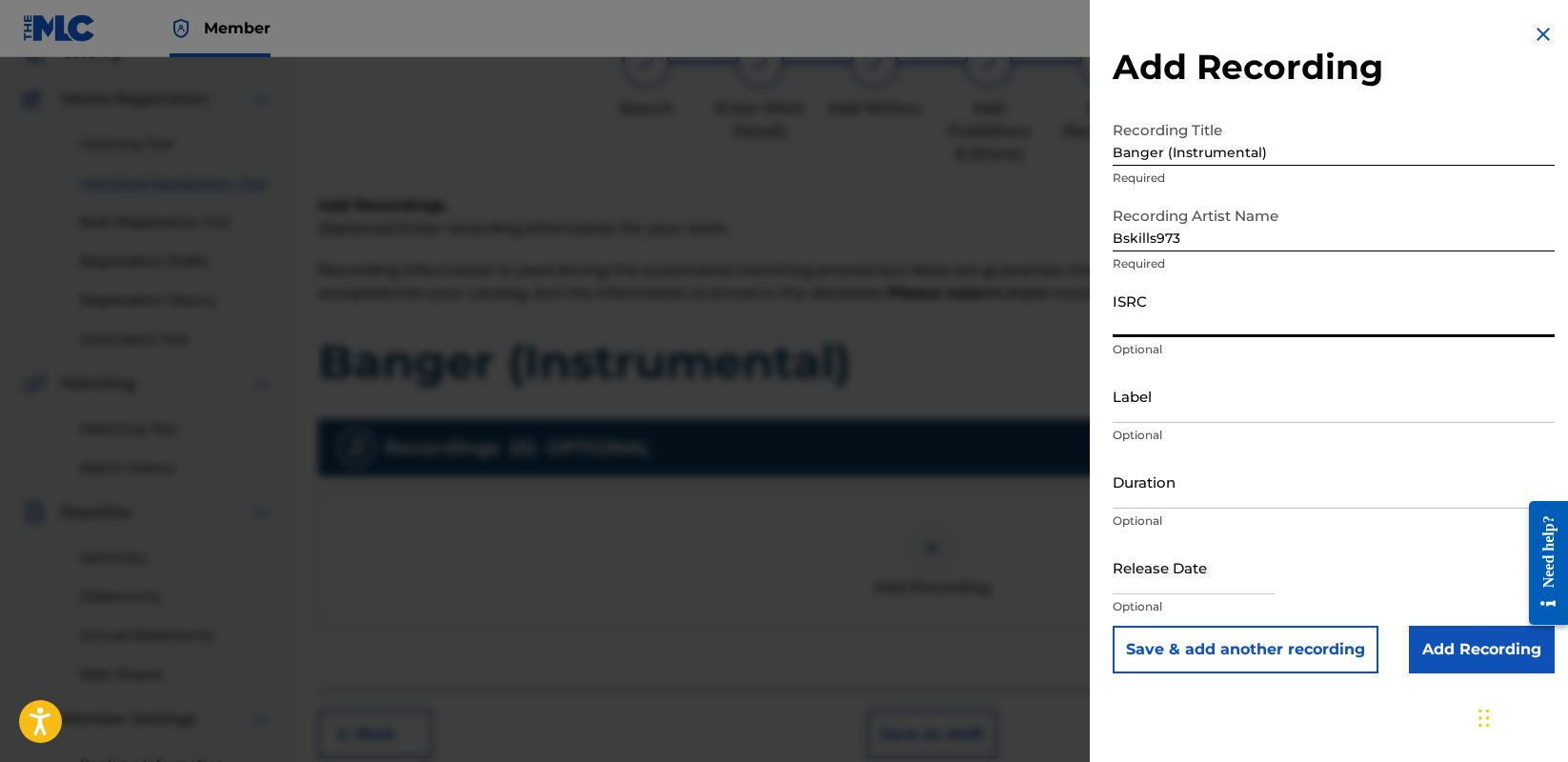
click at [1221, 326] on input "ISRC" at bounding box center [1334, 310] width 442 height 54
type input "QZFZ21946852"
click at [1181, 569] on input "text" at bounding box center [1194, 568] width 162 height 54
select select "7"
select select "2025"
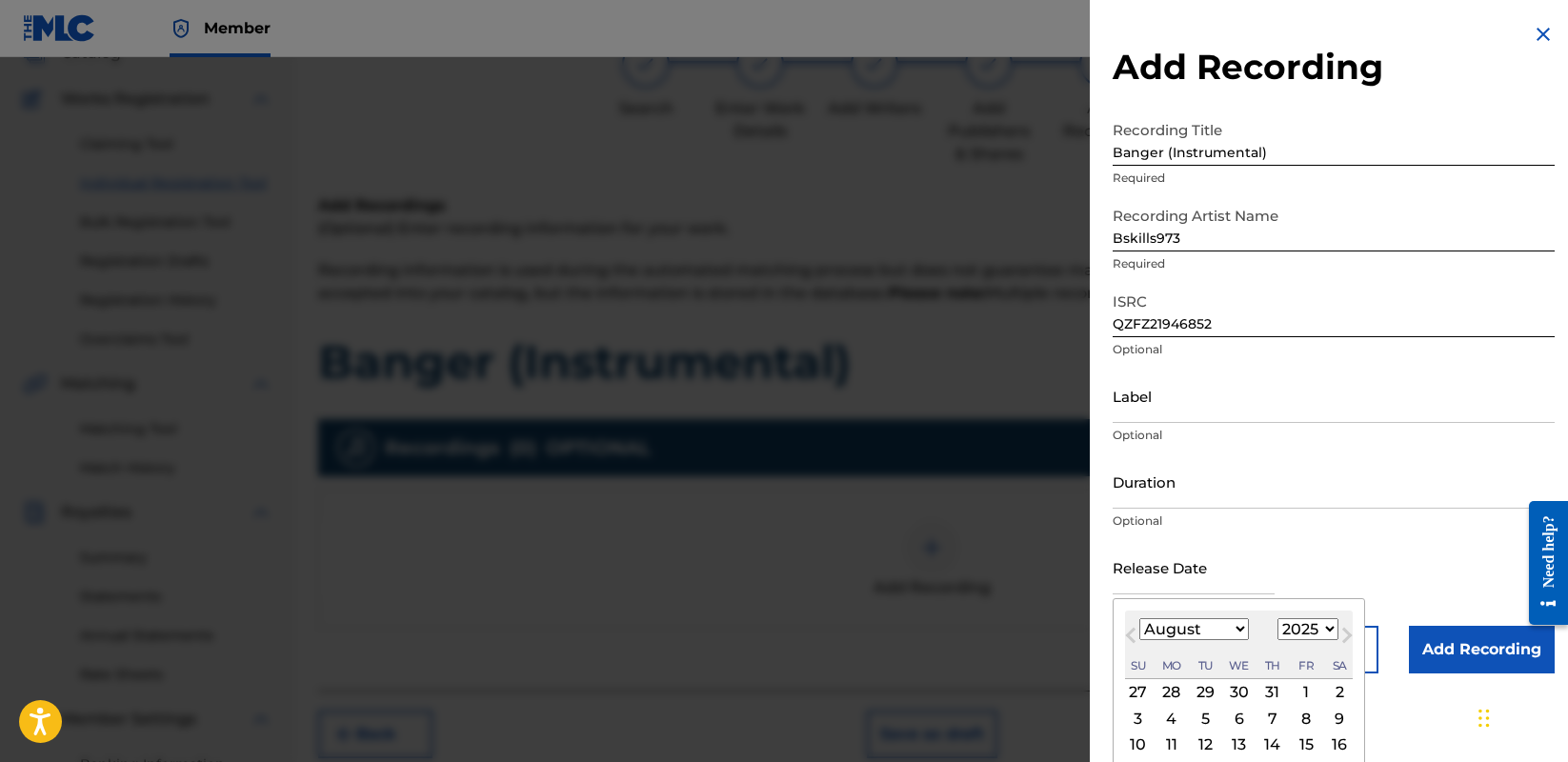
click at [1384, 546] on div "Release Date Previous Month Next Month August [DATE] February March April May J…" at bounding box center [1334, 583] width 442 height 86
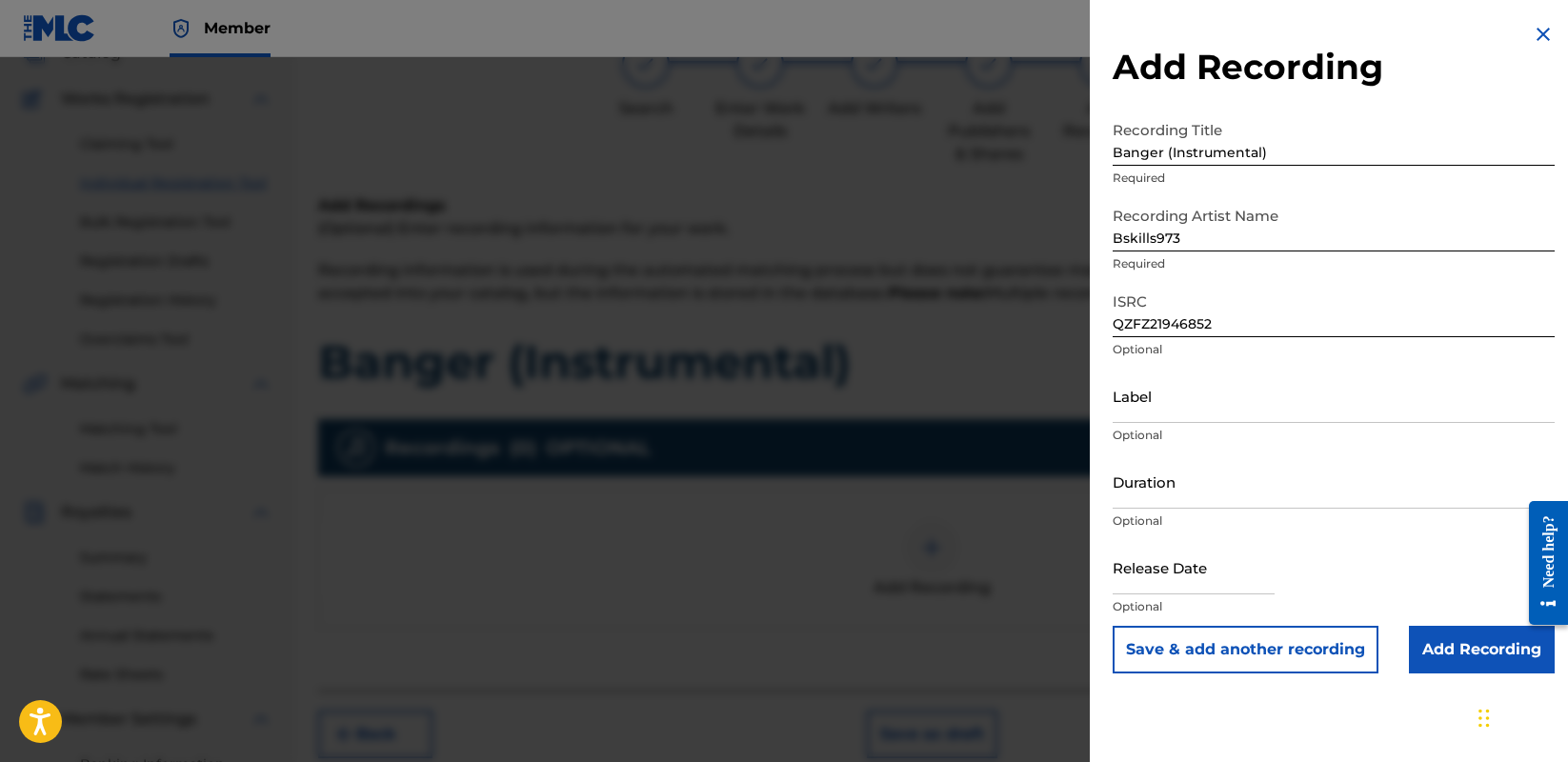
click at [1440, 637] on input "Add Recording" at bounding box center [1482, 649] width 146 height 47
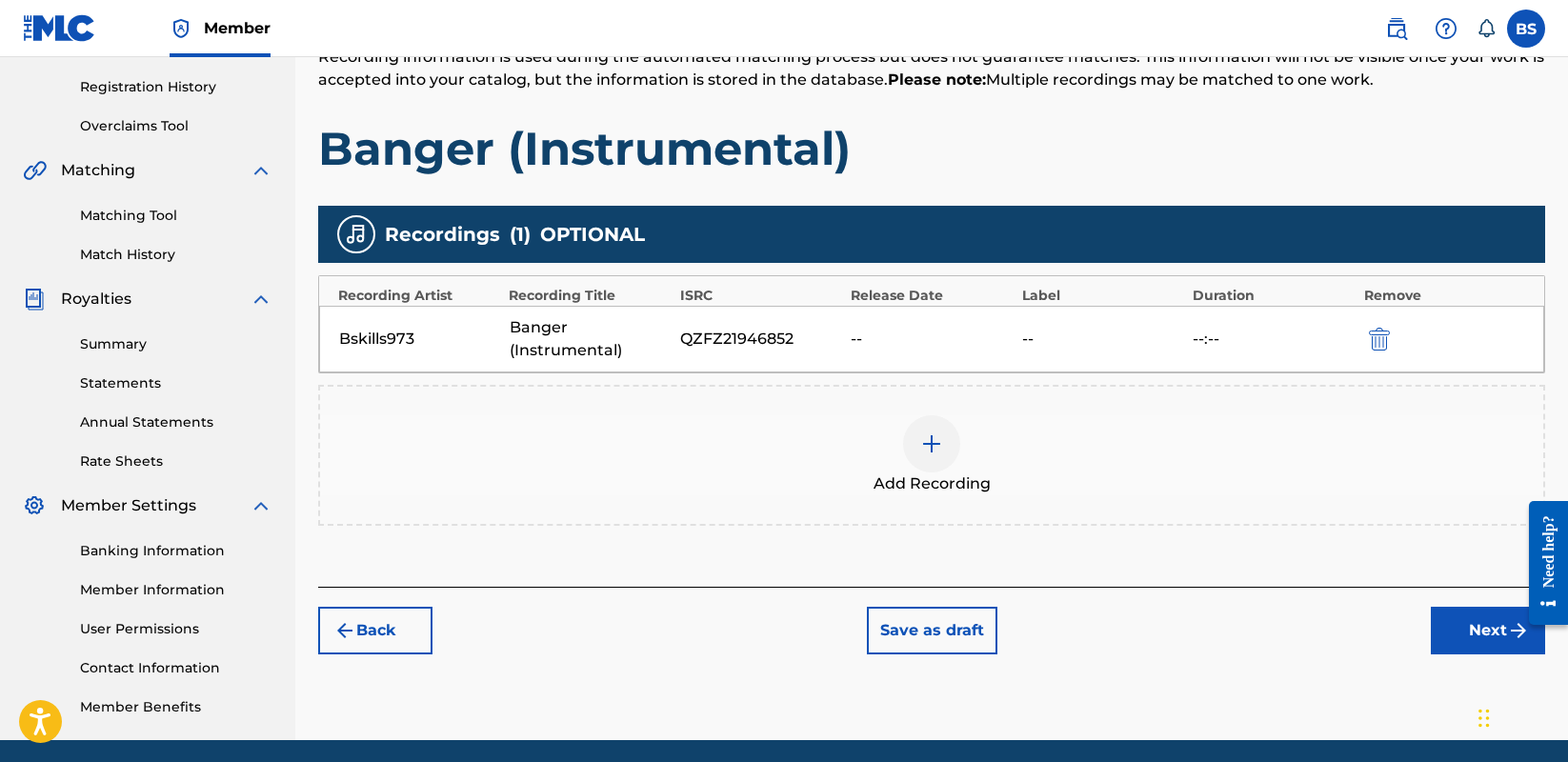
scroll to position [351, 0]
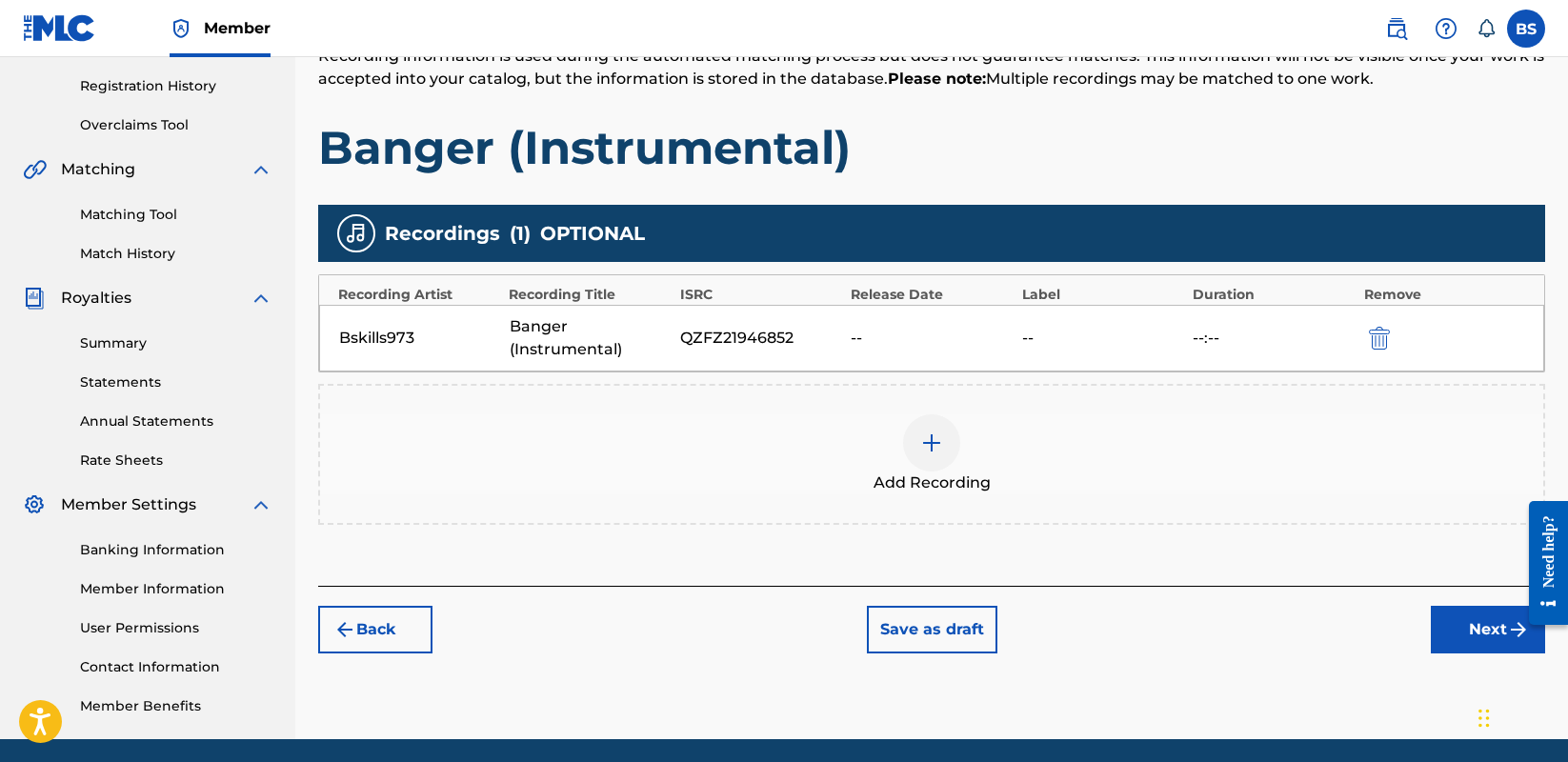
click at [1466, 625] on button "Next" at bounding box center [1489, 630] width 114 height 47
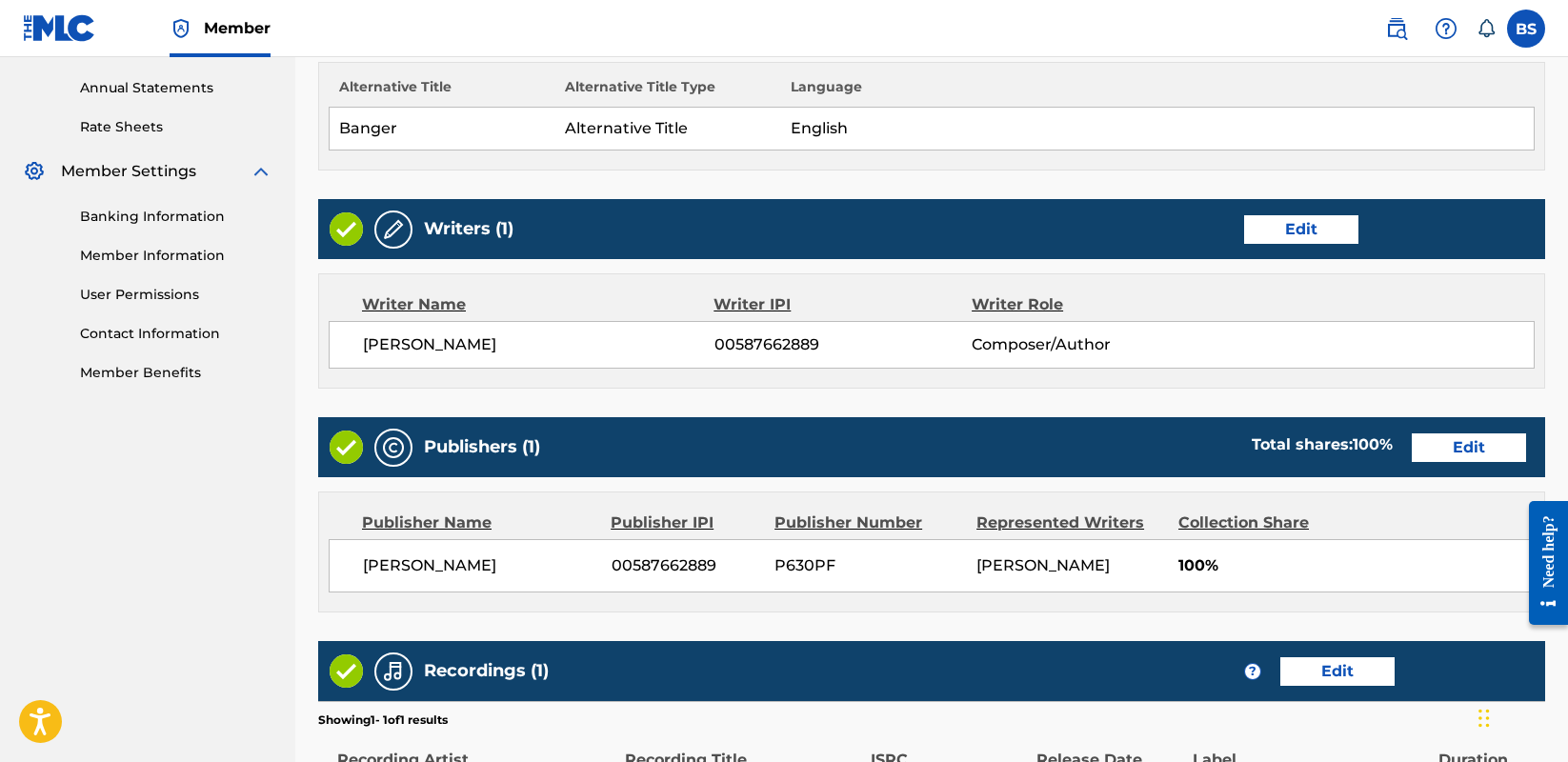
scroll to position [932, 0]
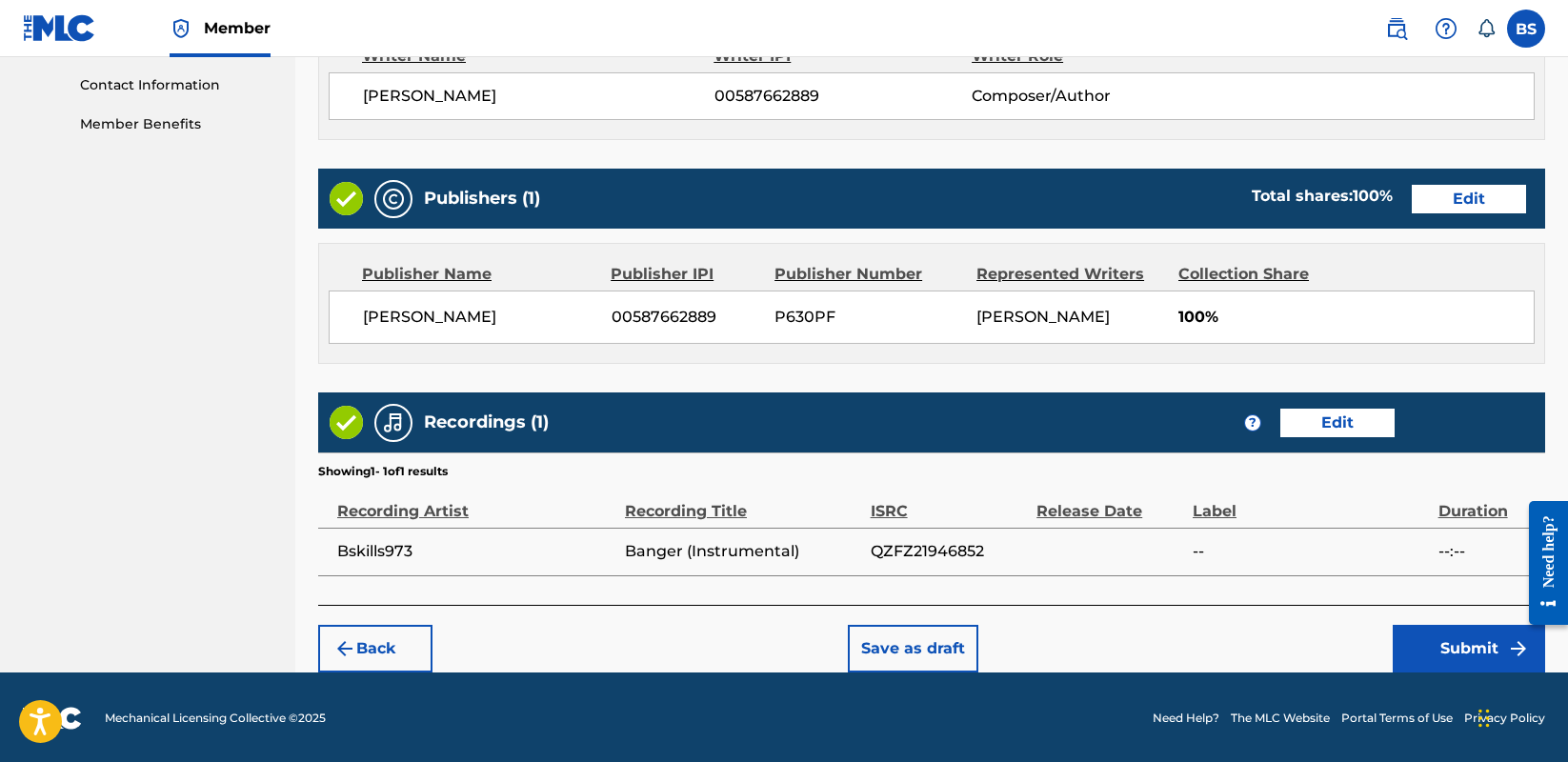
click at [1460, 646] on button "Submit" at bounding box center [1469, 648] width 153 height 47
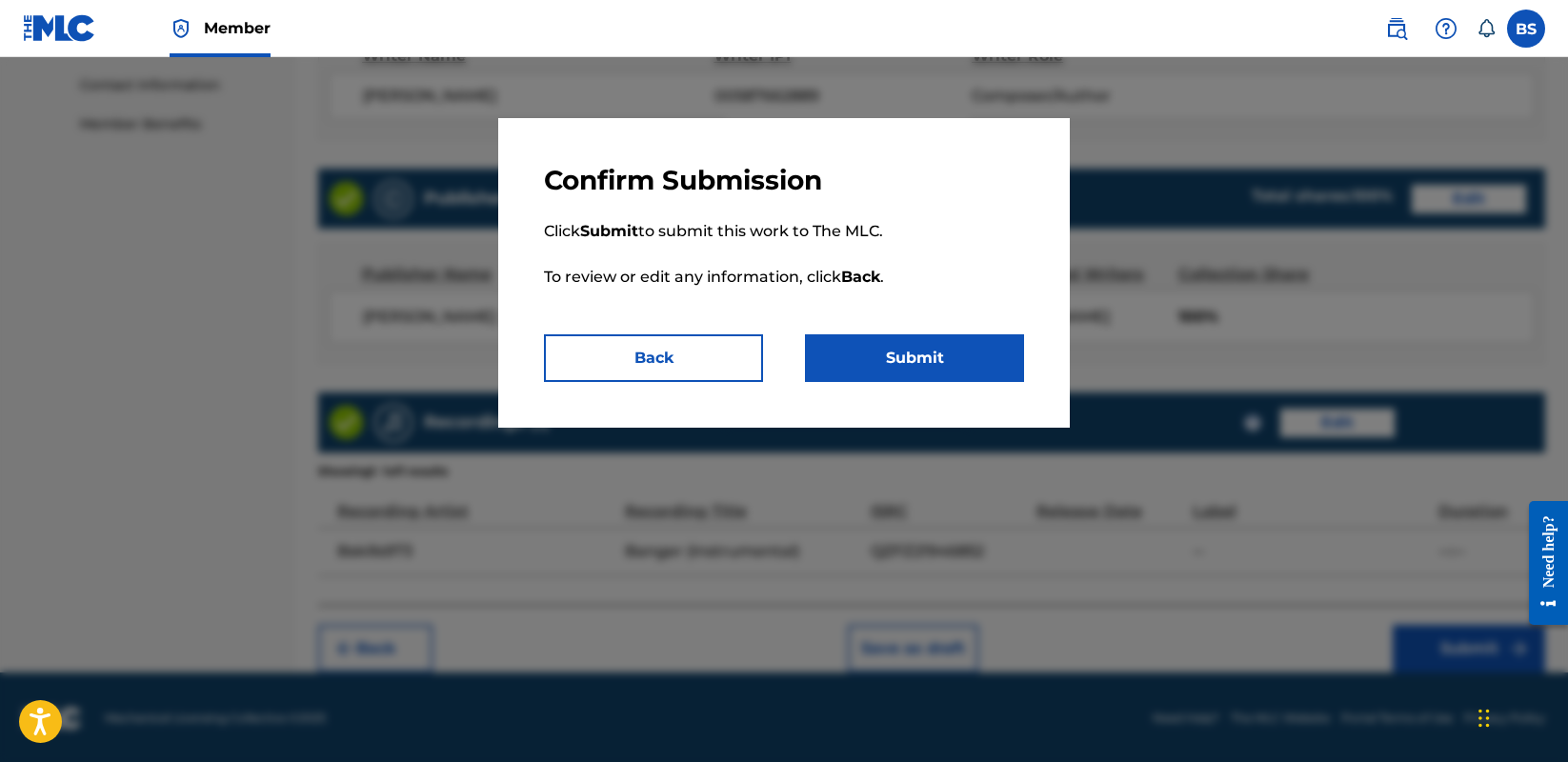
click at [926, 344] on button "Submit" at bounding box center [914, 358] width 220 height 47
